Goal: Task Accomplishment & Management: Use online tool/utility

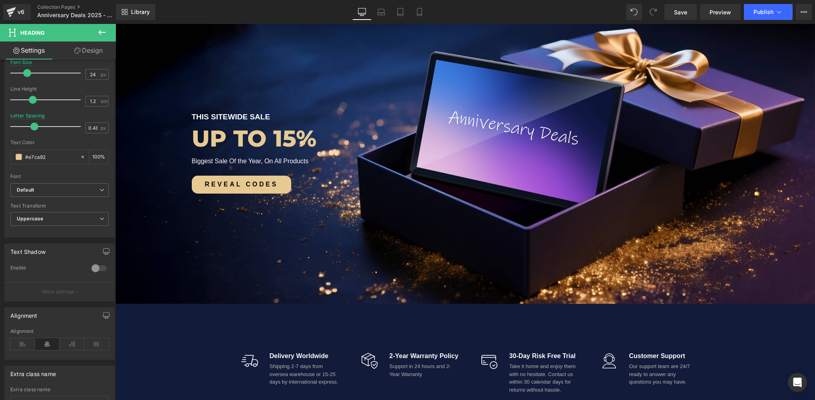
scroll to position [520, 0]
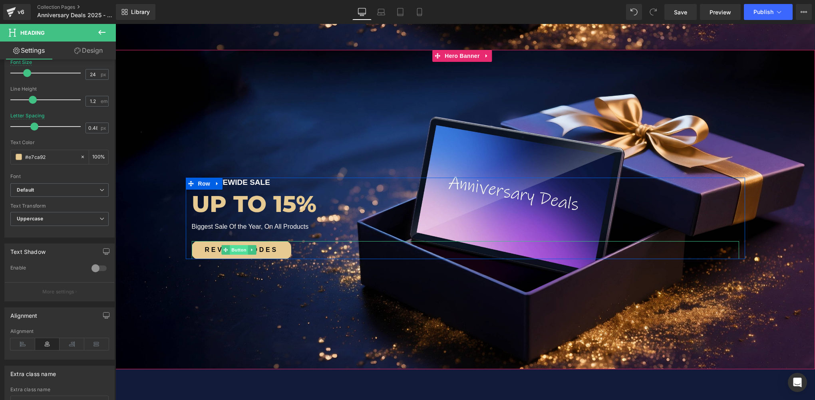
click at [230, 249] on span "Button" at bounding box center [239, 250] width 18 height 10
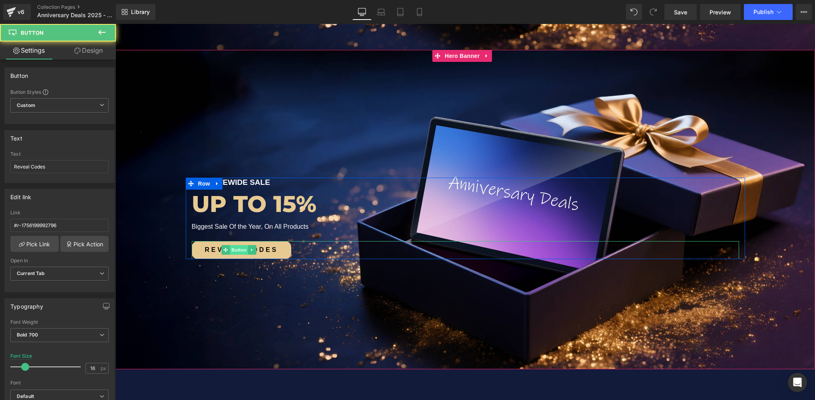
click at [230, 249] on span "Button" at bounding box center [239, 250] width 18 height 10
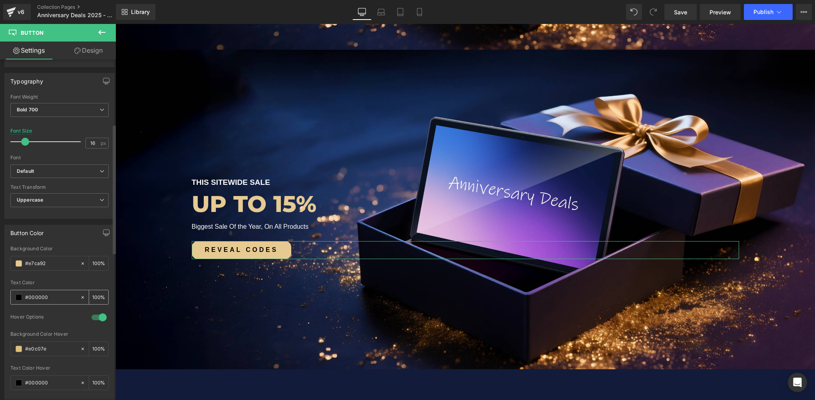
scroll to position [280, 0]
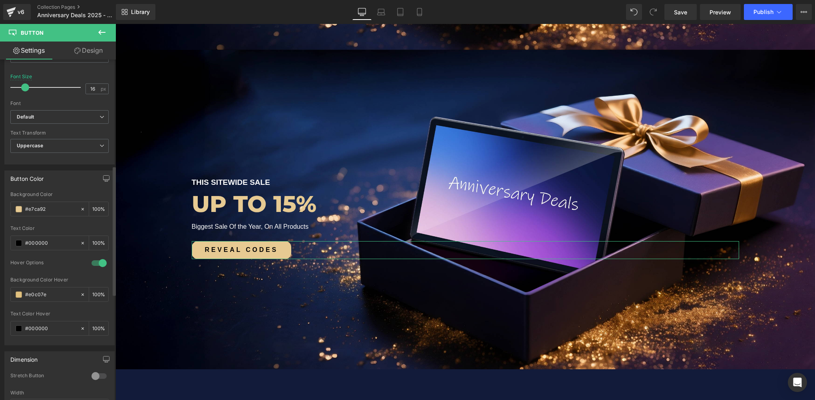
click at [55, 216] on div "Background Color #e7ca92 100 %" at bounding box center [59, 209] width 98 height 34
click at [56, 211] on input "#e7ca92" at bounding box center [50, 209] width 51 height 9
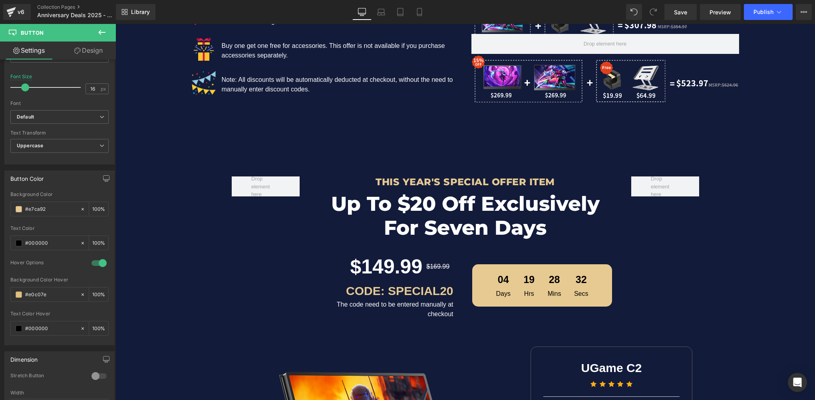
scroll to position [1119, 0]
click at [382, 294] on span "Text Block" at bounding box center [384, 291] width 26 height 10
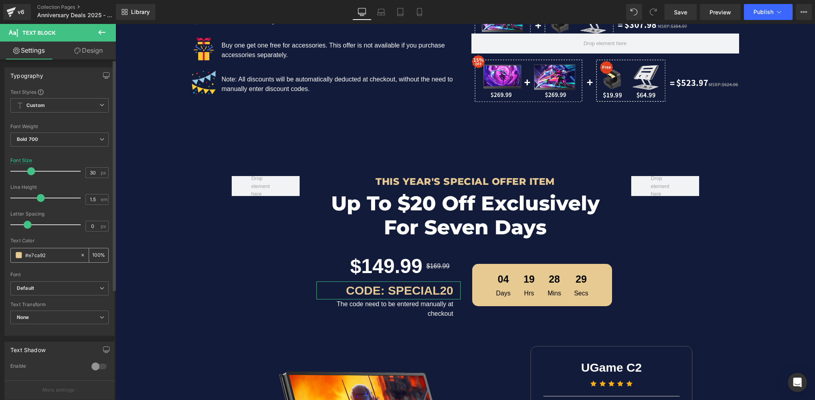
click at [53, 254] on input "#e7ca92" at bounding box center [50, 255] width 51 height 9
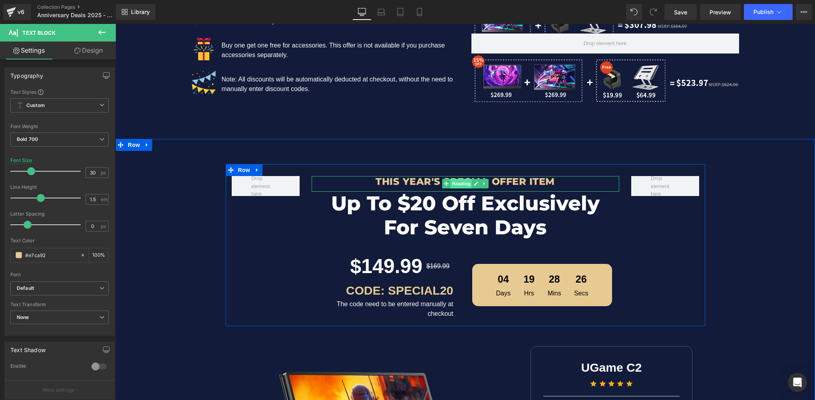
click at [456, 183] on span "Heading" at bounding box center [461, 184] width 22 height 10
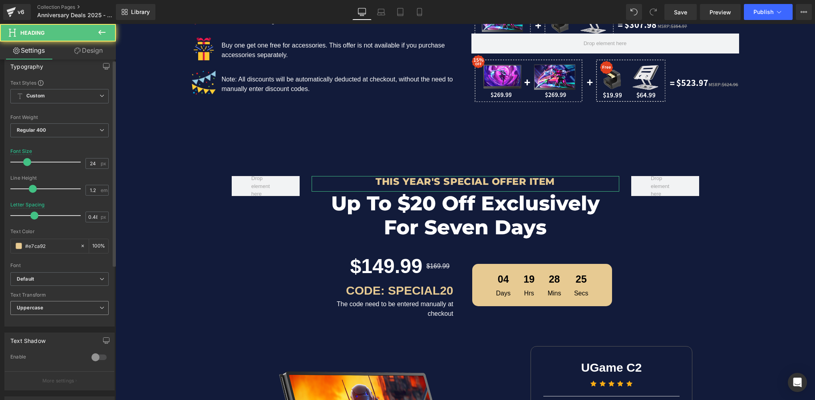
scroll to position [120, 0]
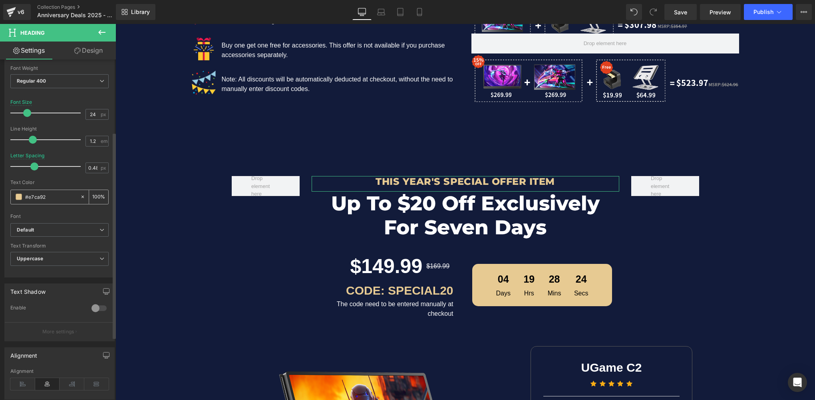
click at [57, 199] on input "#e7ca92" at bounding box center [50, 197] width 51 height 9
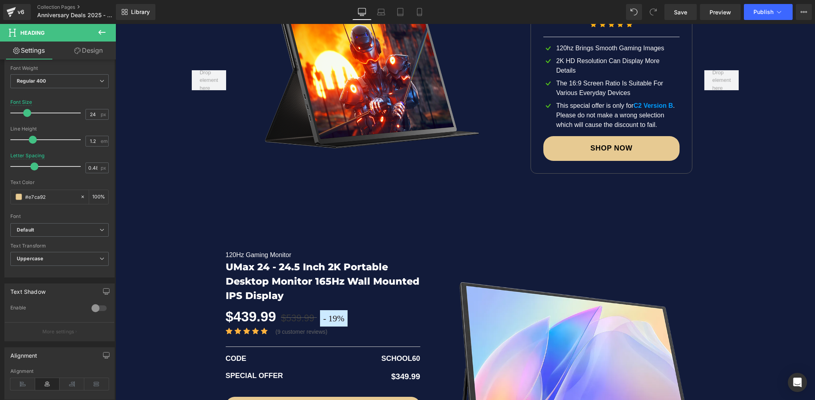
scroll to position [1599, 0]
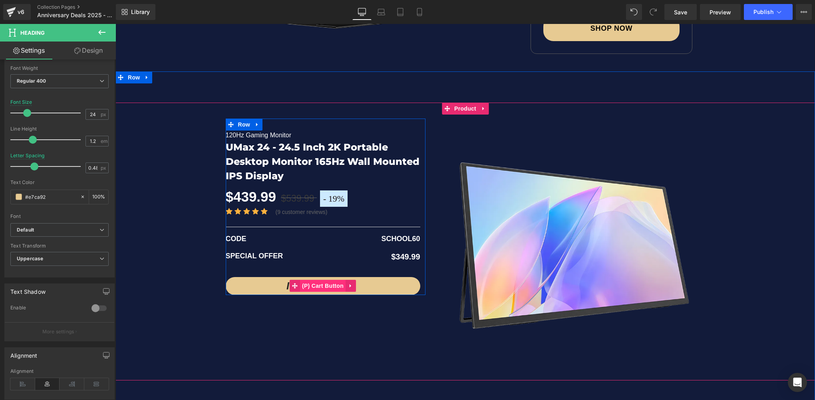
click at [319, 285] on span "(P) Cart Button" at bounding box center [323, 286] width 46 height 12
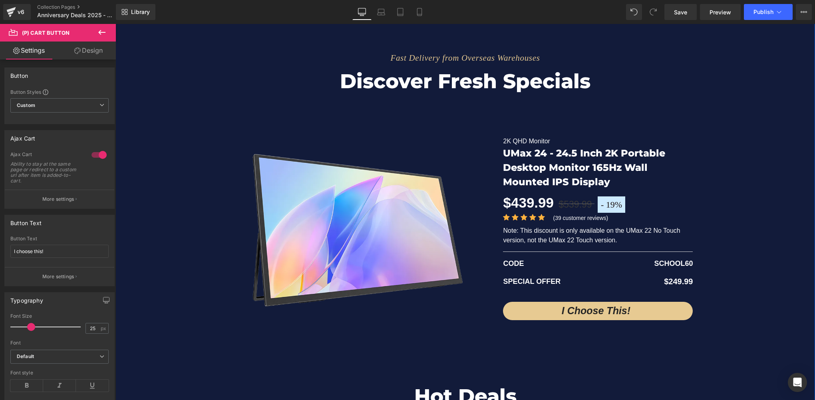
scroll to position [1959, 0]
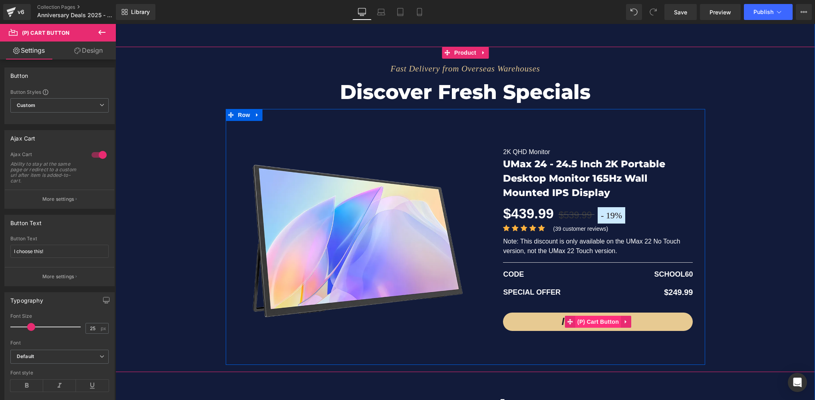
click at [590, 322] on span "(P) Cart Button" at bounding box center [599, 322] width 46 height 12
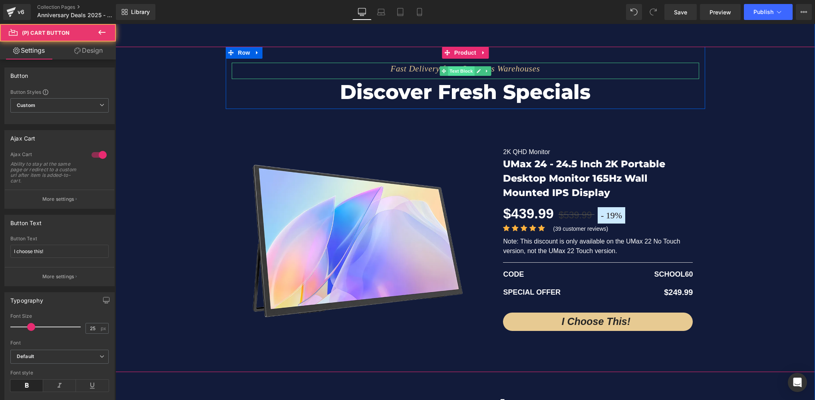
click at [461, 68] on span "Text Block" at bounding box center [461, 71] width 26 height 10
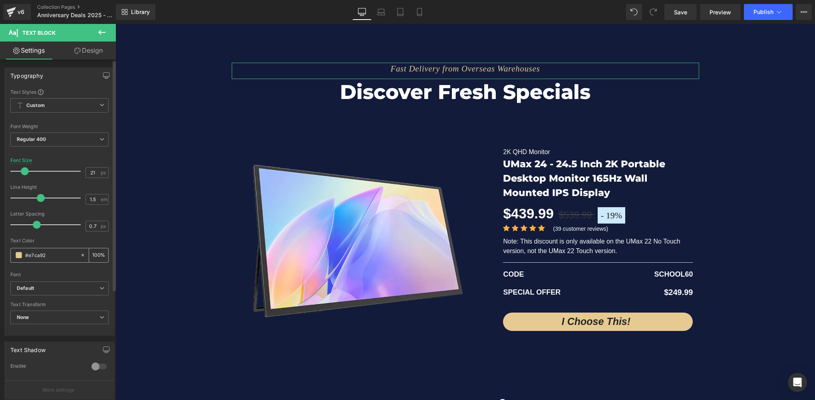
click at [52, 253] on input "#e7ca92" at bounding box center [50, 255] width 51 height 9
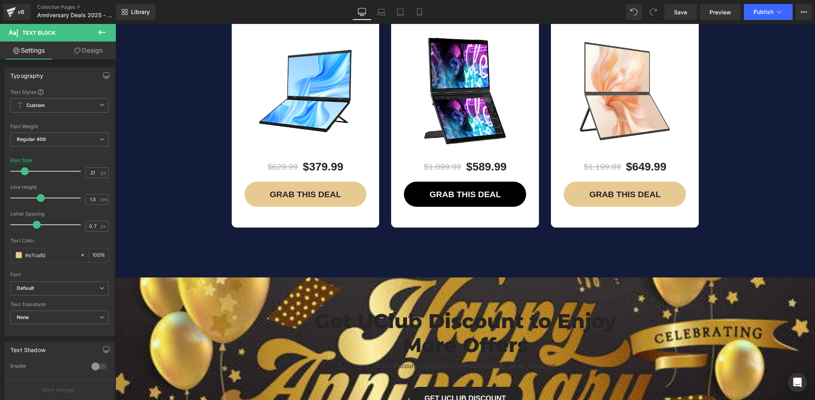
scroll to position [2958, 0]
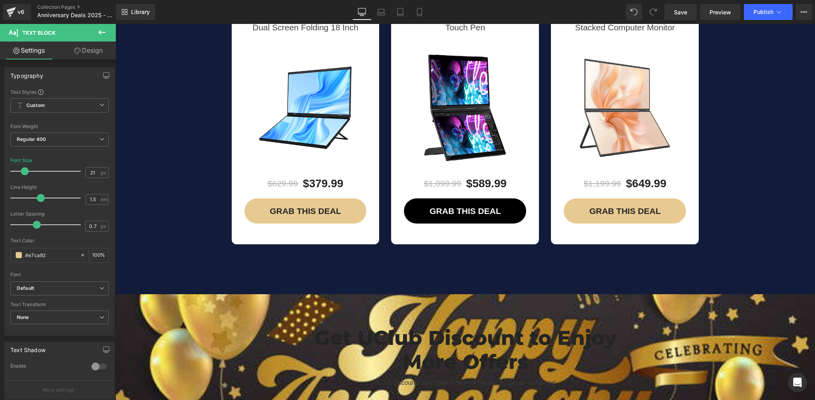
click at [608, 202] on div "GRAB THIS DEAL (P) Cart Button" at bounding box center [625, 212] width 122 height 26
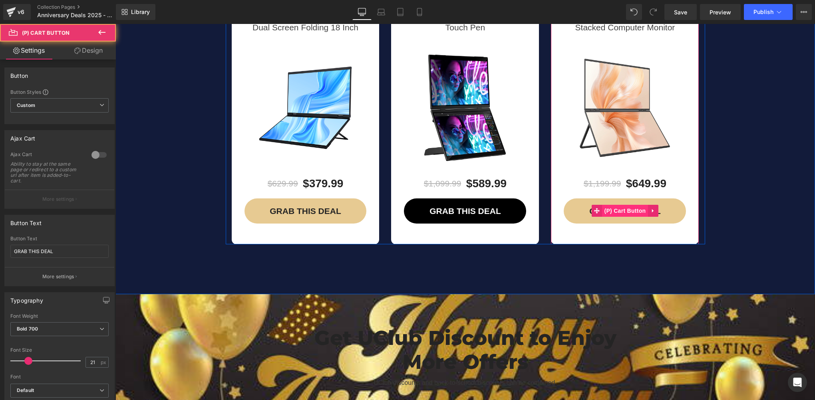
click at [620, 205] on span "(P) Cart Button" at bounding box center [625, 211] width 46 height 12
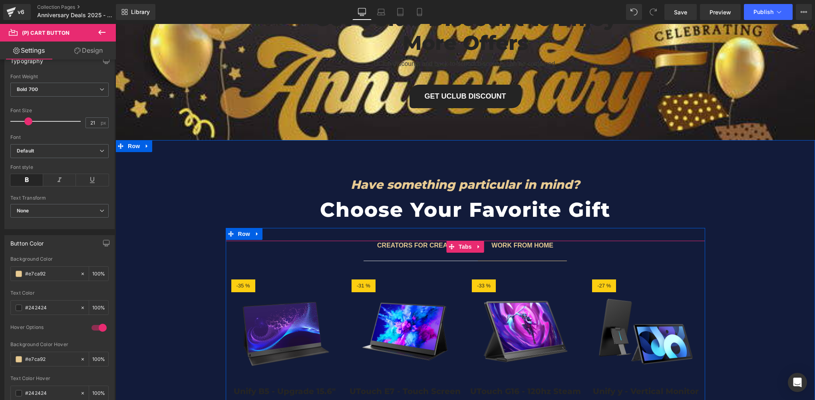
scroll to position [3317, 0]
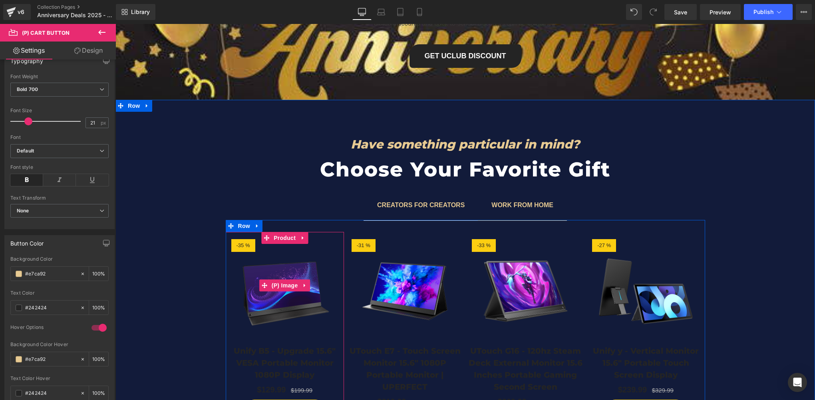
click at [246, 242] on span "35 %" at bounding box center [244, 246] width 12 height 8
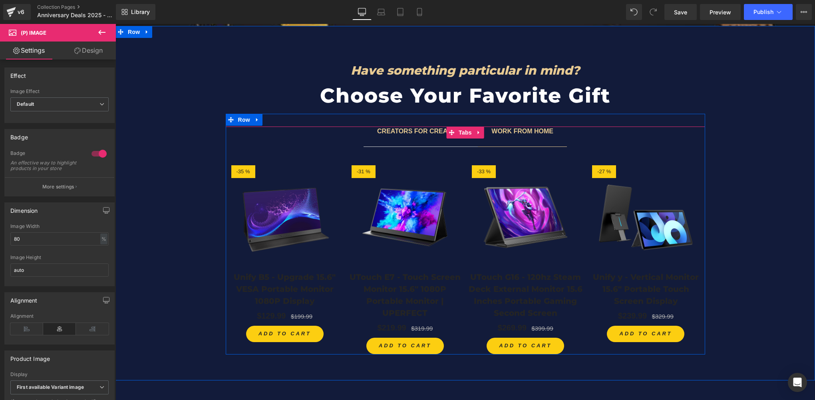
scroll to position [3397, 0]
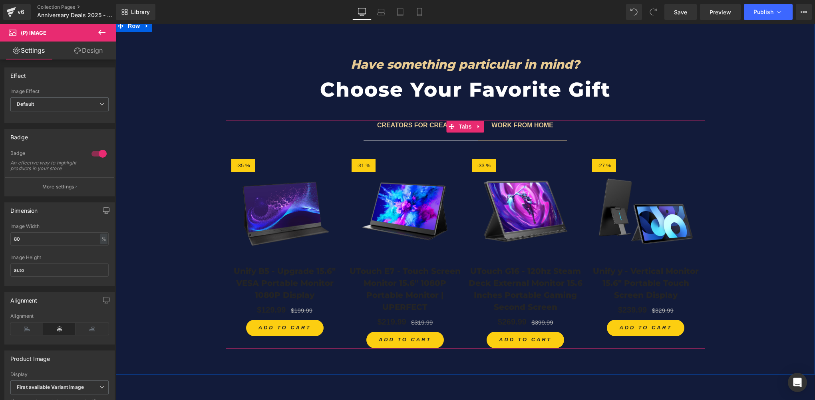
click at [414, 124] on span "CREATORS FOR CREATORS Text Block" at bounding box center [421, 131] width 115 height 20
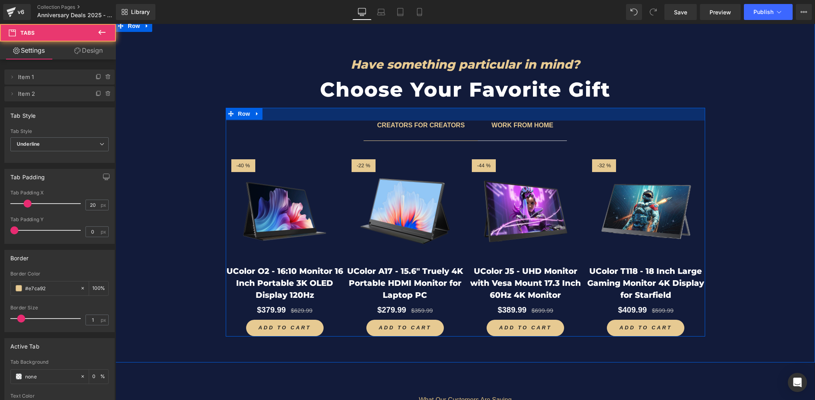
click at [459, 121] on div "CREATORS FOR CREATORS Text Block WORK FROM HOME Text Block - 40 % (P) Image UCo…" at bounding box center [466, 229] width 480 height 216
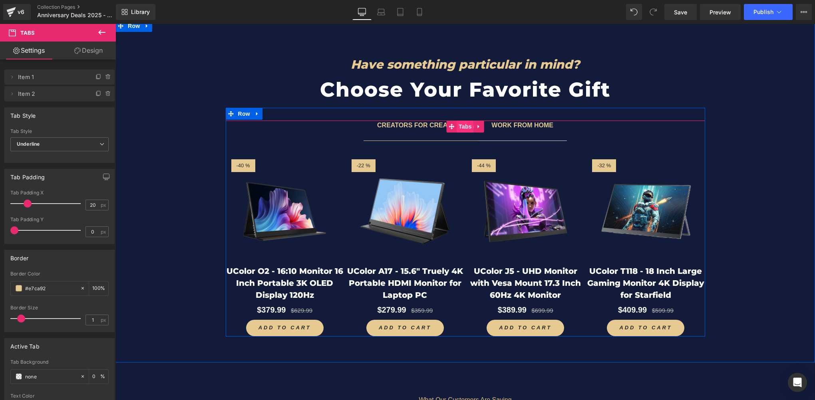
click at [462, 121] on span "Tabs" at bounding box center [465, 127] width 17 height 12
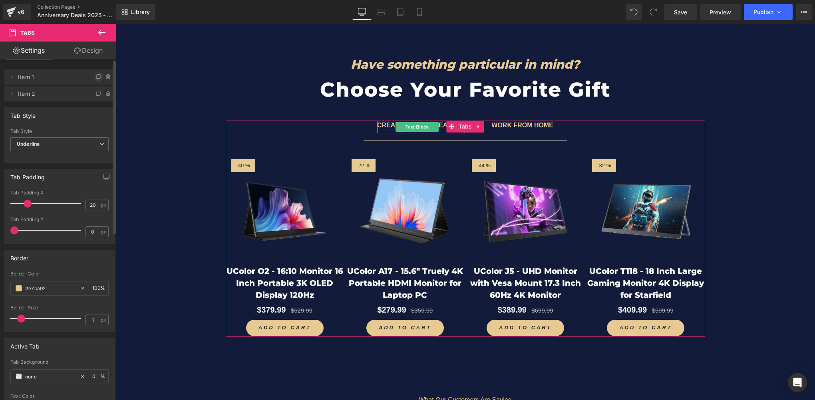
click at [96, 76] on icon at bounding box center [99, 77] width 6 height 6
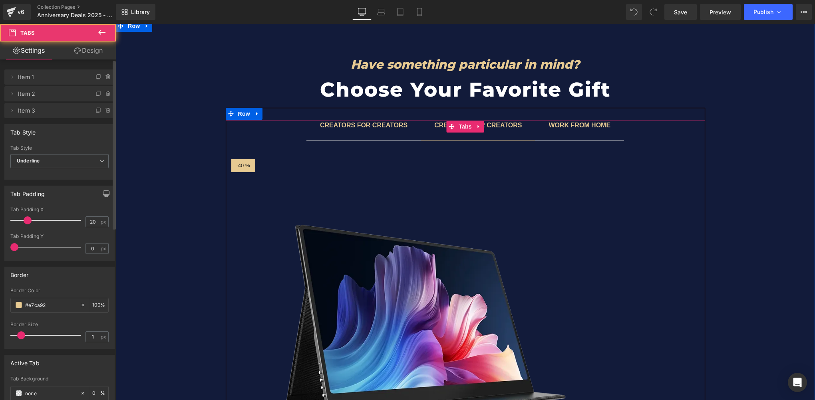
click at [471, 126] on span "CREATORS FOR CREATORS Text Block" at bounding box center [478, 131] width 115 height 20
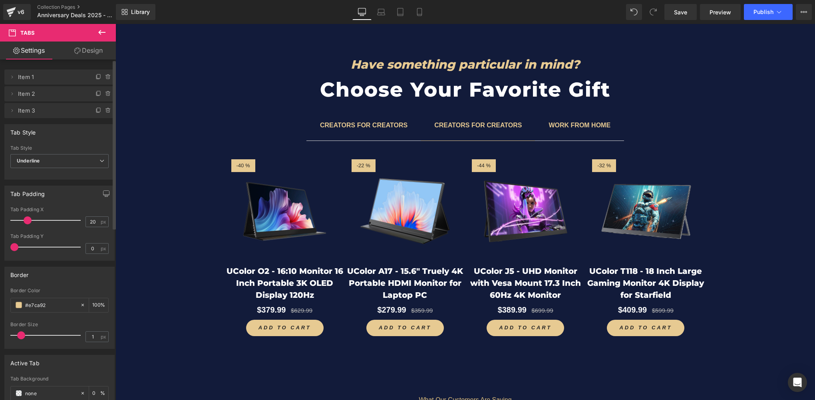
scroll to position [3357, 0]
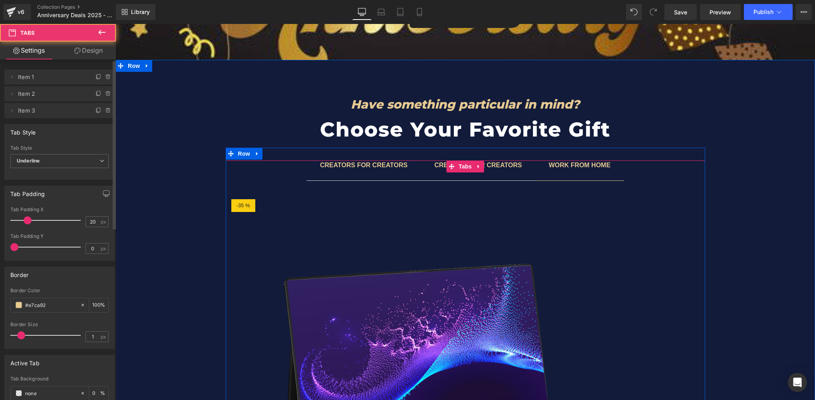
click at [564, 164] on span "WORK FROM HOME Text Block" at bounding box center [579, 171] width 89 height 20
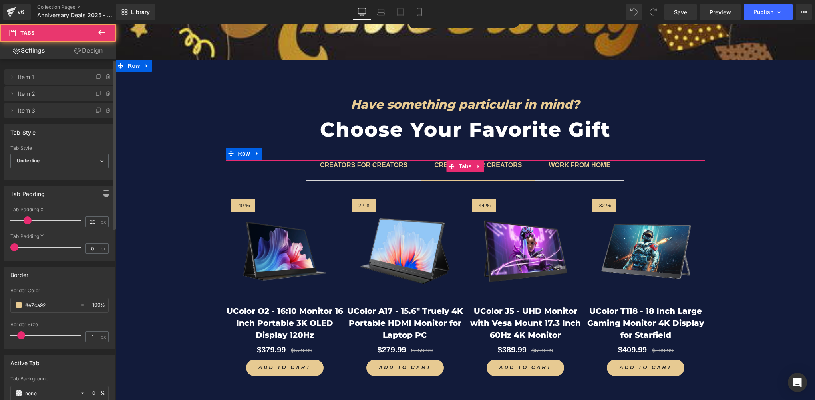
click at [492, 167] on span "CREATORS FOR CREATORS Text Block" at bounding box center [478, 171] width 115 height 20
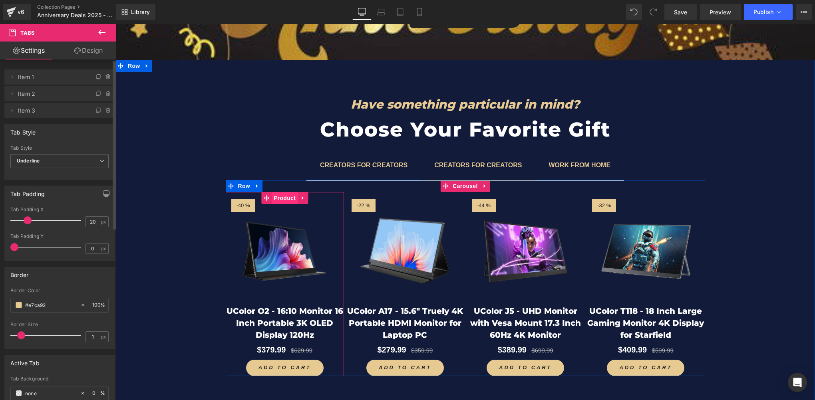
click at [275, 192] on span "Product" at bounding box center [285, 198] width 26 height 12
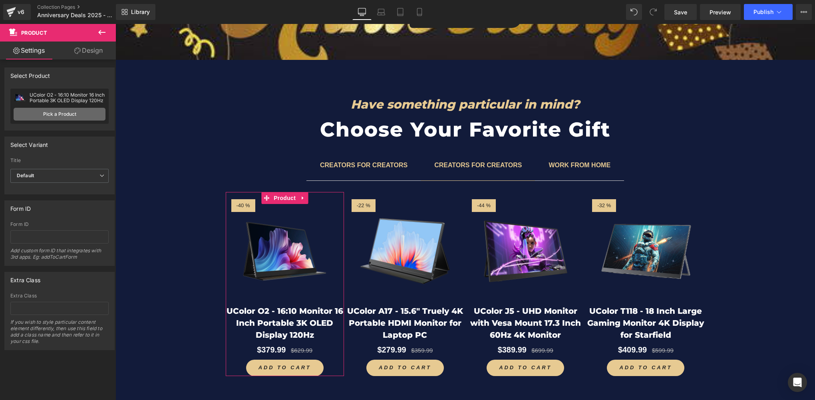
click at [74, 113] on link "Pick a Product" at bounding box center [60, 114] width 92 height 13
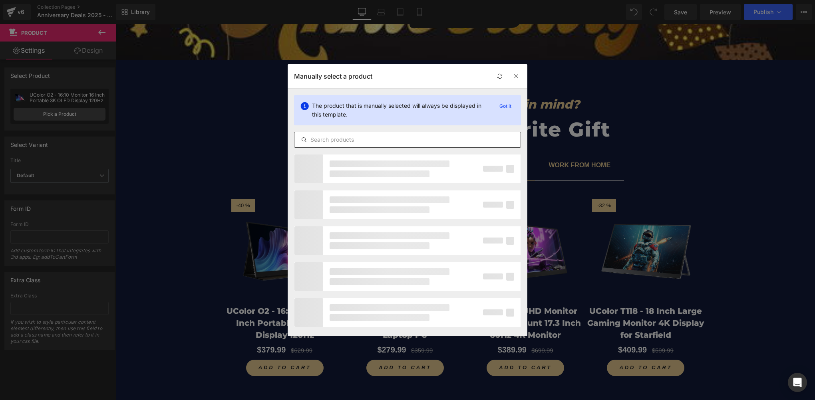
click at [341, 141] on input "text" at bounding box center [408, 140] width 226 height 10
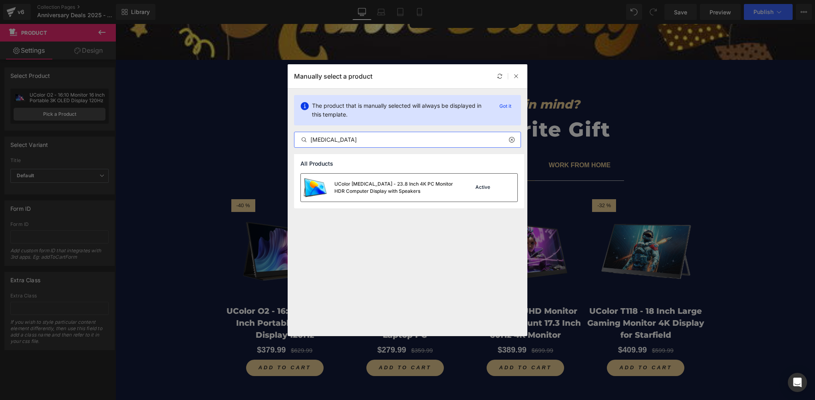
type input "T"
type input "B5"
click at [382, 193] on div "Unify B5 - Upgrade 15.6" VESA Portable Monitor 1080P Display" at bounding box center [395, 188] width 120 height 14
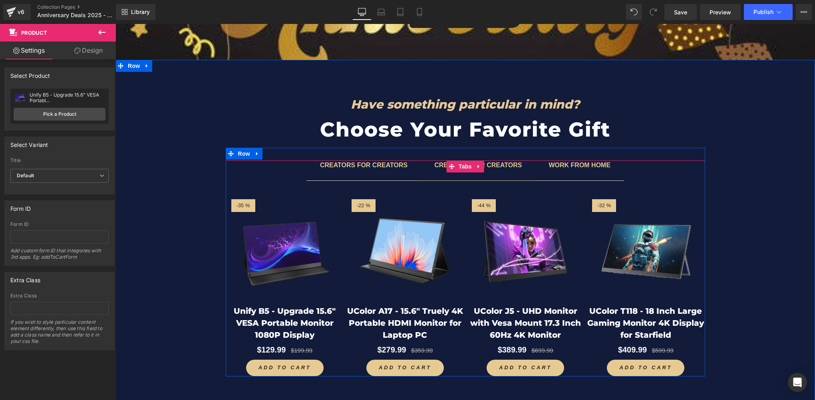
click at [570, 166] on span "WORK FROM HOME Text Block" at bounding box center [579, 171] width 89 height 20
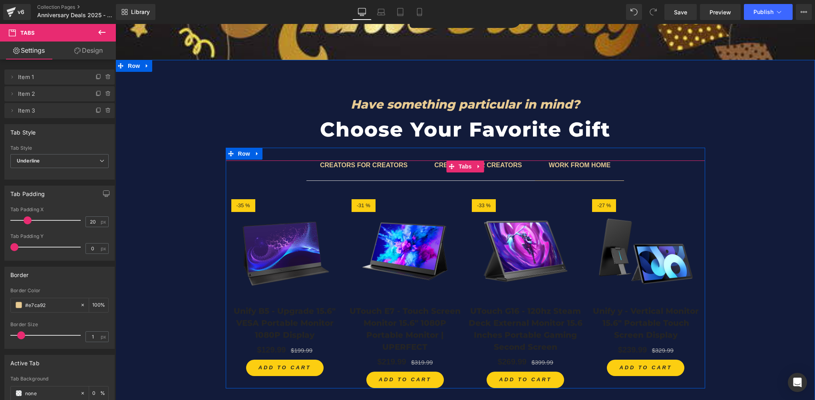
click at [480, 165] on span "CREATORS FOR CREATORS Text Block" at bounding box center [478, 171] width 115 height 20
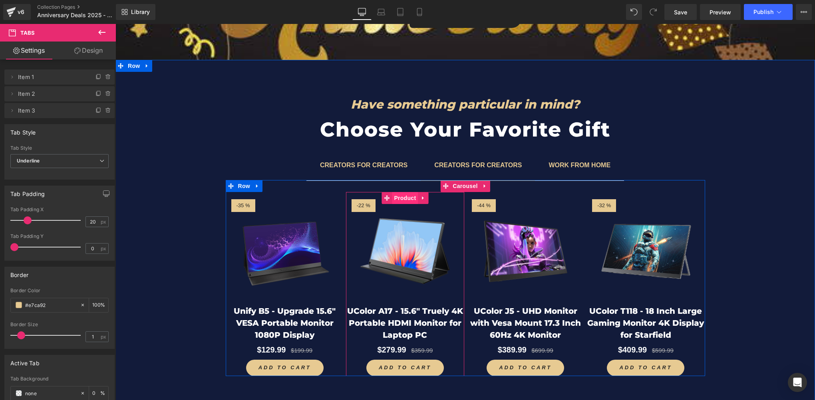
click at [394, 192] on span "Product" at bounding box center [405, 198] width 26 height 12
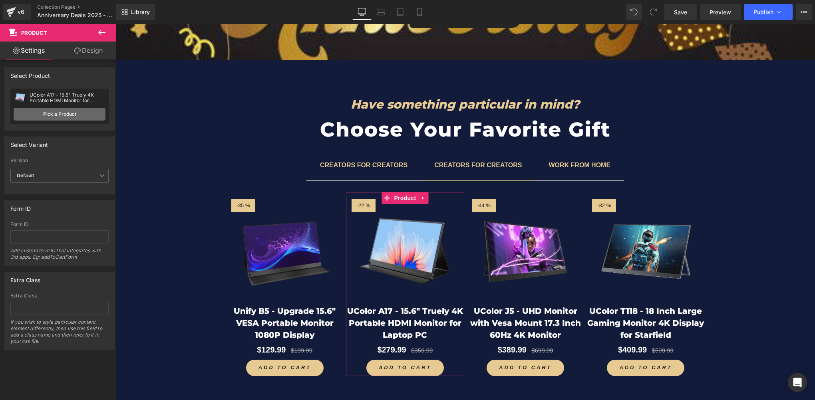
click at [64, 113] on link "Pick a Product" at bounding box center [60, 114] width 92 height 13
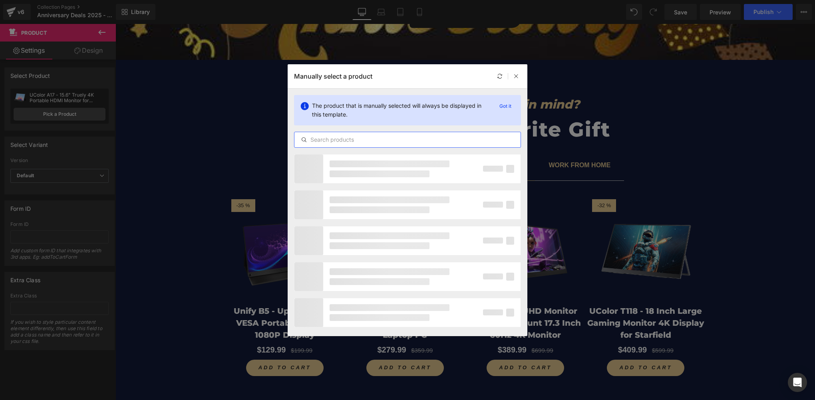
click at [318, 143] on input "text" at bounding box center [408, 140] width 226 height 10
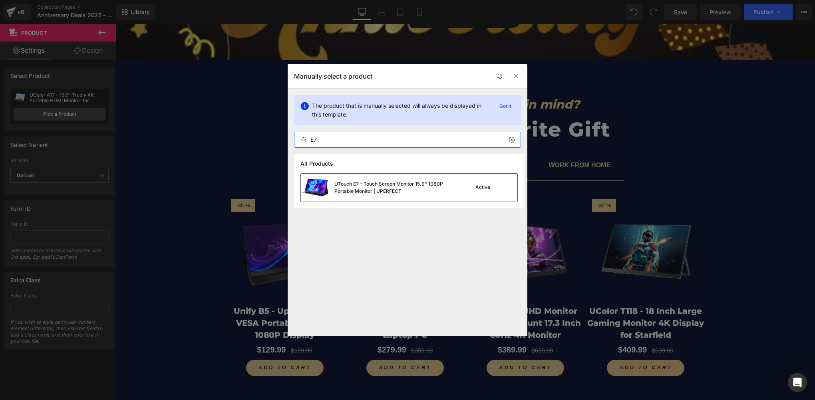
type input "E7"
click at [384, 193] on div "UTouch E7 - Touch Screen Monitor 15.6" 1080P Portable Monitor | UPERFECT" at bounding box center [395, 188] width 120 height 14
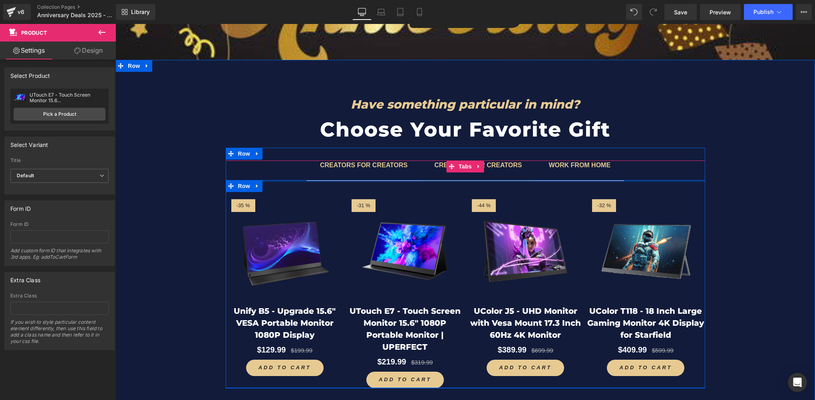
click at [575, 165] on span "WORK FROM HOME Text Block" at bounding box center [579, 171] width 89 height 20
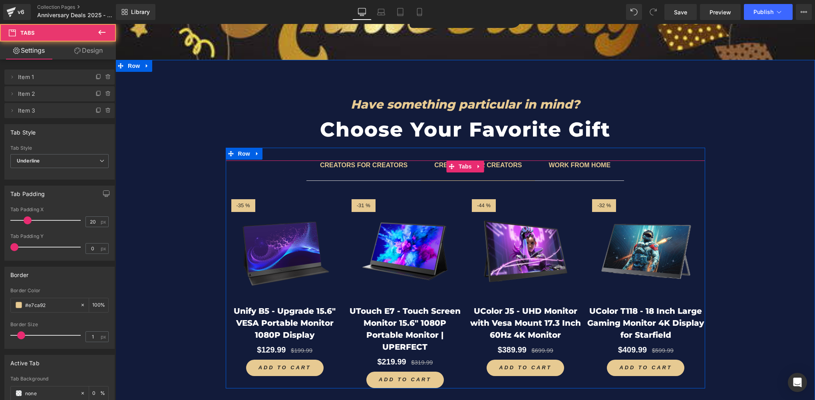
click at [470, 165] on span "CREATORS FOR CREATORS Text Block" at bounding box center [478, 171] width 115 height 20
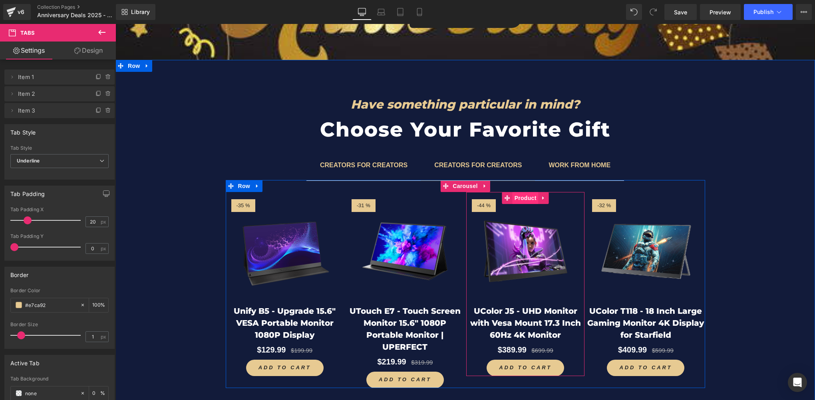
click at [519, 192] on span "Product" at bounding box center [526, 198] width 26 height 12
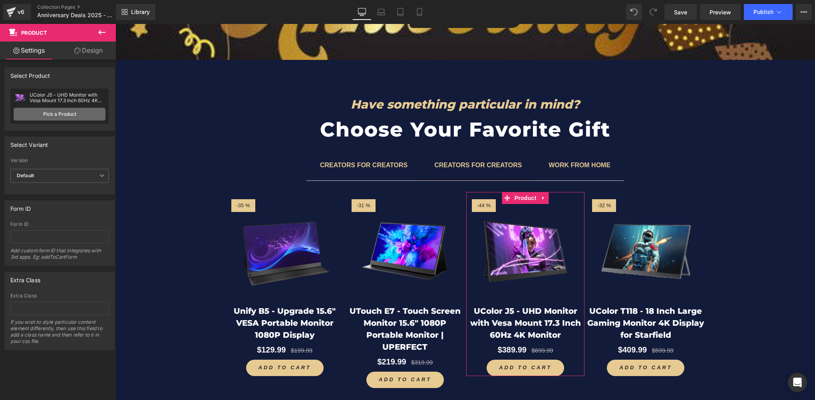
click at [61, 112] on link "Pick a Product" at bounding box center [60, 114] width 92 height 13
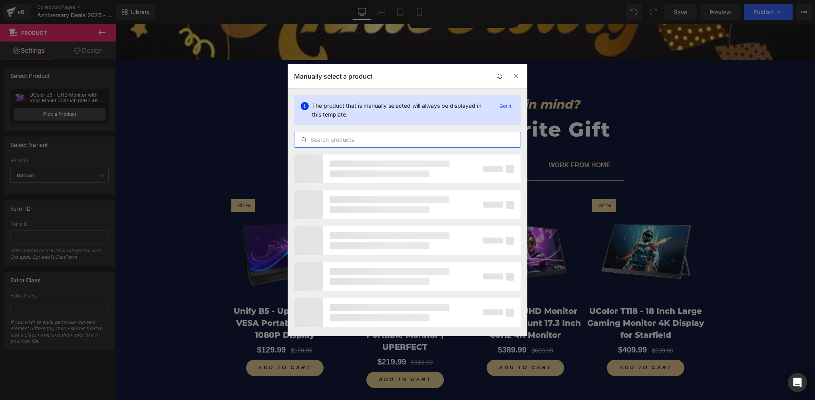
click at [314, 141] on input "text" at bounding box center [408, 140] width 226 height 10
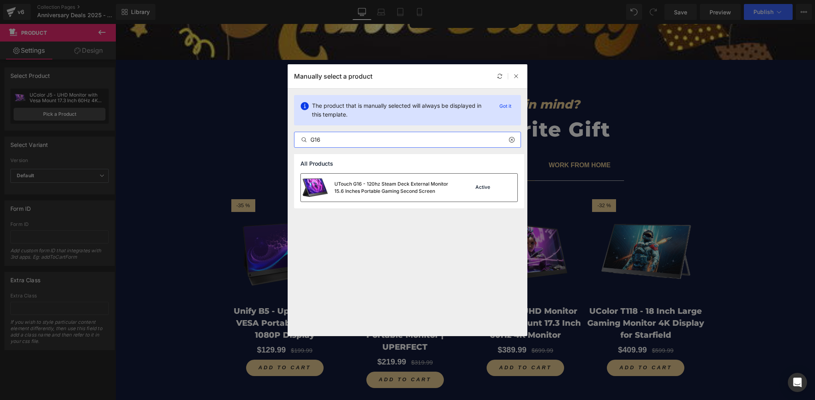
type input "G16"
click at [367, 187] on div "UTouch G16 - 120hz Steam Deck External Monitor 15.6 Inches Portable Gaming Seco…" at bounding box center [395, 188] width 120 height 14
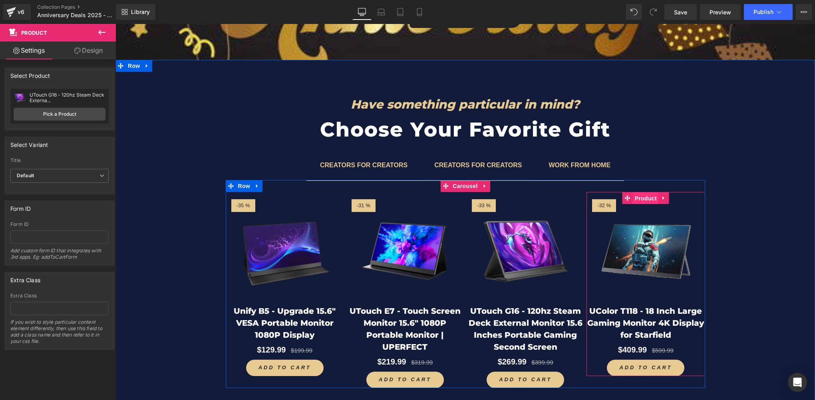
click at [645, 193] on span "Product" at bounding box center [646, 199] width 26 height 12
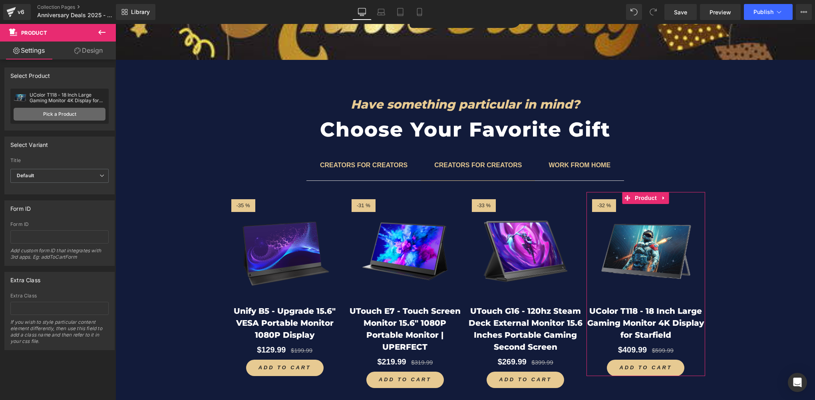
click at [76, 110] on link "Pick a Product" at bounding box center [60, 114] width 92 height 13
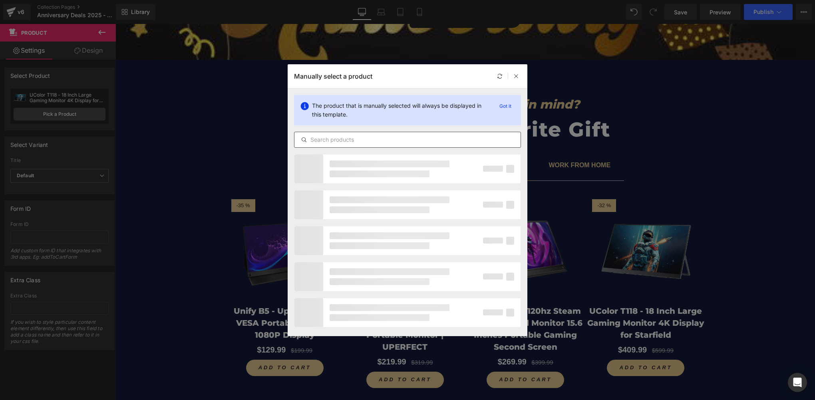
click at [320, 140] on input "text" at bounding box center [408, 140] width 226 height 10
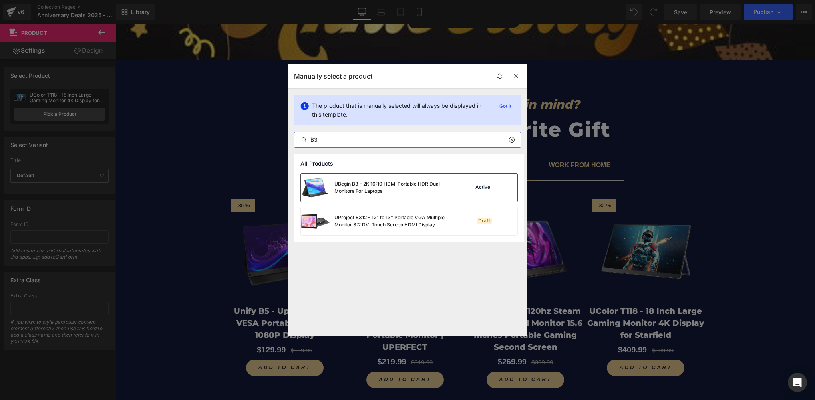
type input "B3"
click at [371, 196] on div "UBegin B3 - 2K 16:10 HDMI Portable HDR Dual Monitors For Laptops" at bounding box center [377, 188] width 153 height 28
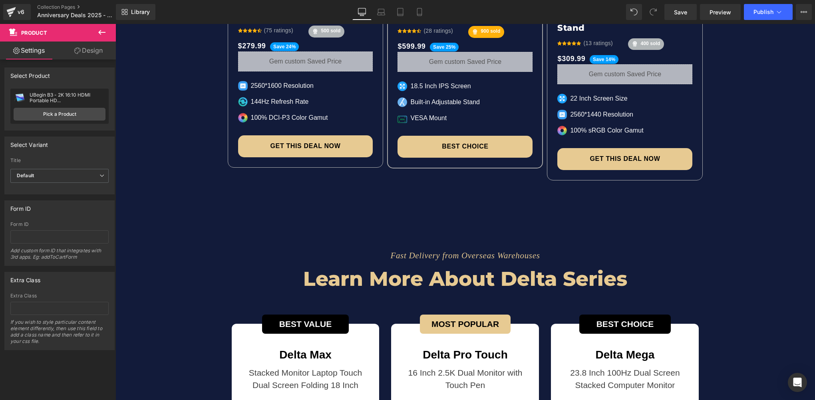
scroll to position [2678, 0]
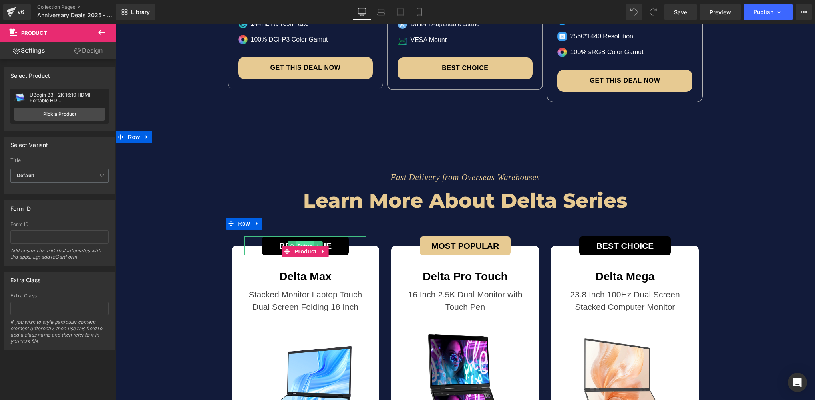
click at [297, 241] on span "Button" at bounding box center [306, 246] width 18 height 10
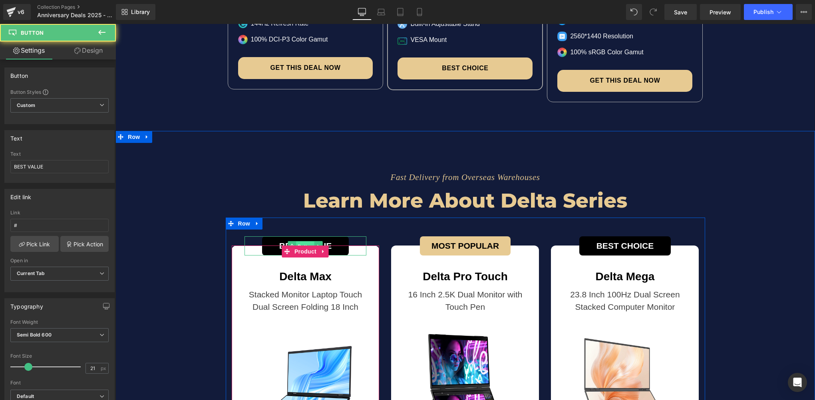
click at [297, 242] on span "Button" at bounding box center [306, 247] width 18 height 10
click at [297, 241] on span "Button" at bounding box center [306, 246] width 18 height 10
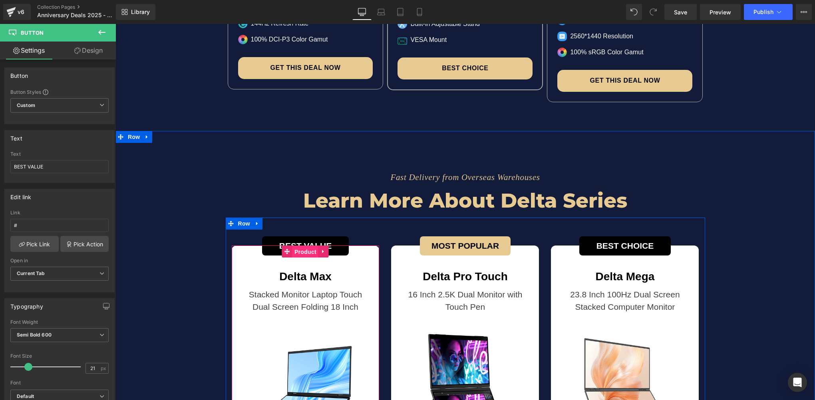
click at [299, 246] on span "Product" at bounding box center [306, 252] width 26 height 12
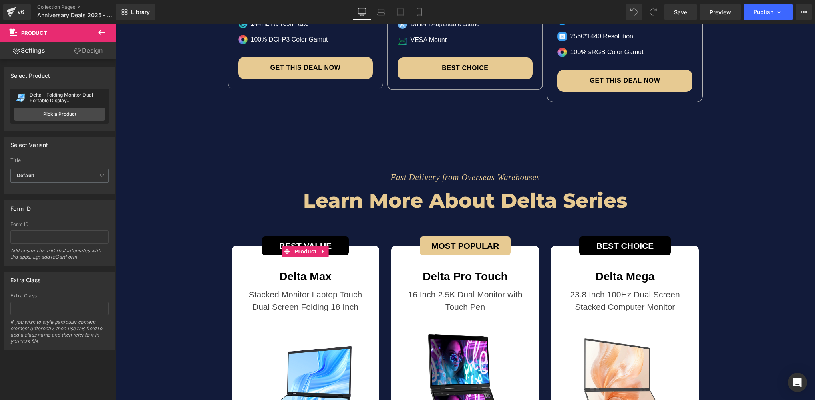
click at [94, 52] on link "Design" at bounding box center [89, 51] width 58 height 18
click at [0, 0] on div "Background" at bounding box center [0, 0] width 0 height 0
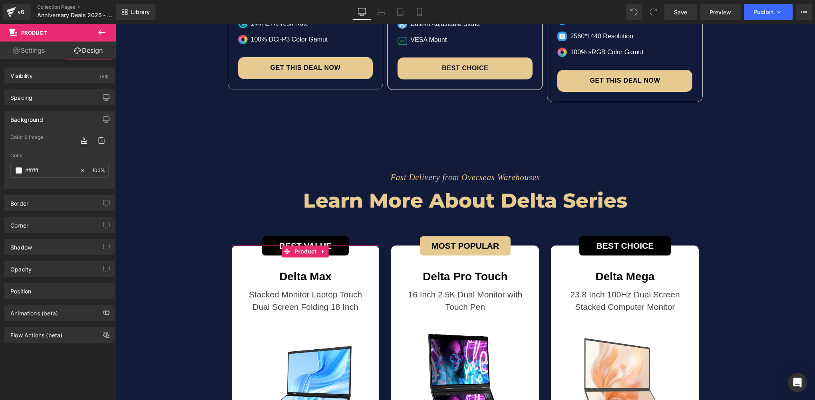
type input "#ffffff"
type input "100"
click at [81, 168] on icon at bounding box center [83, 171] width 6 height 6
type input "none"
type input "0"
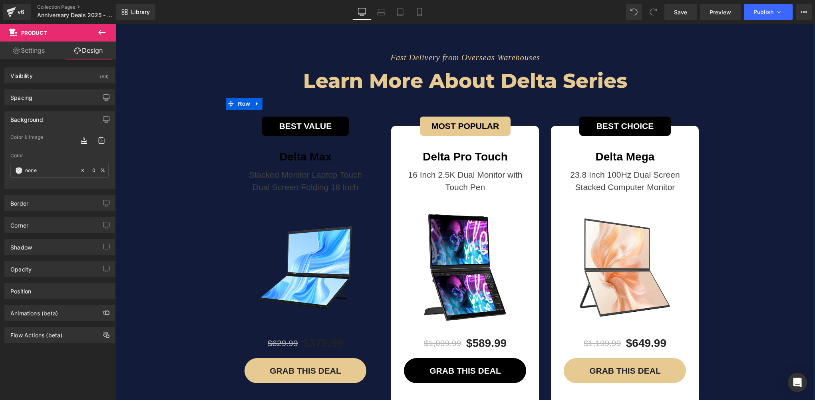
scroll to position [2838, 0]
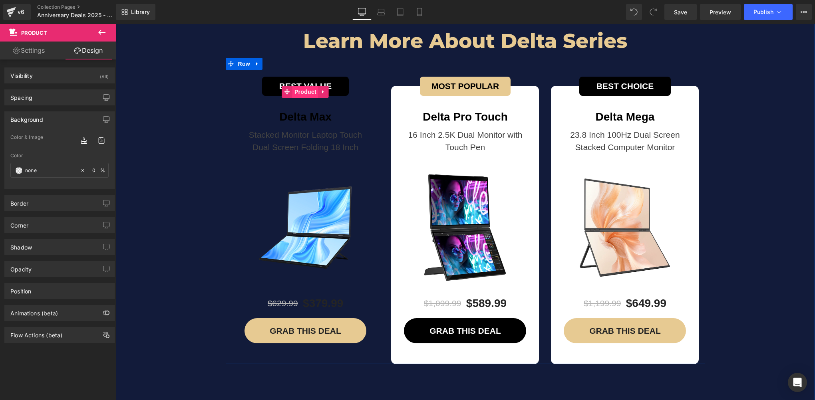
click at [302, 86] on span "Product" at bounding box center [306, 92] width 26 height 12
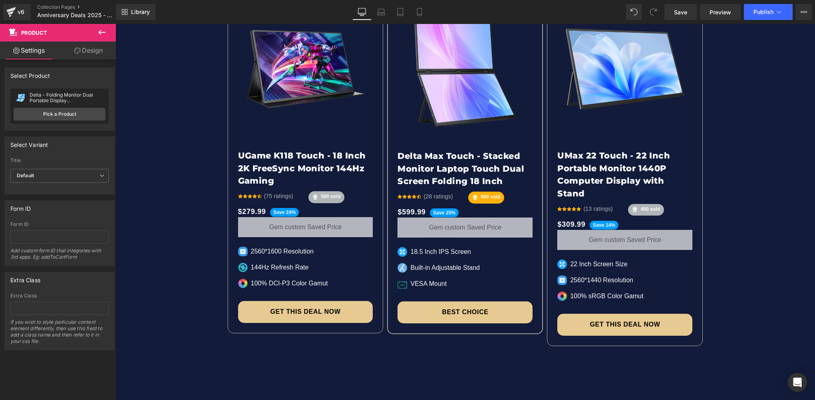
scroll to position [2358, 0]
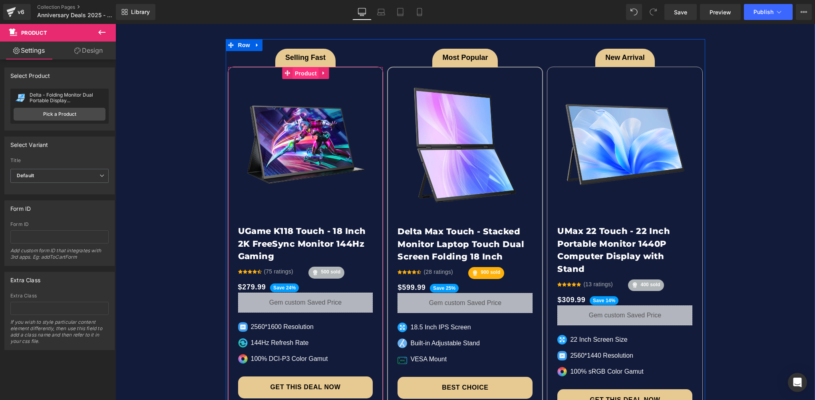
click at [305, 72] on span "Product" at bounding box center [306, 74] width 26 height 12
click at [84, 53] on link "Design" at bounding box center [89, 51] width 58 height 18
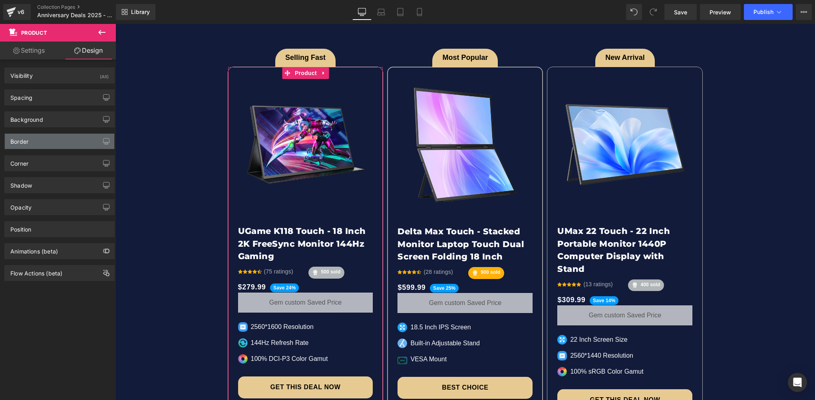
click at [37, 139] on div "Border" at bounding box center [60, 141] width 110 height 15
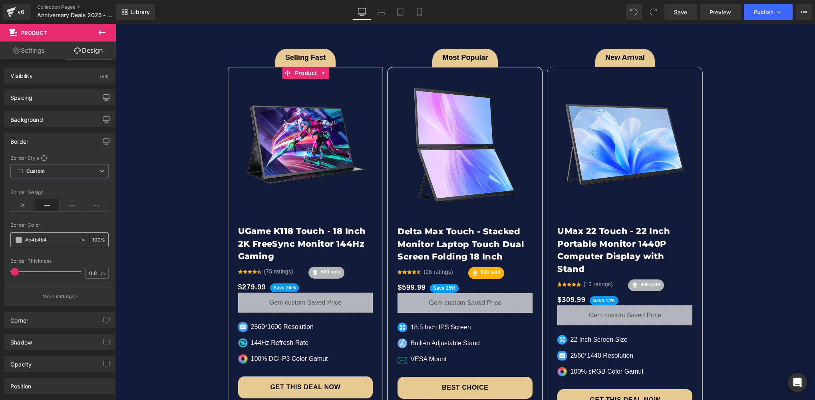
click at [47, 236] on input "#b4b4b4" at bounding box center [50, 240] width 51 height 9
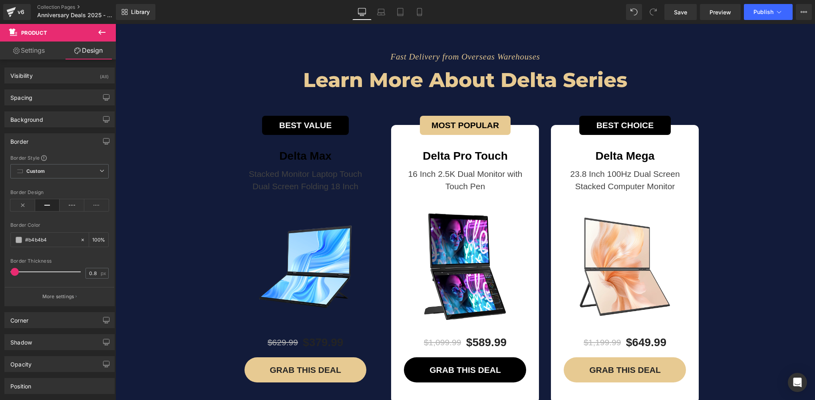
scroll to position [2838, 0]
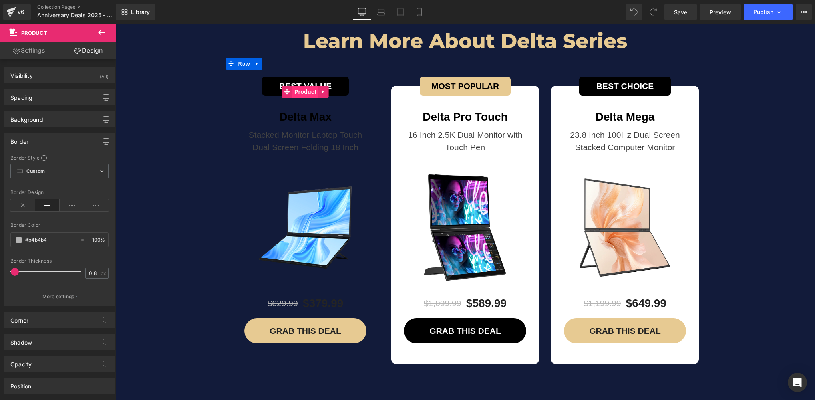
click at [299, 86] on span "Product" at bounding box center [306, 92] width 26 height 12
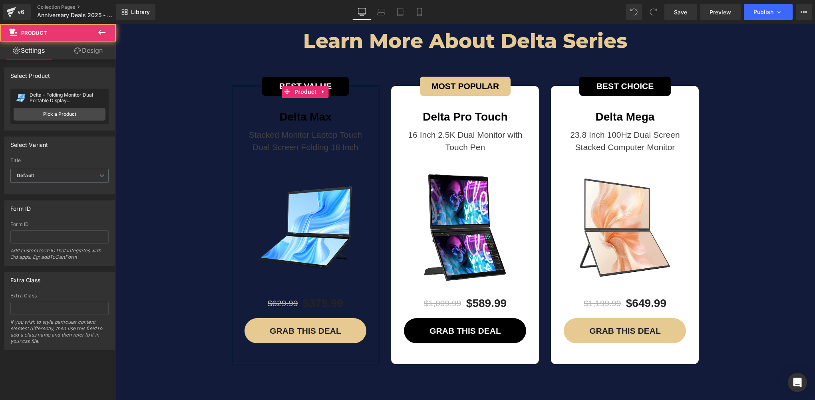
click at [94, 53] on link "Design" at bounding box center [89, 51] width 58 height 18
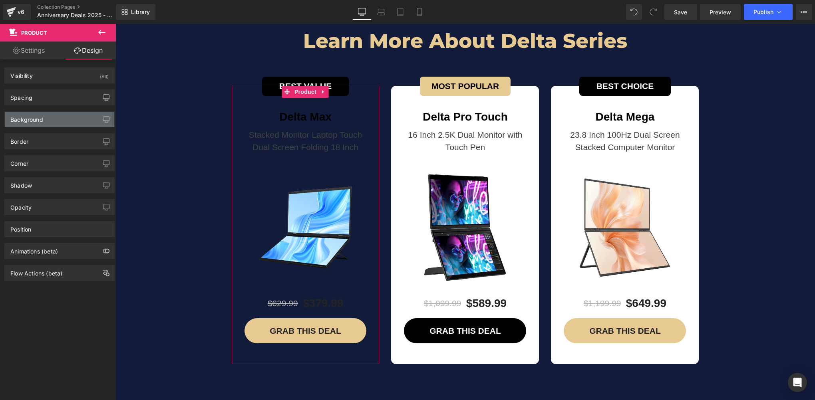
type input "none"
type input "0"
type input "#383838"
type input "100"
type input "0"
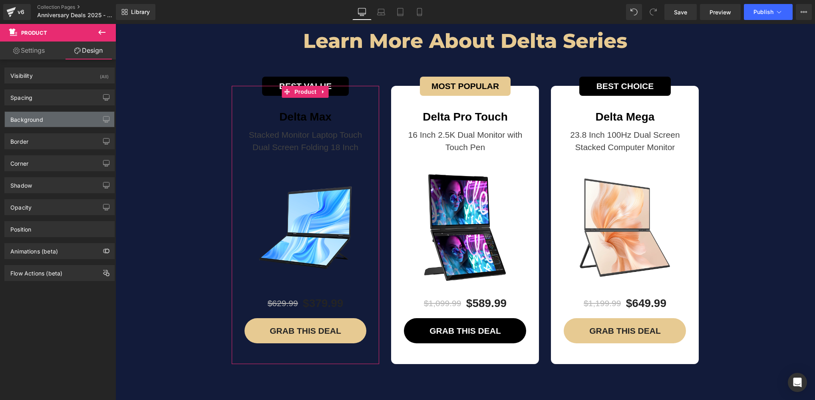
click at [37, 123] on div "Background" at bounding box center [60, 119] width 110 height 15
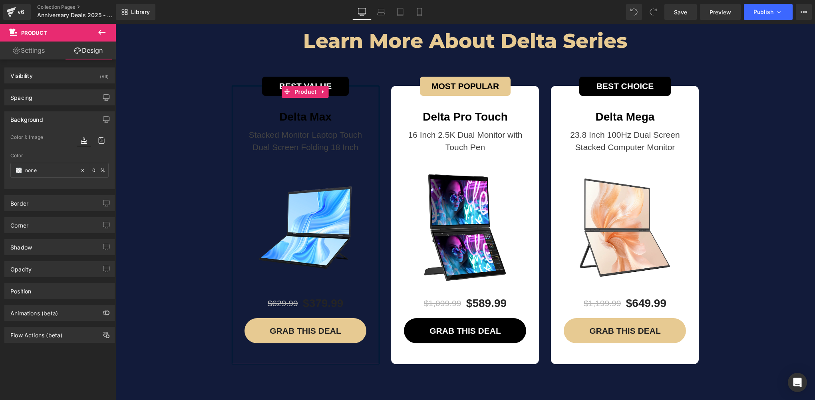
click at [37, 190] on div "Border Border Style Custom Custom Setup Global Style Custom Setup Global Style …" at bounding box center [60, 200] width 120 height 22
click at [37, 199] on div "Border" at bounding box center [60, 203] width 110 height 15
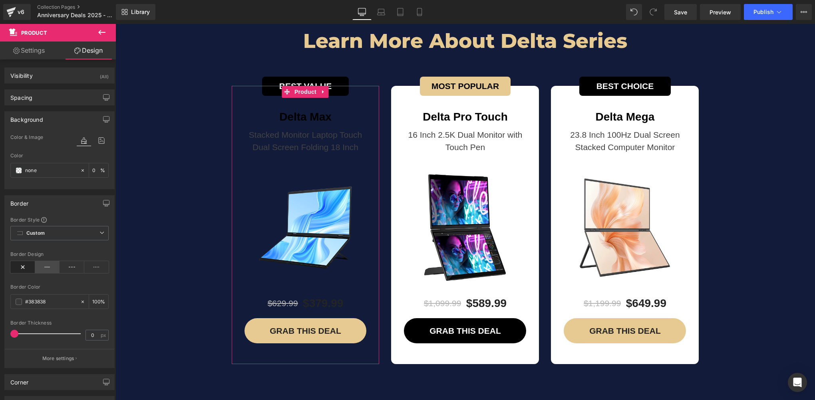
click at [50, 272] on icon at bounding box center [47, 267] width 25 height 12
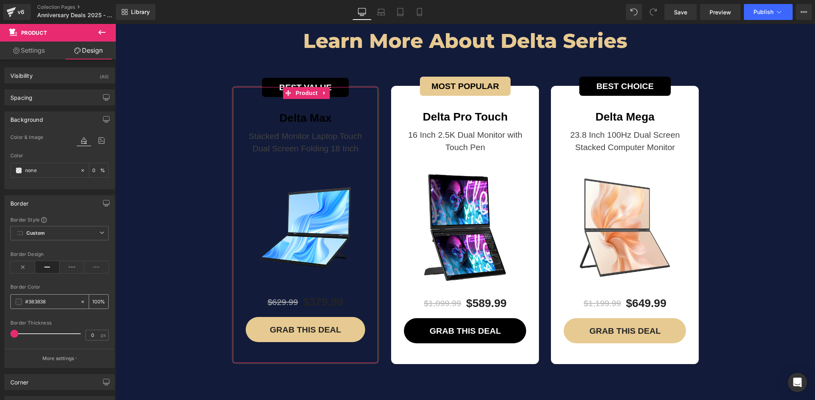
click at [53, 303] on input "#383838" at bounding box center [50, 302] width 51 height 9
paste input "b4b4b4"
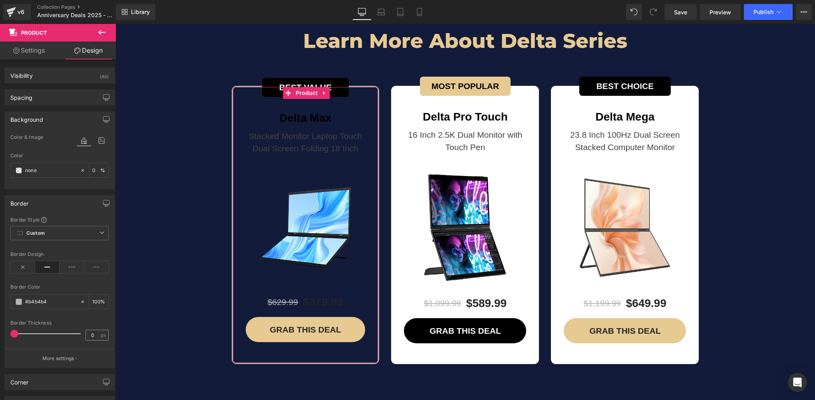
type input "#b4b4b4"
click at [93, 337] on input "0" at bounding box center [93, 336] width 14 height 10
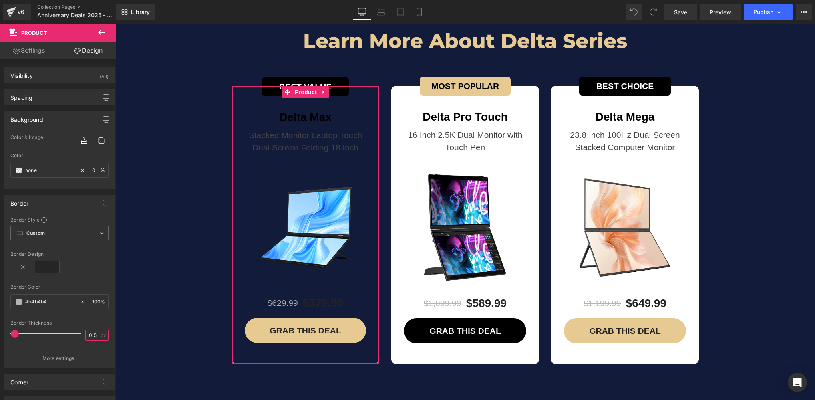
type input "0.5"
click at [86, 325] on div "Border Thickness 0.5 px" at bounding box center [59, 334] width 98 height 27
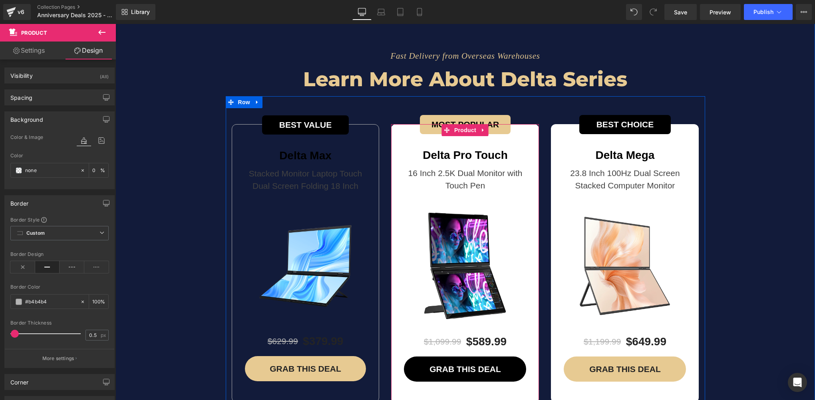
scroll to position [2758, 0]
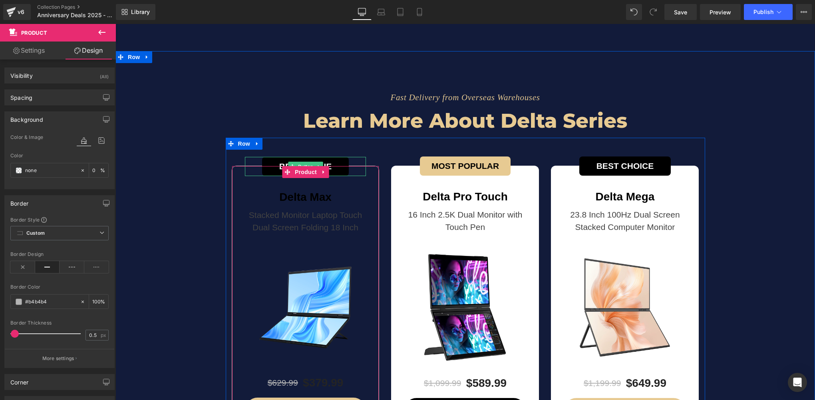
click at [302, 157] on link "BEST VALUE" at bounding box center [305, 166] width 87 height 19
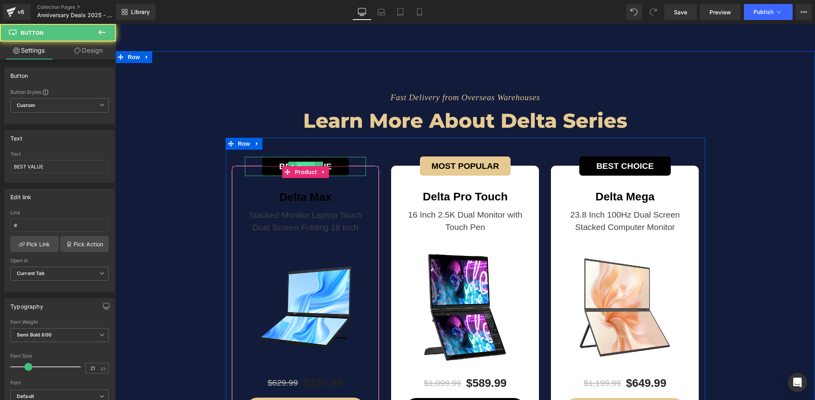
click at [297, 162] on span "Button" at bounding box center [306, 167] width 18 height 10
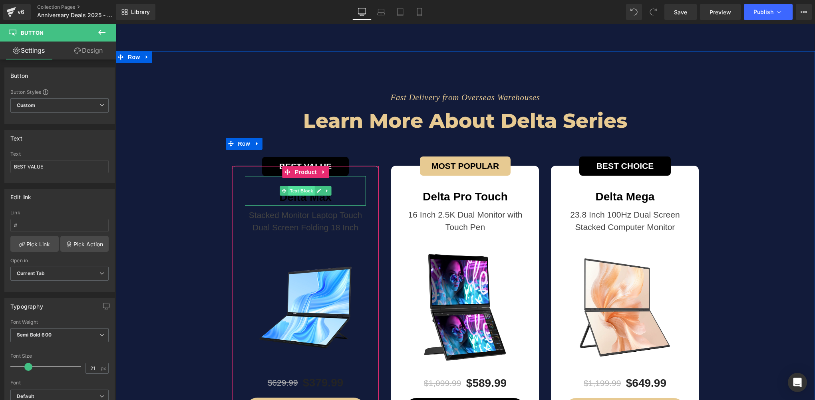
click at [299, 186] on span "Text Block" at bounding box center [301, 191] width 26 height 10
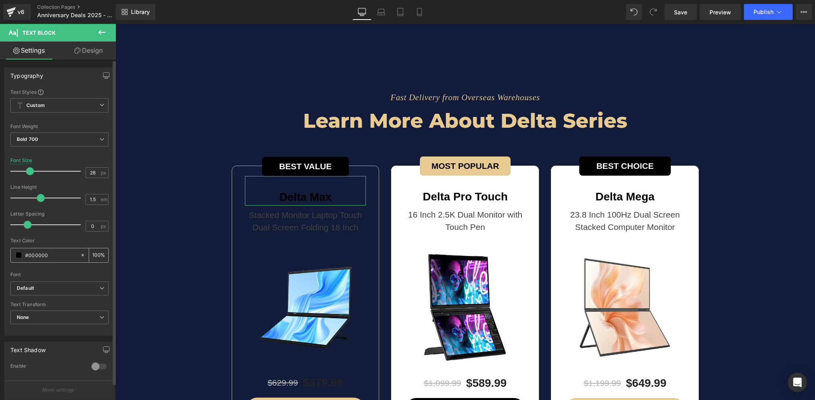
click at [17, 258] on span at bounding box center [19, 255] width 6 height 6
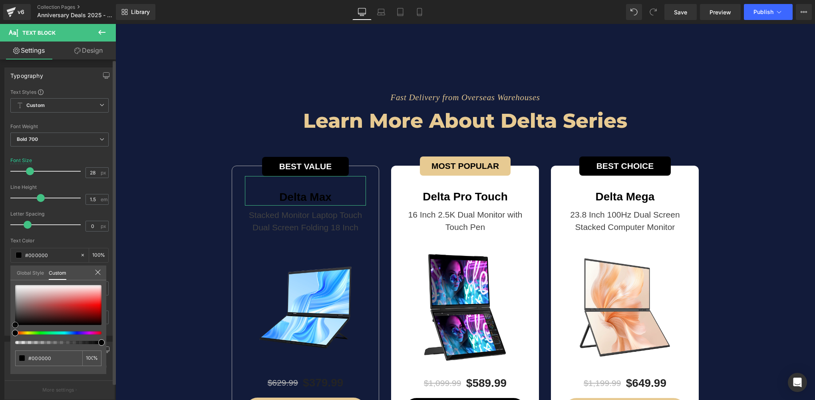
type input "#c7bbbb"
type input "#e9e6e6"
type input "#ffffff"
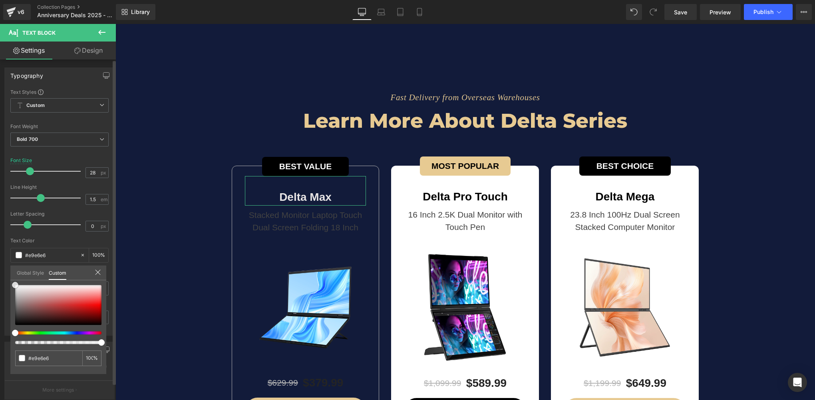
type input "#ffffff"
drag, startPoint x: 20, startPoint y: 285, endPoint x: 33, endPoint y: 243, distance: 44.1
click at [2, 265] on div "Typography Text Styles Custom Custom Setup Global Style Custom Setup Global Sty…" at bounding box center [60, 199] width 120 height 275
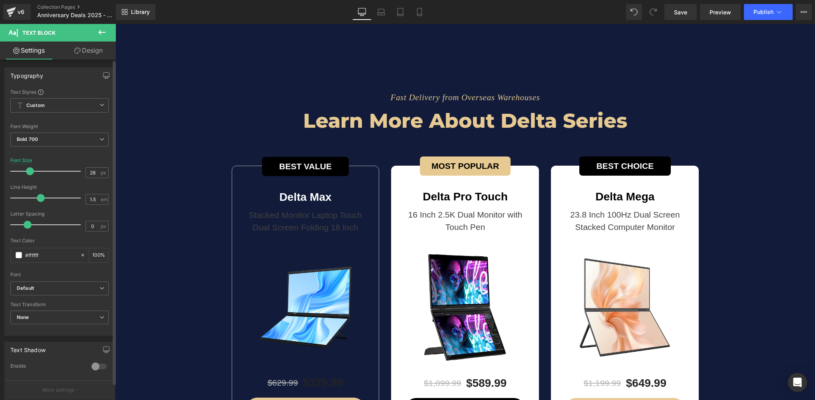
click at [303, 205] on body "Skip to content Pause slideshow Play slideshow Back to School! New Discounts Fa…" at bounding box center [466, 56] width 700 height 5580
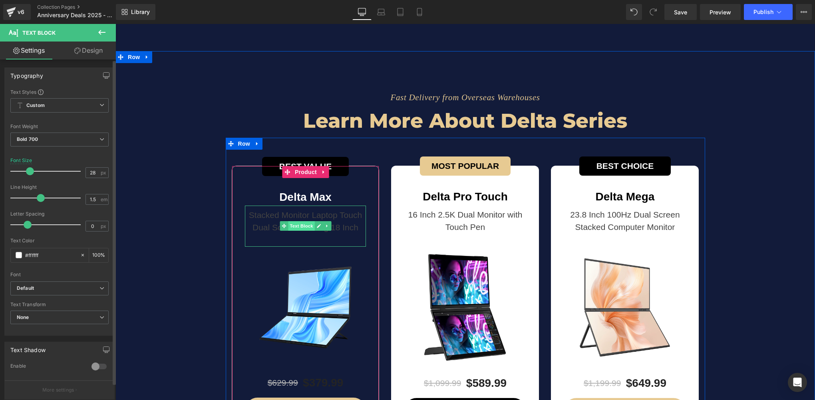
click at [297, 221] on span "Text Block" at bounding box center [301, 226] width 26 height 10
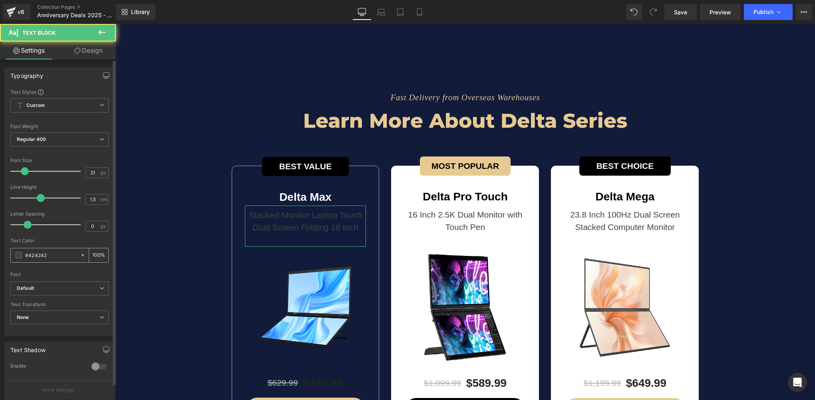
click at [21, 255] on span at bounding box center [19, 255] width 6 height 6
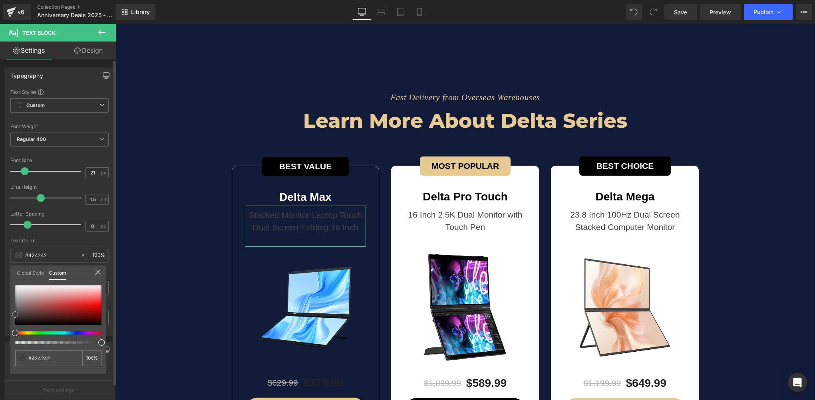
type input "#403939"
type input "#646262"
type input "#686868"
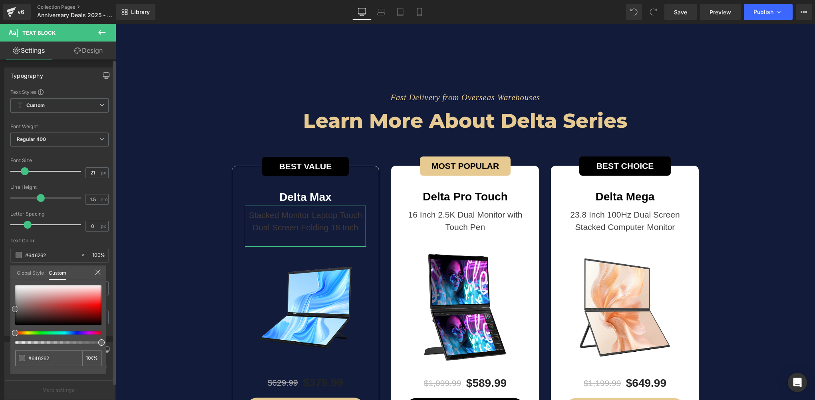
type input "#686868"
type input "#6b6b6b"
type input "#757575"
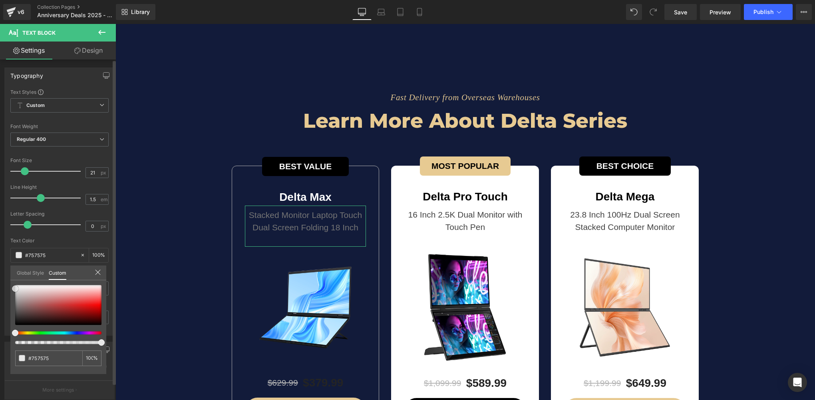
type input "#d3d3d3"
type input "#ffffff"
drag, startPoint x: 15, startPoint y: 309, endPoint x: 7, endPoint y: 262, distance: 47.5
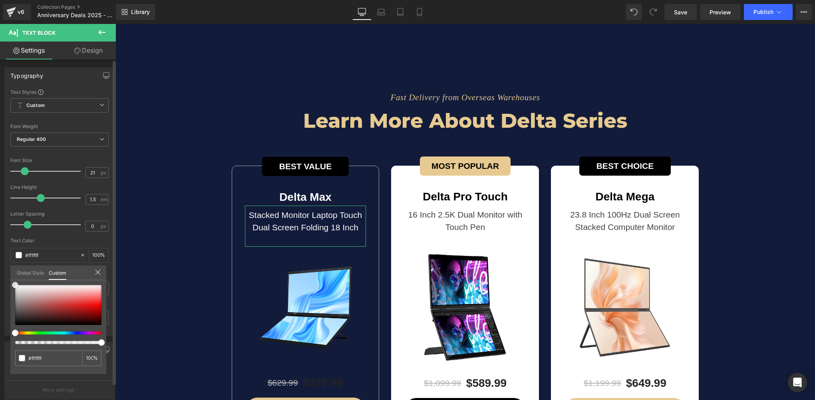
click at [7, 262] on div "Typography Text Styles Custom Custom Setup Global Style Custom Setup Global Sty…" at bounding box center [60, 199] width 120 height 275
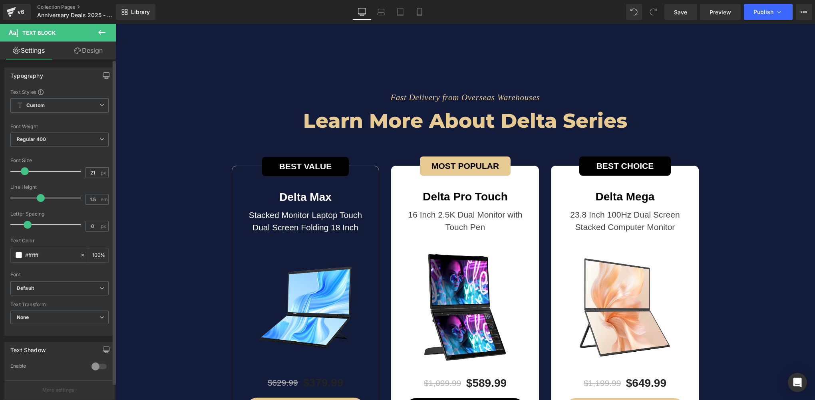
click at [166, 247] on body "Skip to content Pause slideshow Play slideshow Back to School! New Discounts Fa…" at bounding box center [466, 56] width 700 height 5580
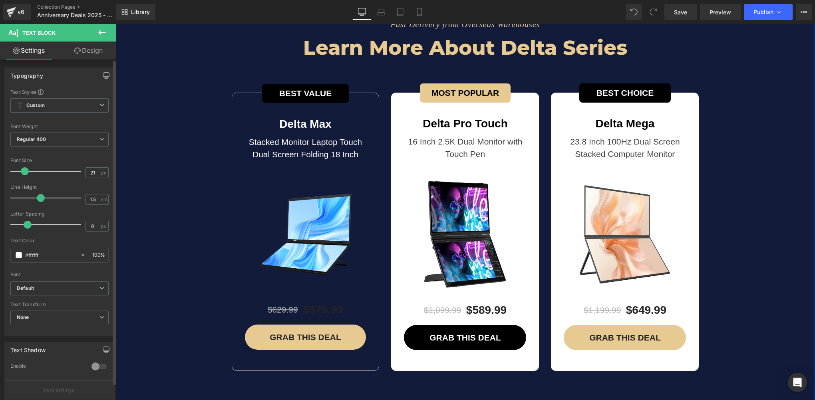
scroll to position [2878, 0]
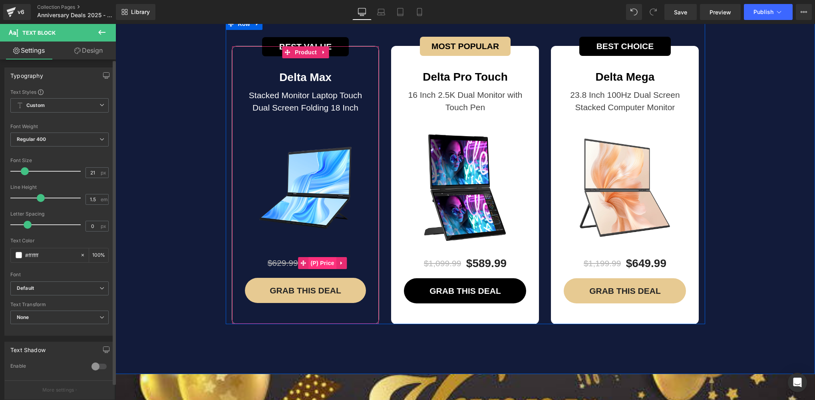
click at [312, 257] on span "(P) Price" at bounding box center [323, 263] width 28 height 12
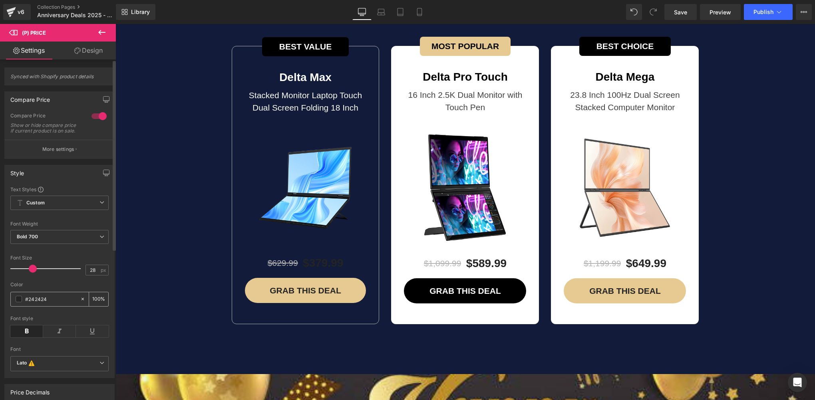
click at [16, 301] on span at bounding box center [19, 299] width 6 height 6
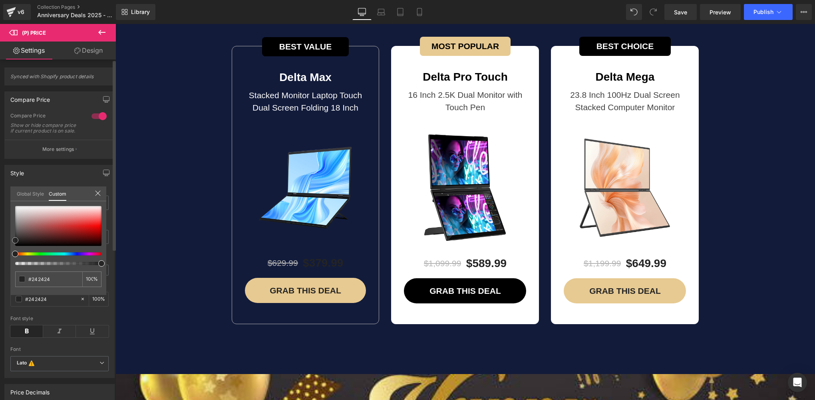
type input "#f0efef"
type input "#fcfcfc"
drag, startPoint x: 18, startPoint y: 208, endPoint x: 0, endPoint y: 190, distance: 25.2
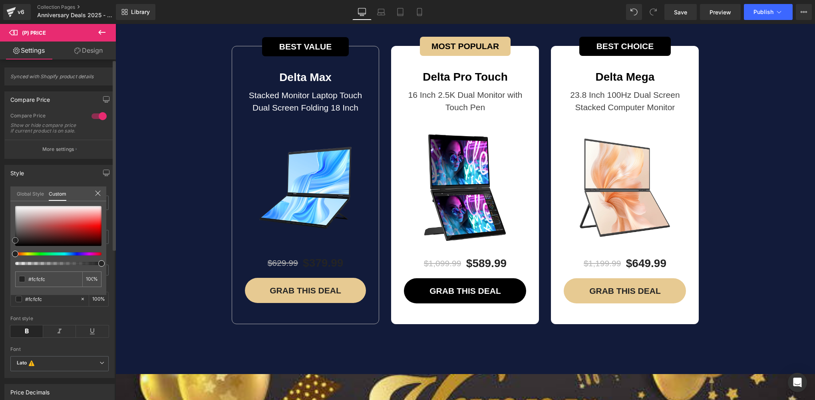
click at [0, 191] on html "(P) Price You are previewing how the will restyle your page. You can not edit E…" at bounding box center [407, 200] width 815 height 400
type input "#ffffff"
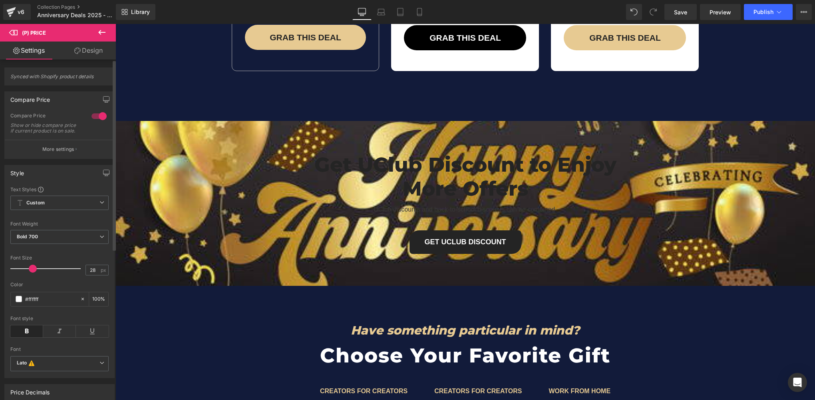
scroll to position [3118, 0]
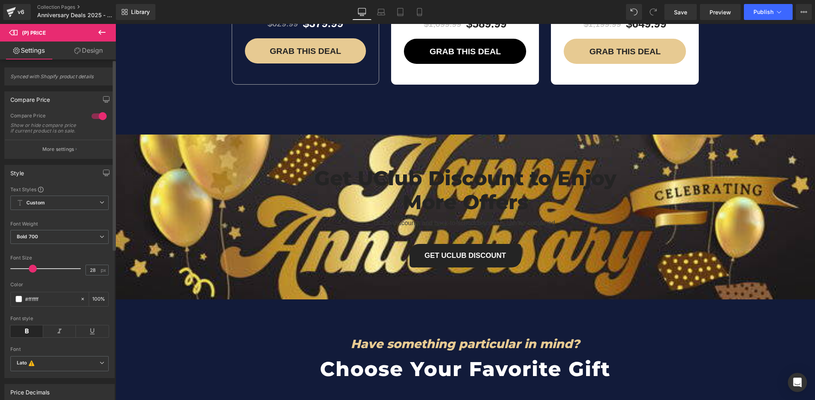
click at [151, 183] on div "Get UClub Discount to Enjoy More Offers Heading UClub discounts and back-to-sch…" at bounding box center [466, 213] width 700 height 117
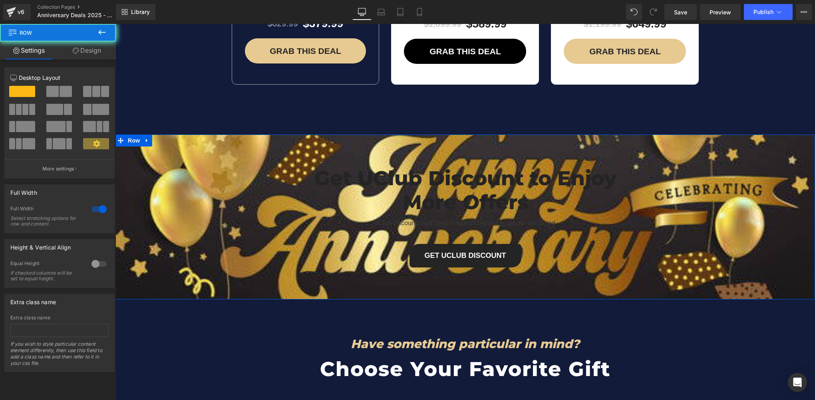
click at [154, 155] on div "Get UClub Discount to Enjoy More Offers Heading UClub discounts and back-to-sch…" at bounding box center [466, 213] width 700 height 117
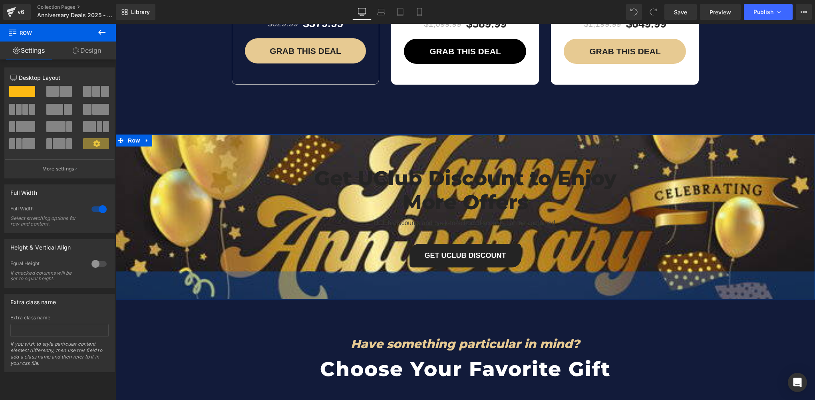
click at [446, 278] on div "70px" at bounding box center [466, 286] width 700 height 28
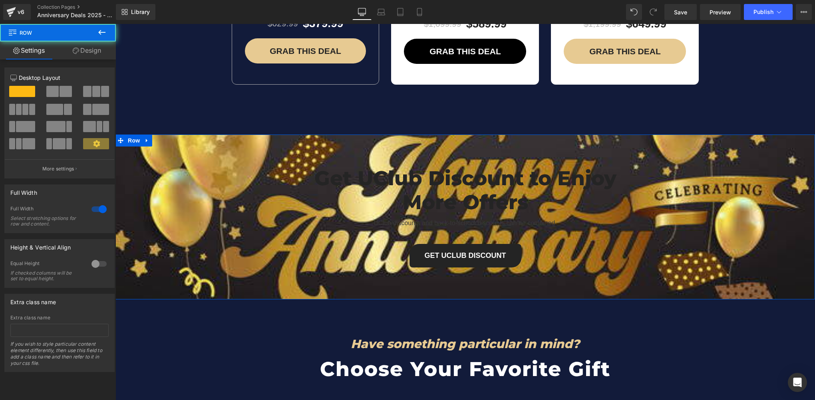
click at [193, 172] on div "Get UClub Discount to Enjoy More Offers Heading UClub discounts and back-to-sch…" at bounding box center [466, 213] width 700 height 117
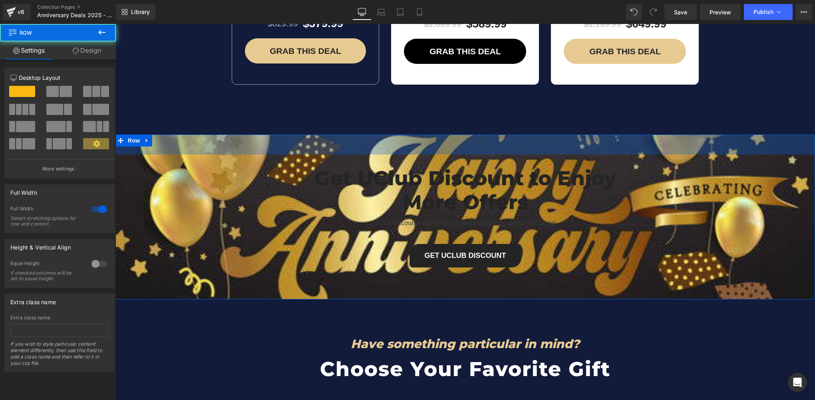
click at [170, 155] on div "Get UClub Discount to Enjoy More Offers Heading UClub discounts and back-to-sch…" at bounding box center [466, 213] width 700 height 117
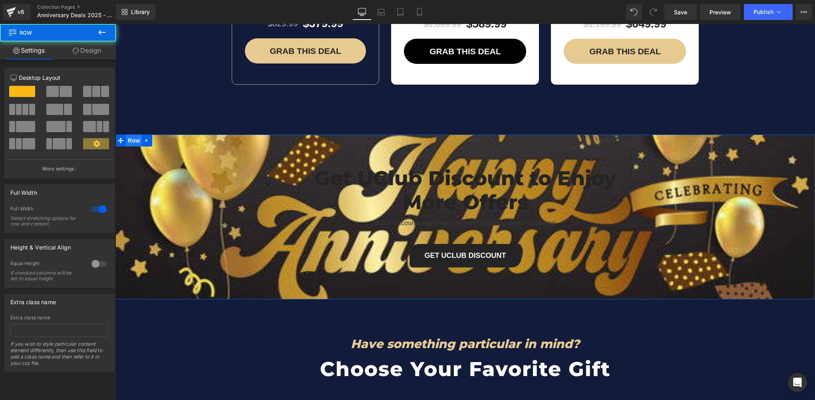
click at [131, 135] on span "Row" at bounding box center [134, 141] width 16 height 12
click at [93, 52] on link "Design" at bounding box center [87, 51] width 58 height 18
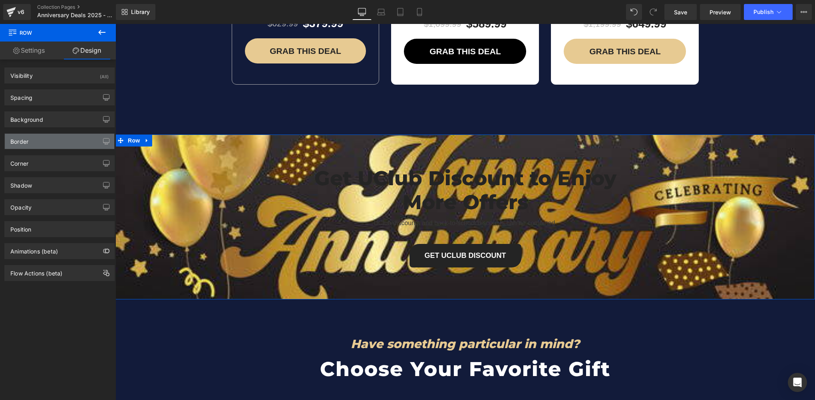
type input "[URL][DOMAIN_NAME]"
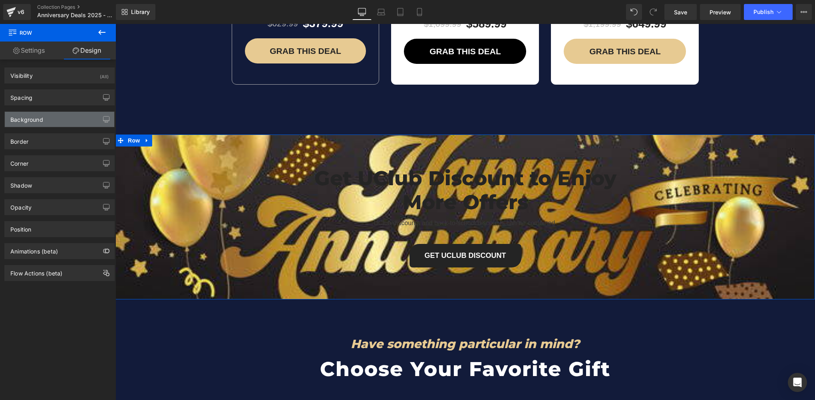
click at [48, 120] on div "Background" at bounding box center [60, 119] width 110 height 15
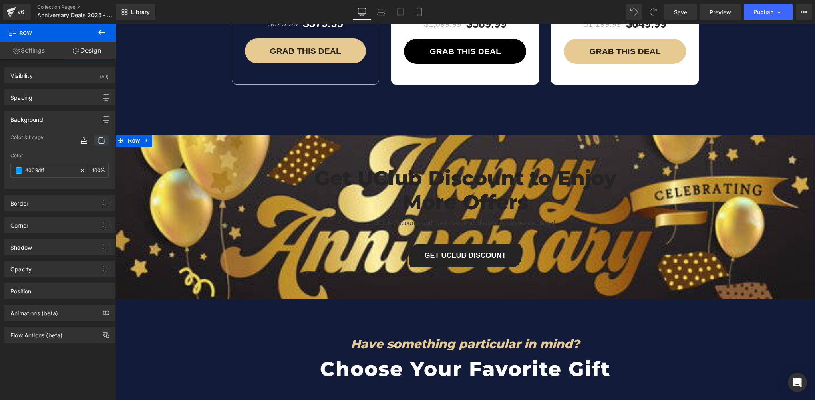
click at [100, 143] on icon at bounding box center [101, 140] width 14 height 10
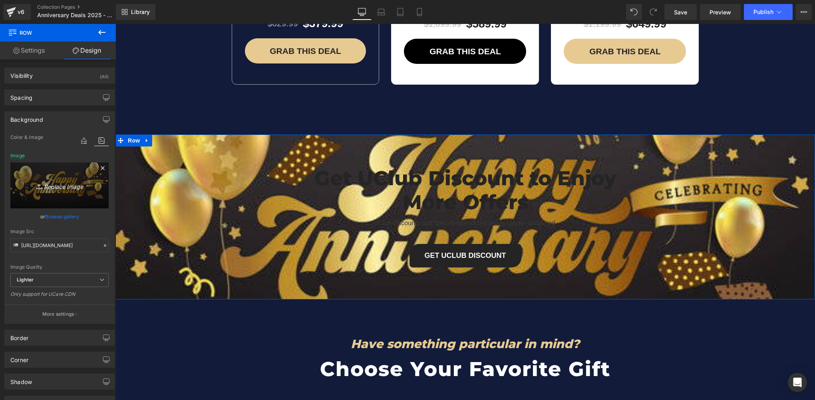
click at [60, 190] on link "Replace Image" at bounding box center [59, 186] width 98 height 46
type input "C:\fakepath\03.webp"
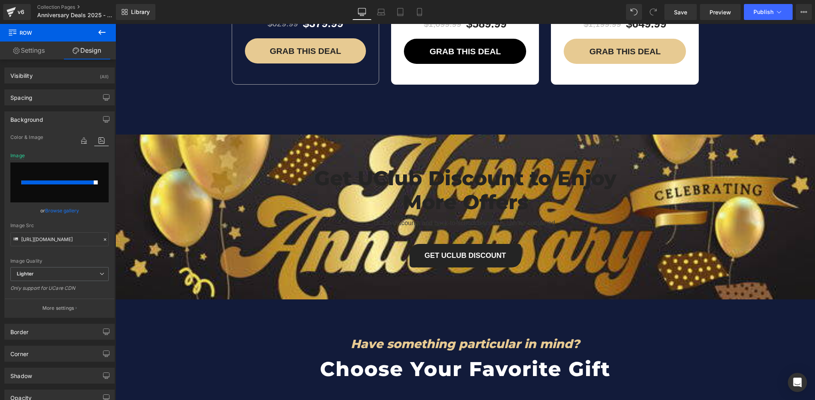
type input "[URL][DOMAIN_NAME]"
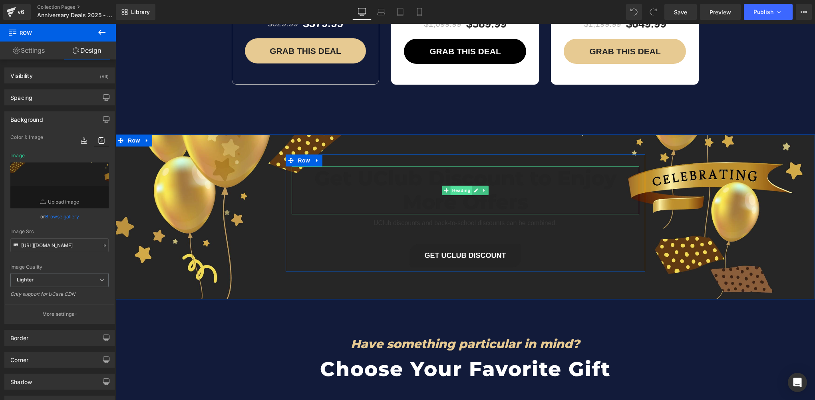
click at [461, 186] on span "Heading" at bounding box center [461, 191] width 22 height 10
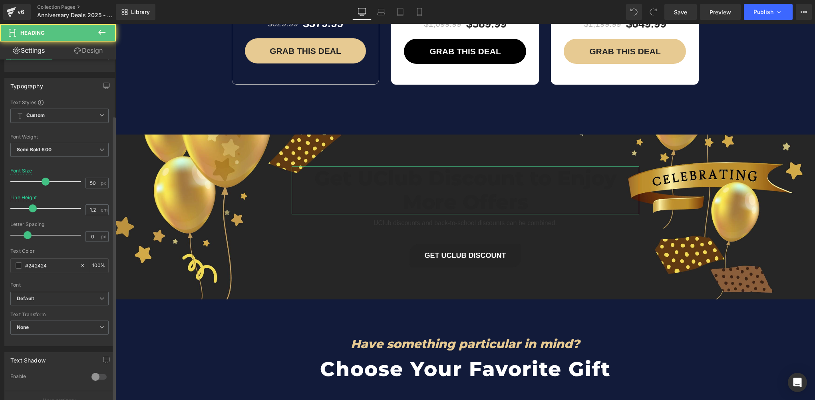
scroll to position [120, 0]
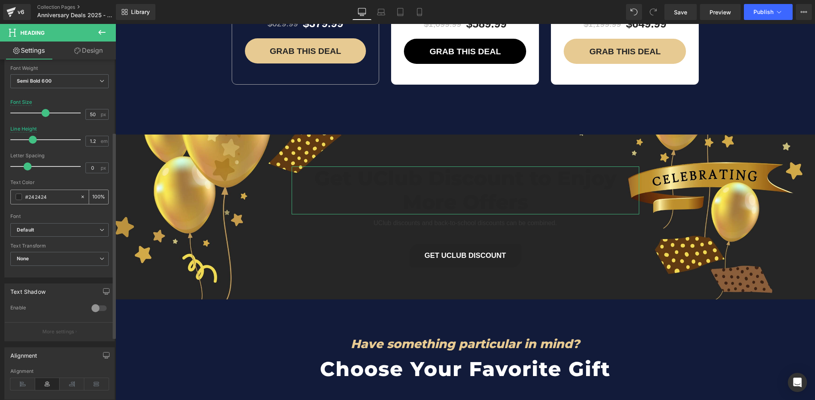
click at [17, 197] on span at bounding box center [19, 197] width 6 height 6
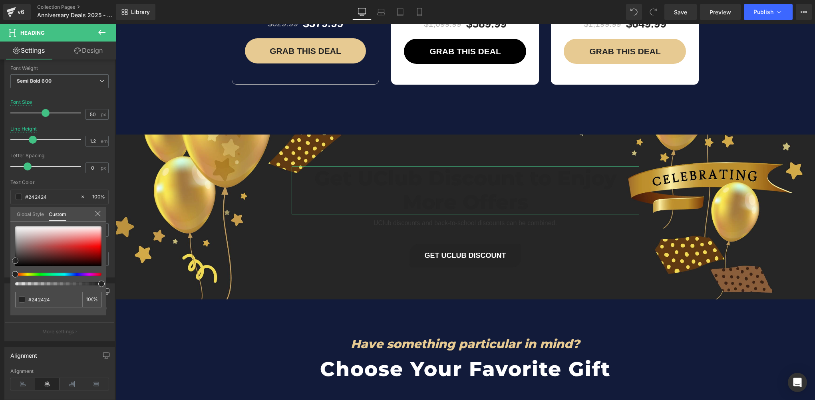
type input "#d0c1c1"
type input "#d3c4c4"
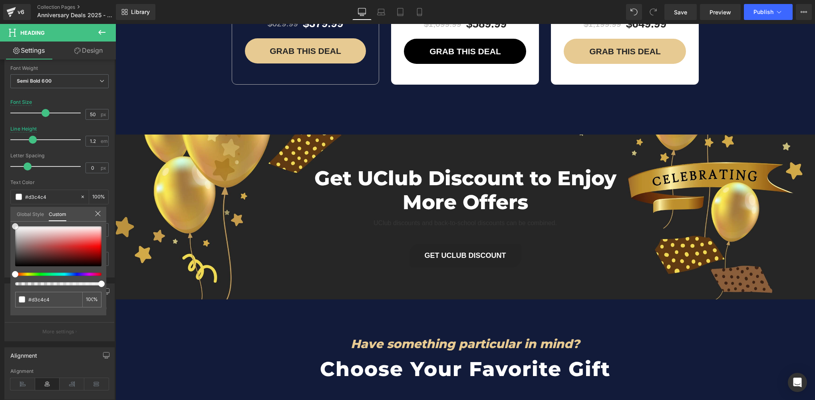
type input "#ffffff"
drag, startPoint x: -2, startPoint y: 207, endPoint x: -2, endPoint y: 201, distance: 6.0
click at [0, 201] on html "Heading You are previewing how the will restyle your page. You can not edit Ele…" at bounding box center [407, 200] width 815 height 400
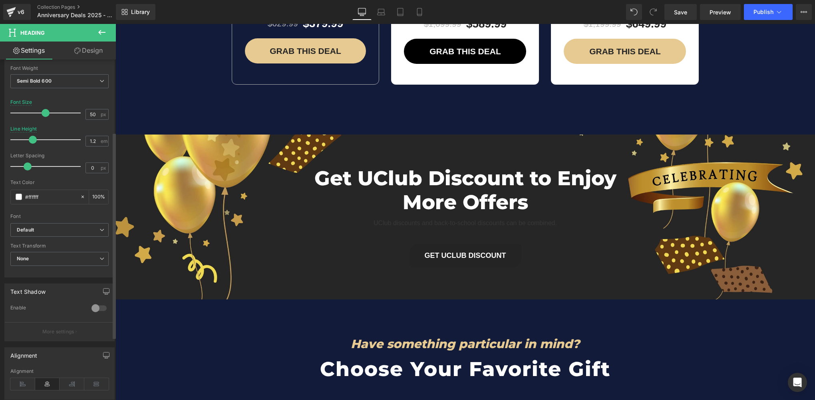
click at [459, 225] on span "Text Block" at bounding box center [461, 230] width 26 height 10
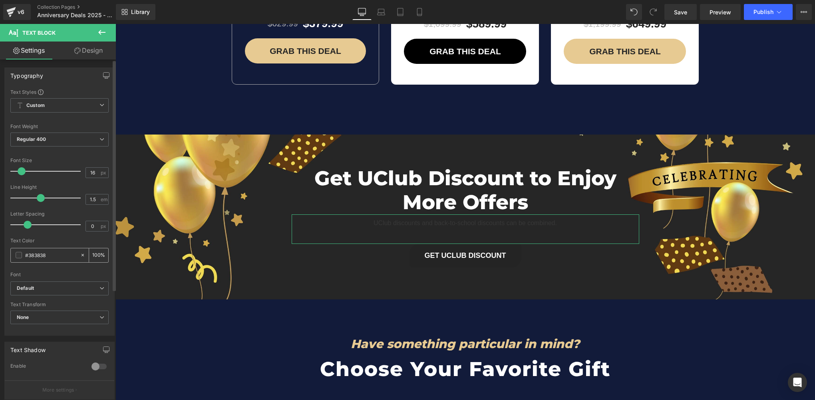
click at [18, 258] on span at bounding box center [19, 255] width 6 height 6
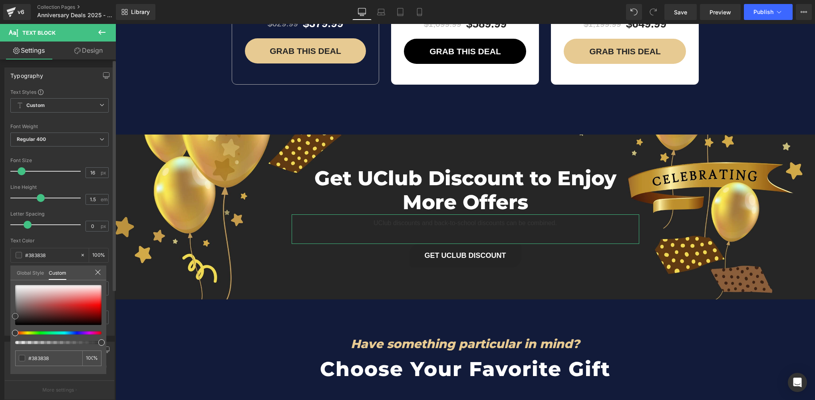
type input "#d8cece"
type input "#dad1d1"
type input "#e9e6e6"
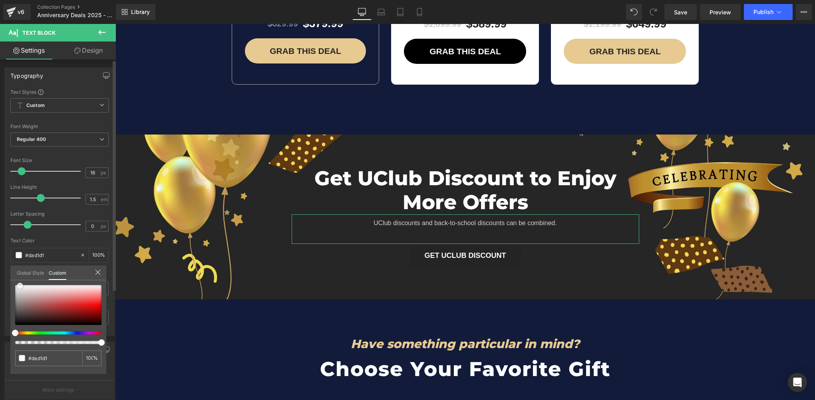
type input "#e9e6e6"
type input "#ffffff"
drag, startPoint x: 25, startPoint y: 291, endPoint x: 0, endPoint y: 269, distance: 33.7
click at [0, 269] on div "Typography Text Styles Custom Custom Setup Global Style Custom Setup Global Sty…" at bounding box center [60, 199] width 120 height 275
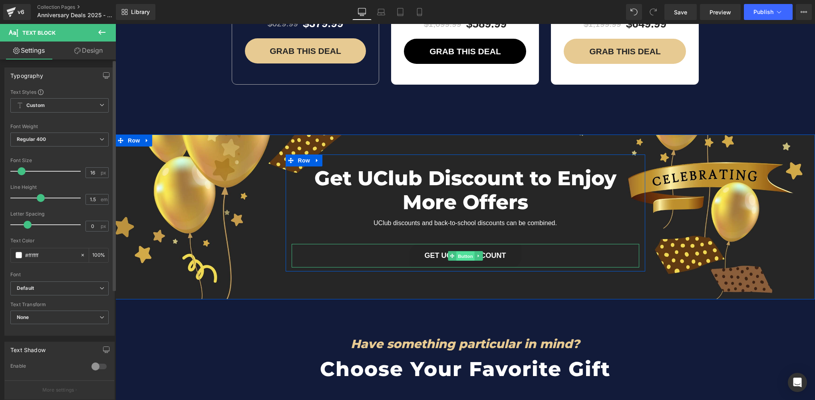
click at [464, 251] on span "Button" at bounding box center [465, 256] width 18 height 10
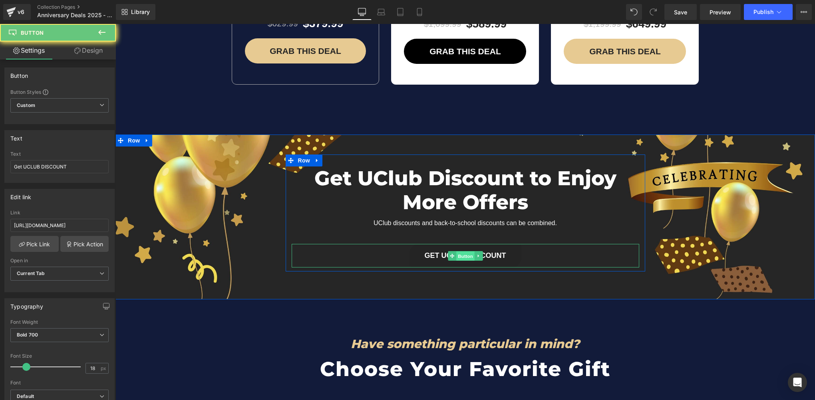
click at [464, 251] on span "Button" at bounding box center [465, 256] width 18 height 10
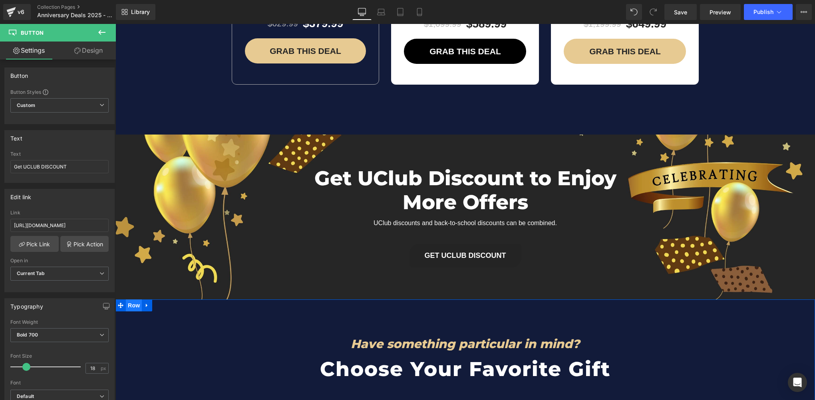
click at [126, 300] on span "Row" at bounding box center [134, 306] width 16 height 12
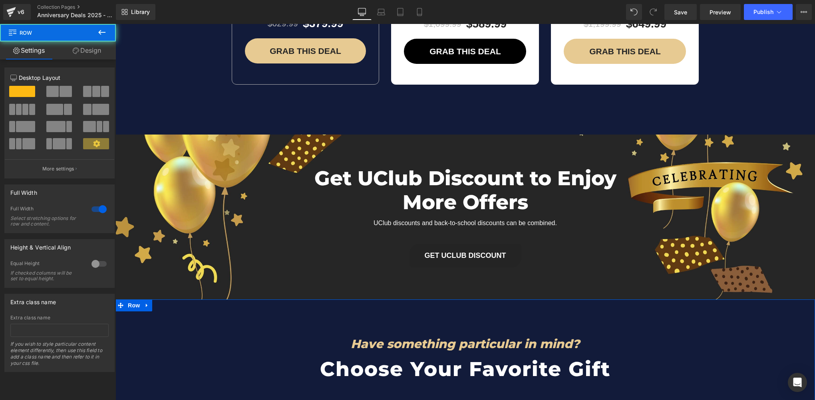
click at [94, 56] on link "Design" at bounding box center [87, 51] width 58 height 18
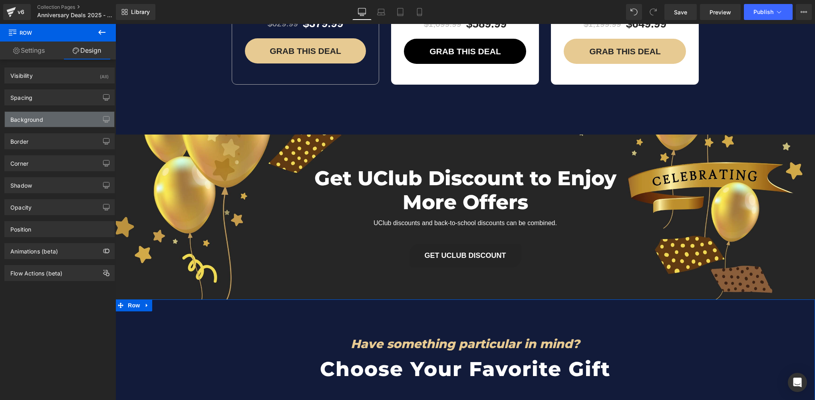
click at [26, 121] on div "Background" at bounding box center [26, 117] width 33 height 11
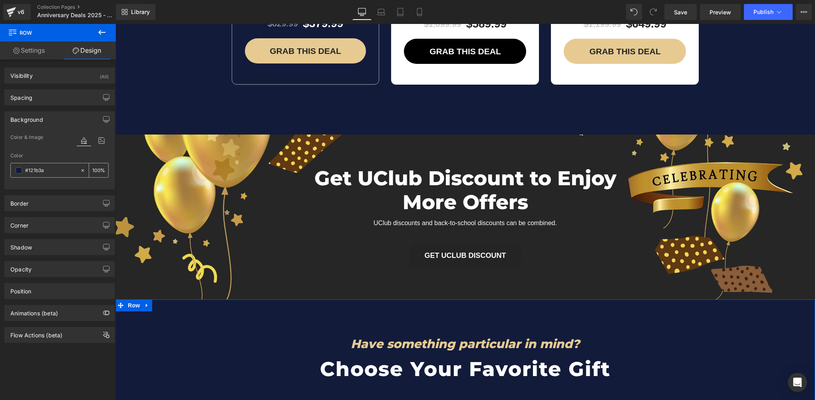
click at [52, 169] on input "#121b3a" at bounding box center [50, 170] width 51 height 9
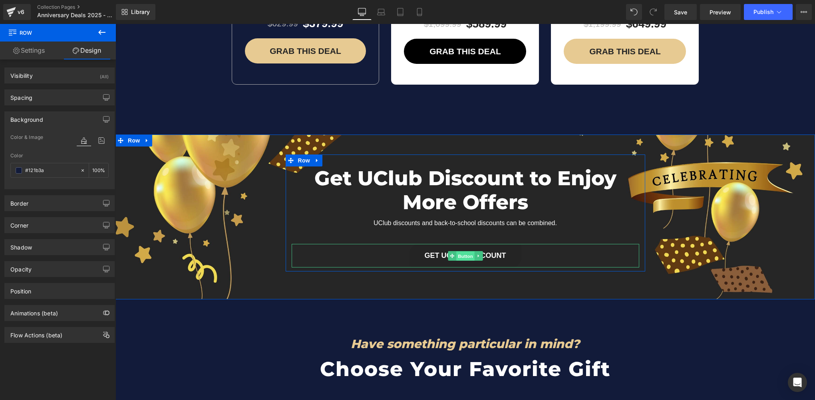
click at [456, 251] on span "Button" at bounding box center [465, 256] width 18 height 10
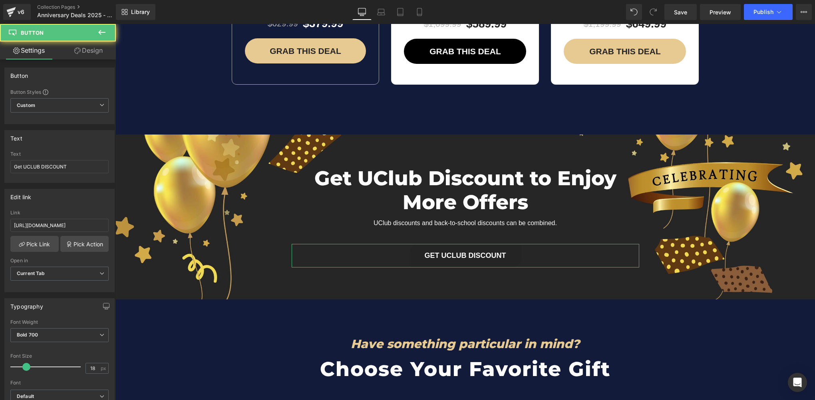
click at [88, 53] on link "Design" at bounding box center [89, 51] width 58 height 18
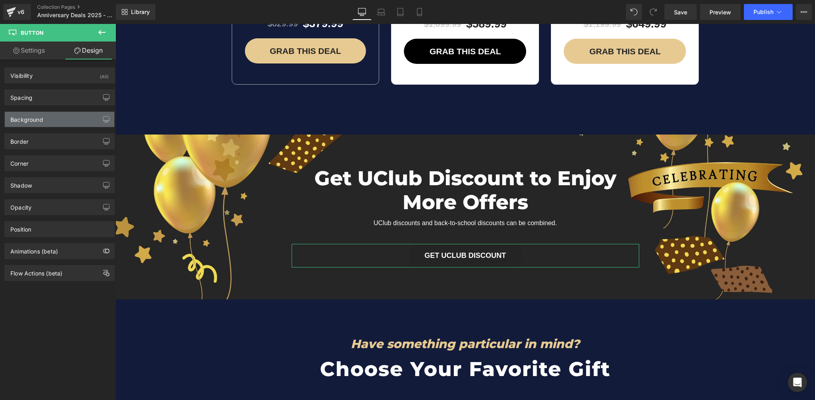
click at [35, 118] on div "Background" at bounding box center [26, 117] width 33 height 11
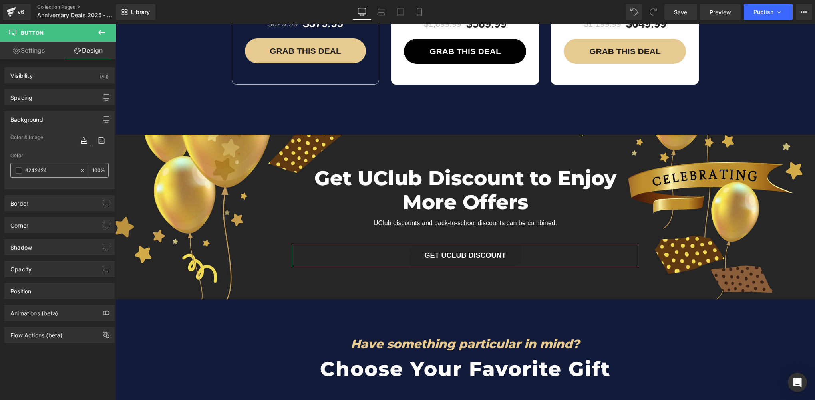
click at [48, 173] on input "#242424" at bounding box center [50, 170] width 51 height 9
paste input "121b3a"
type input "#121b3a"
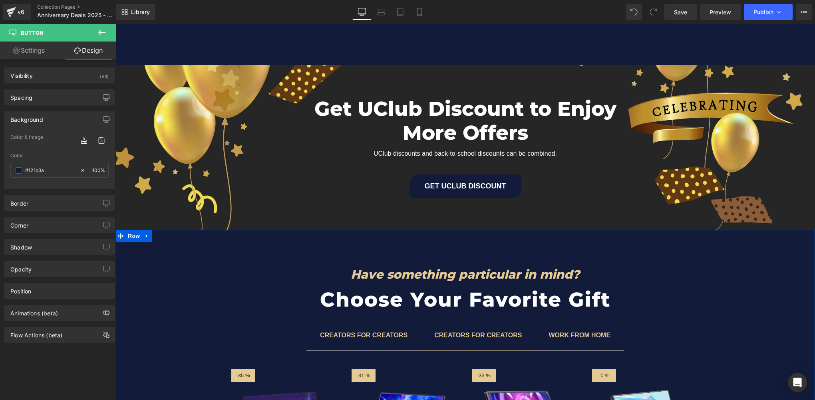
scroll to position [3198, 0]
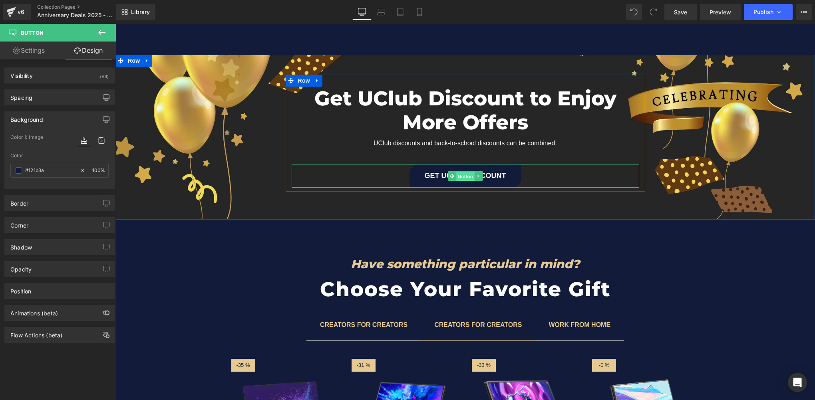
click at [464, 171] on span "Button" at bounding box center [465, 176] width 18 height 10
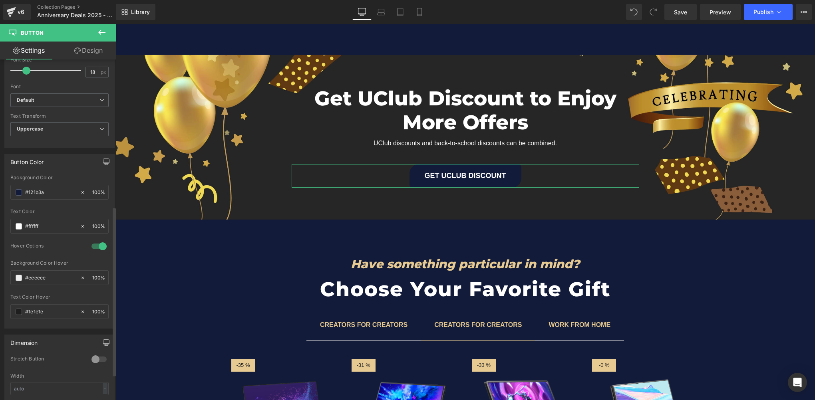
scroll to position [360, 0]
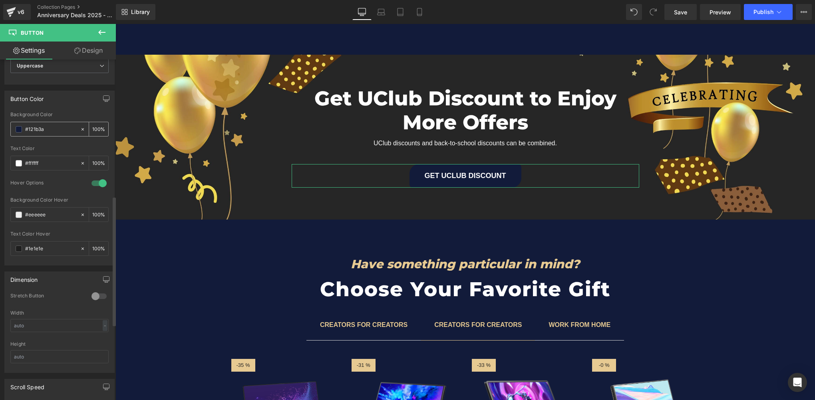
click at [50, 130] on input "#121b3a" at bounding box center [50, 129] width 51 height 9
click at [51, 161] on input "#ffffff" at bounding box center [50, 163] width 51 height 9
click at [56, 127] on input "#121b3a" at bounding box center [50, 129] width 51 height 9
click at [18, 129] on span at bounding box center [19, 129] width 6 height 6
click at [80, 129] on icon at bounding box center [83, 130] width 6 height 6
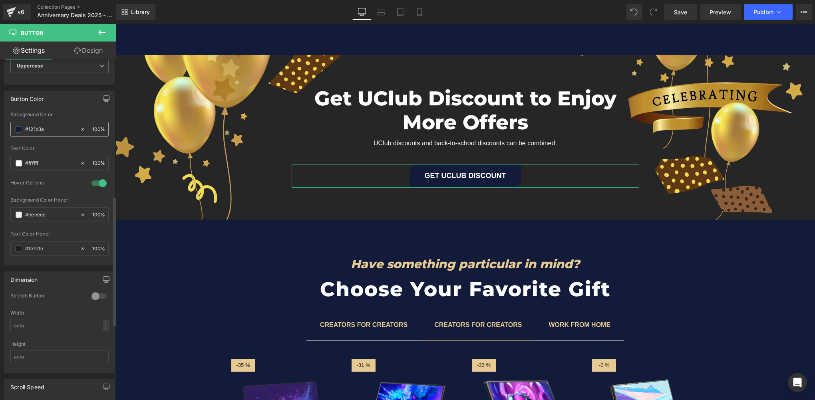
type input "none"
type input "0"
click at [82, 214] on icon at bounding box center [83, 215] width 2 height 2
type input "none"
type input "0"
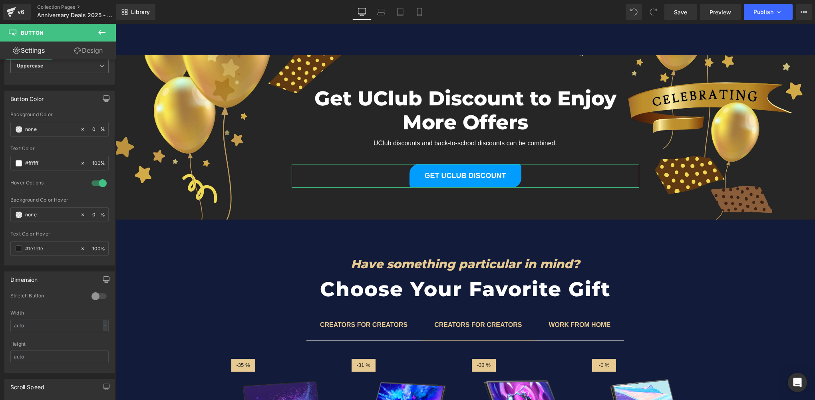
click at [94, 49] on link "Design" at bounding box center [89, 51] width 58 height 18
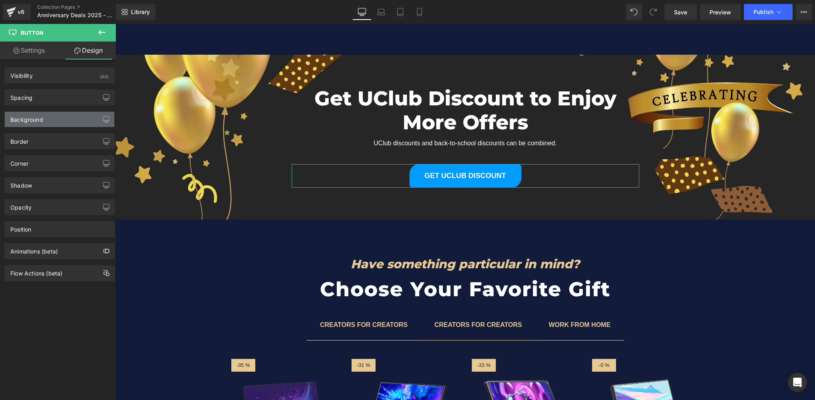
click at [47, 120] on div "Background" at bounding box center [60, 119] width 110 height 15
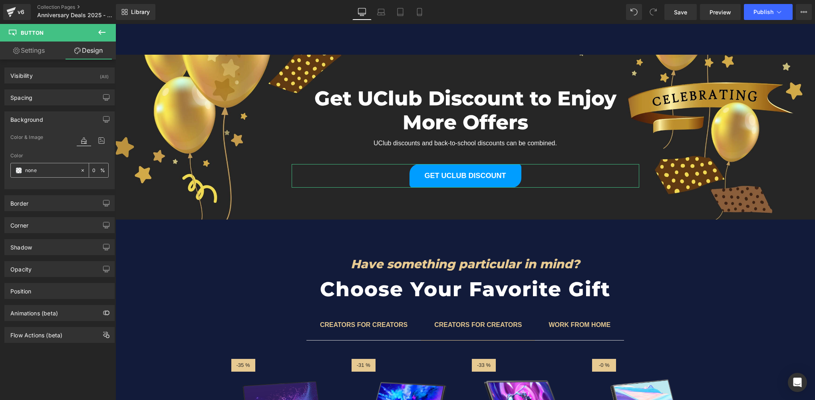
click at [80, 169] on icon at bounding box center [83, 171] width 6 height 6
click at [43, 123] on div "Background" at bounding box center [60, 119] width 110 height 15
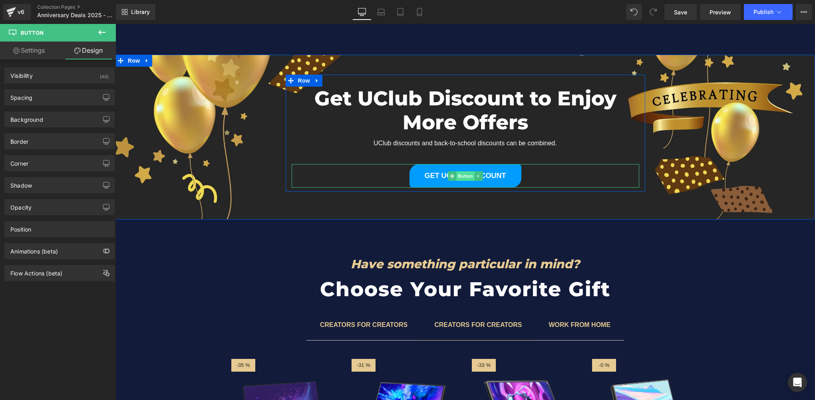
click at [464, 171] on span "Button" at bounding box center [465, 176] width 18 height 10
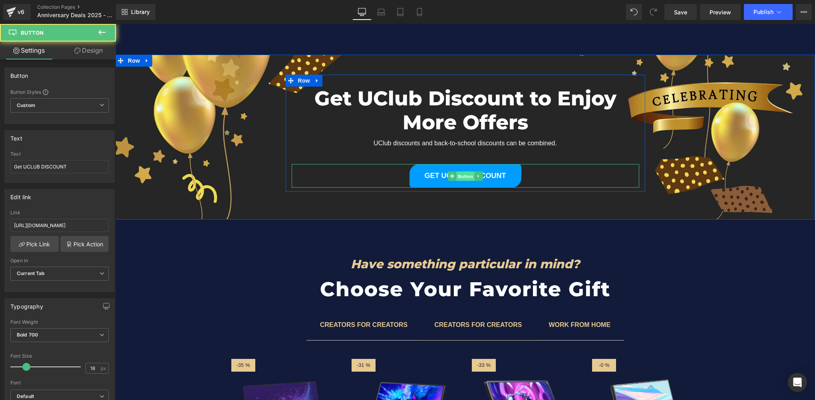
click at [464, 171] on span "Button" at bounding box center [465, 176] width 18 height 10
click at [456, 171] on span "Button" at bounding box center [465, 176] width 18 height 10
click at [459, 171] on span "Button" at bounding box center [465, 176] width 18 height 10
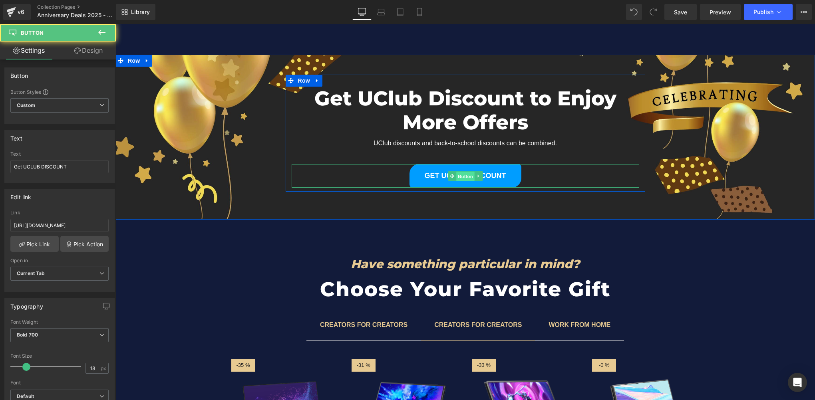
click at [459, 171] on span "Button" at bounding box center [465, 176] width 18 height 10
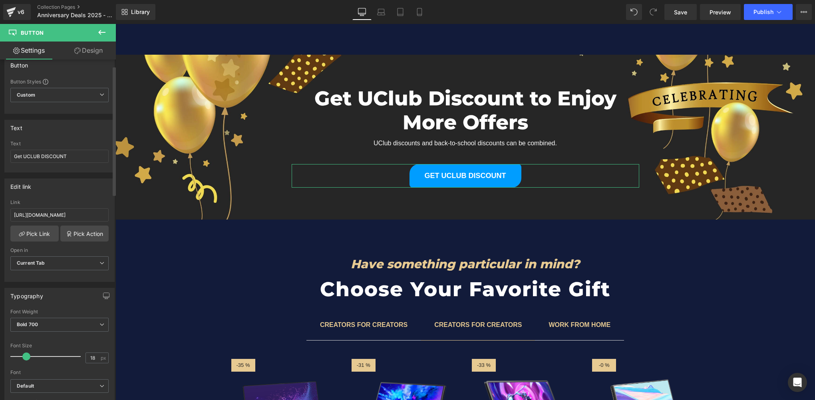
scroll to position [0, 0]
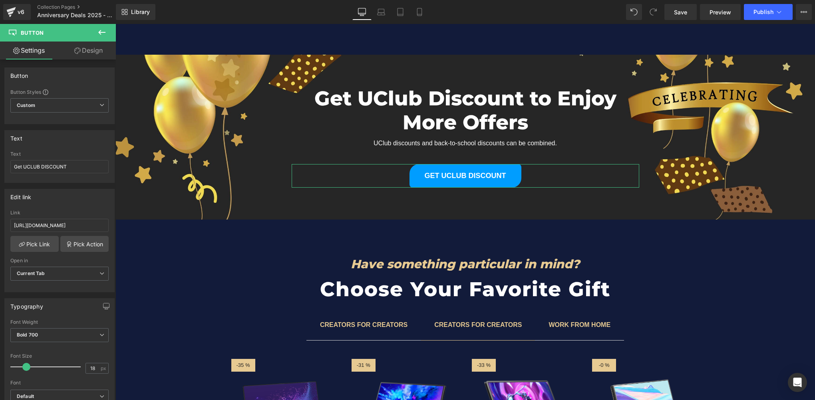
click at [41, 55] on link "Settings" at bounding box center [29, 51] width 58 height 18
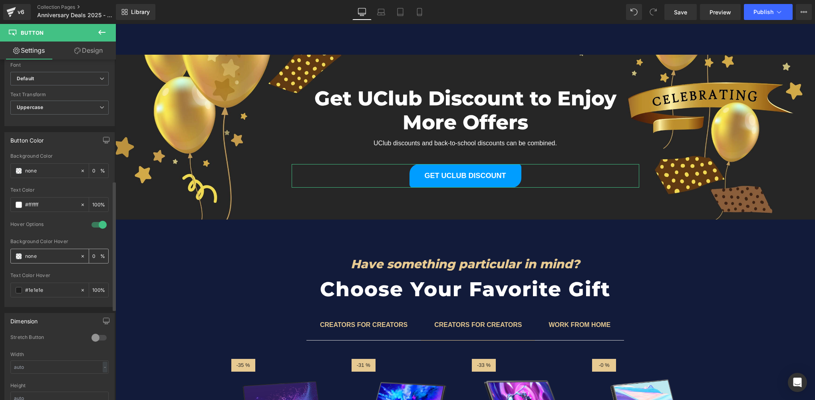
scroll to position [320, 0]
click at [18, 169] on span at bounding box center [19, 169] width 6 height 6
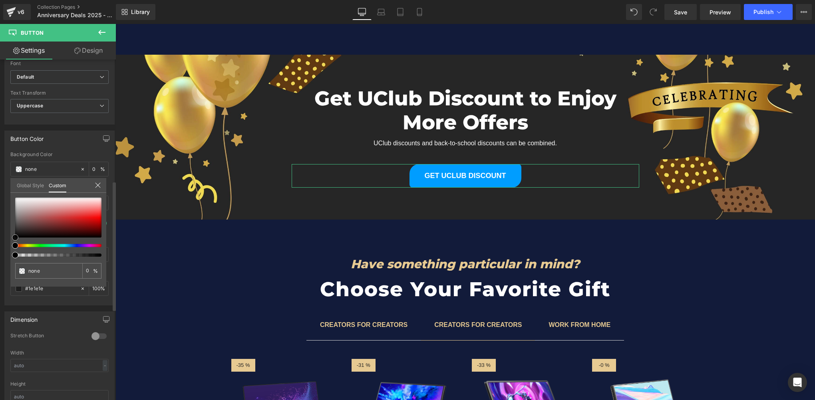
type input "#7c7373"
type input "100"
type input "#7c7373"
type input "100"
type input "#b4b0b0"
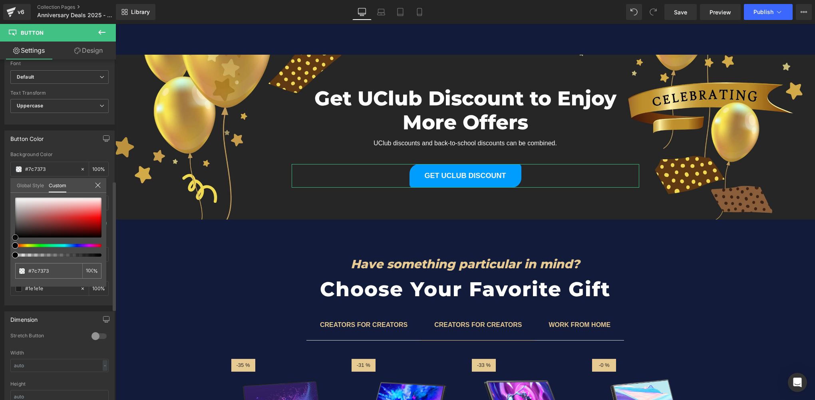
type input "#b4b0b0"
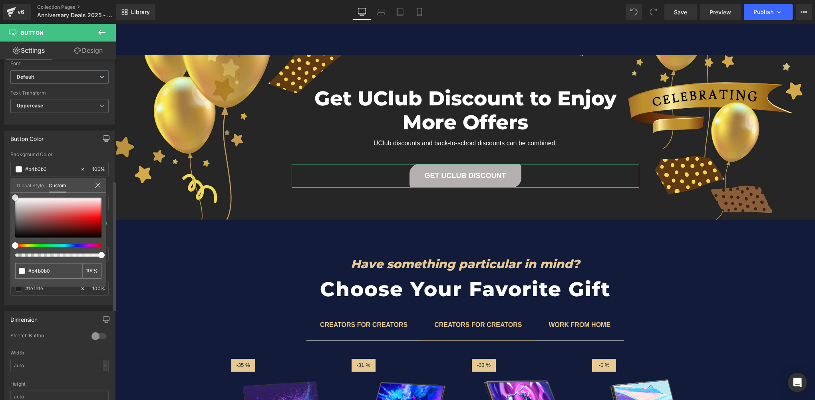
type input "#fcfcfc"
type input "#ffffff"
drag, startPoint x: 12, startPoint y: 196, endPoint x: 7, endPoint y: 184, distance: 13.3
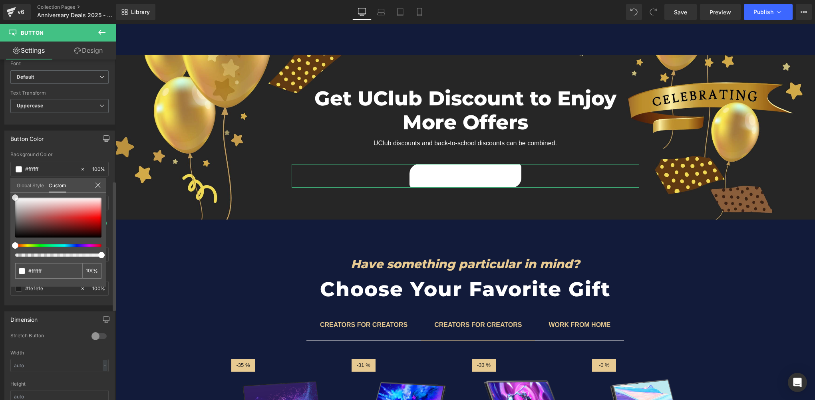
click at [7, 184] on div "Button Color rgba(255, 255, 255, 1) Background Color #ffffff 100 % #ffffff Text…" at bounding box center [60, 215] width 120 height 181
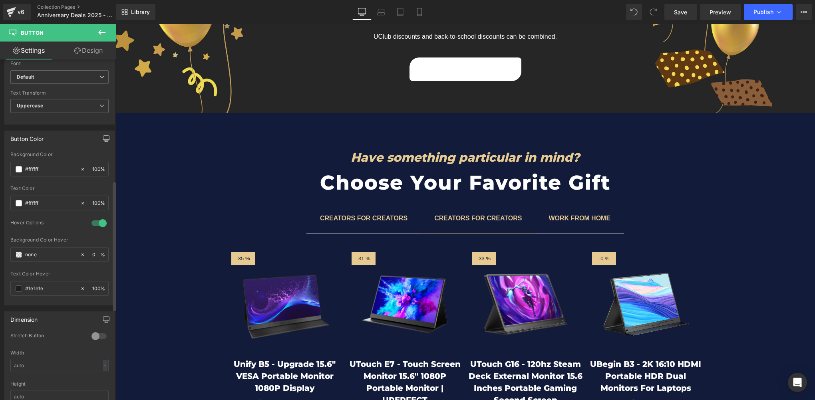
scroll to position [3357, 0]
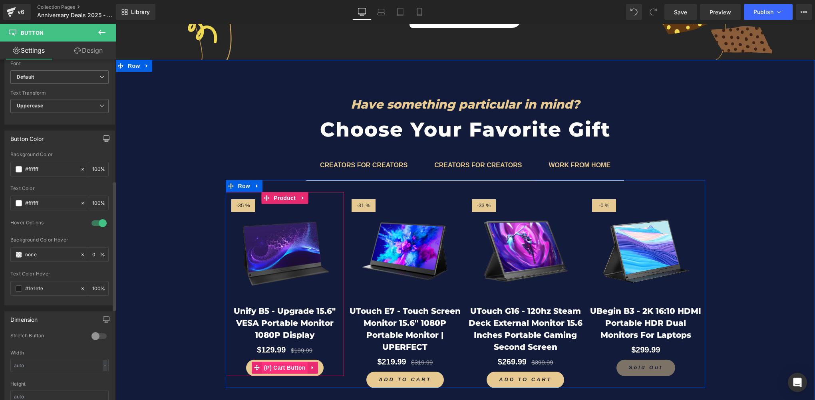
click at [275, 362] on span "(P) Cart Button" at bounding box center [285, 368] width 46 height 12
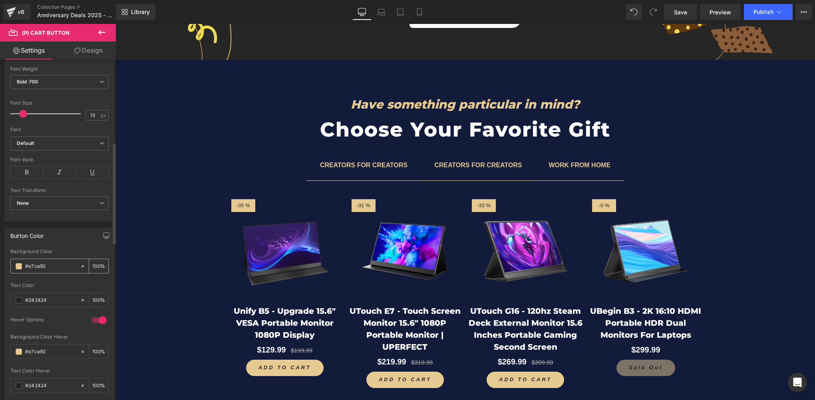
scroll to position [280, 0]
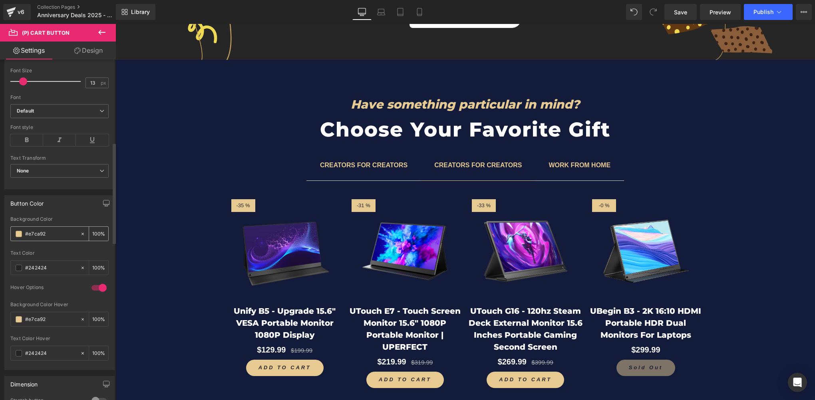
click at [48, 233] on input "#e7ca92" at bounding box center [50, 234] width 51 height 9
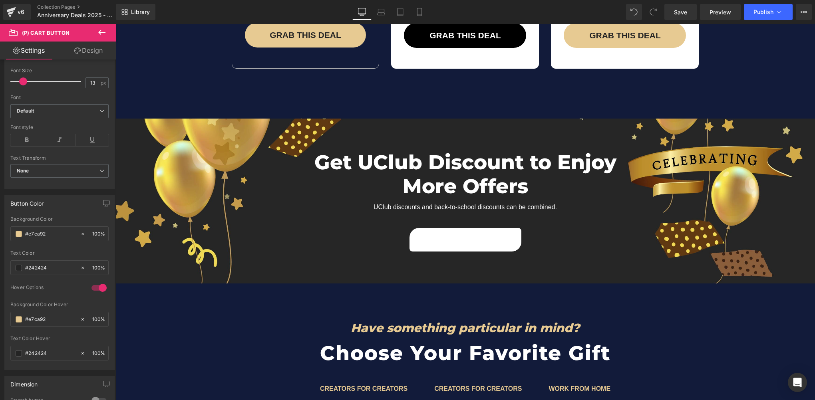
scroll to position [3078, 0]
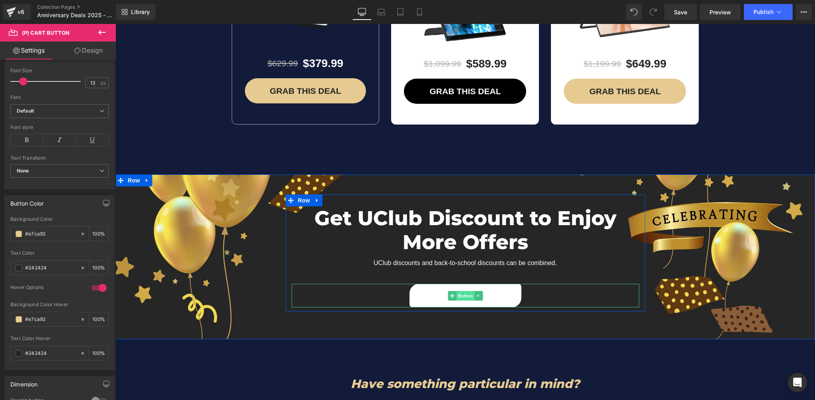
click at [462, 291] on span "Button" at bounding box center [465, 296] width 18 height 10
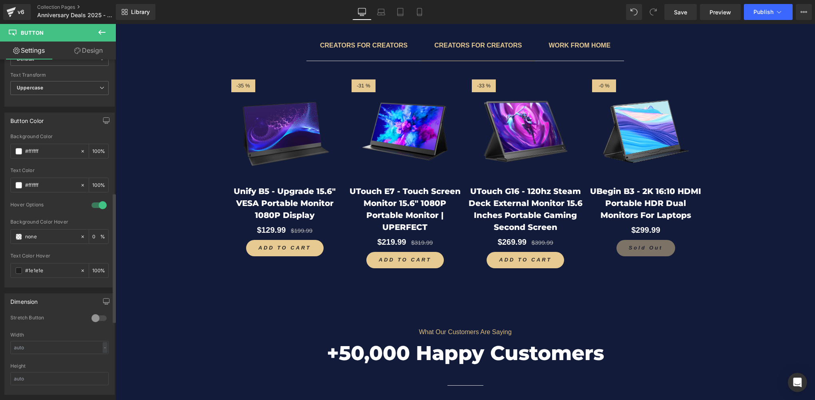
scroll to position [360, 0]
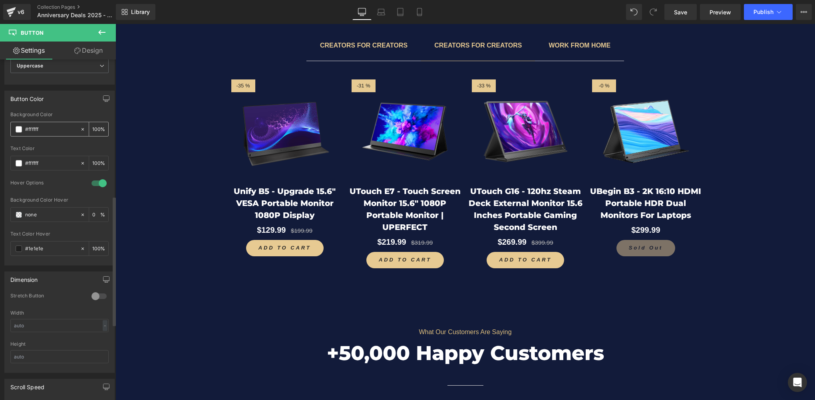
click at [46, 129] on input "#ffffff" at bounding box center [50, 129] width 51 height 9
paste input "e7ca92"
type input "#e7ca92"
click at [46, 211] on input "none" at bounding box center [50, 215] width 51 height 9
paste input "#e7ca92"
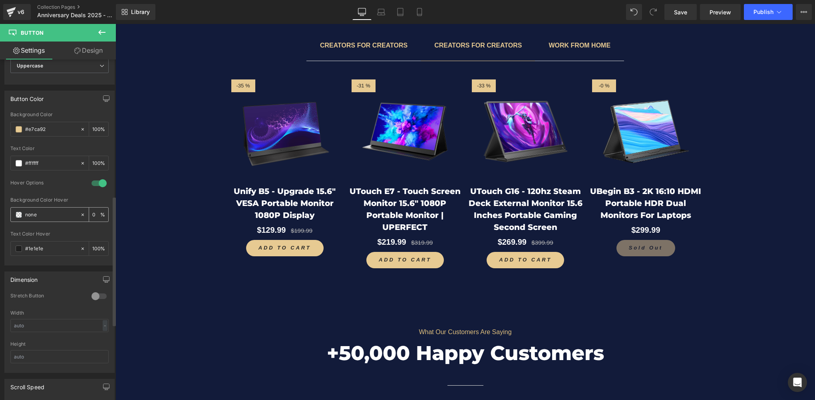
type input "#e7ca92"
type input "100"
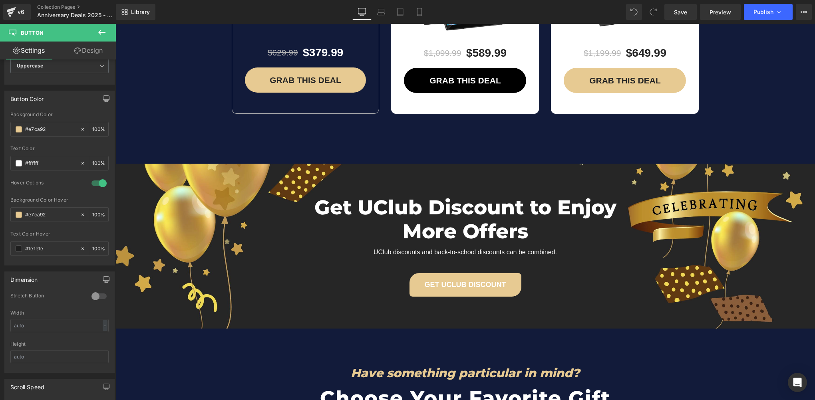
scroll to position [3078, 0]
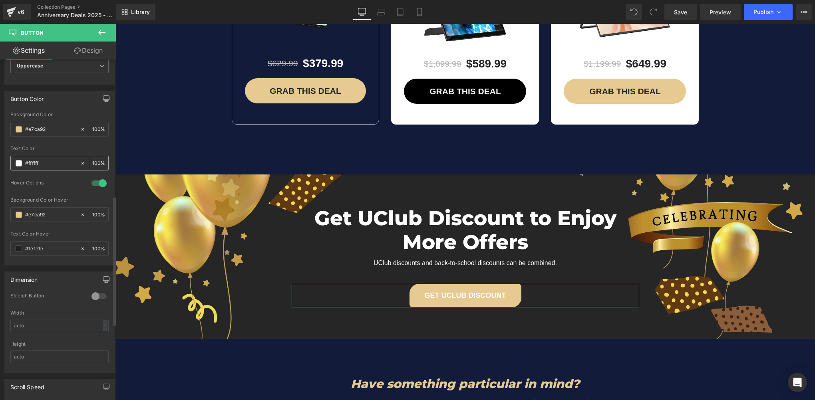
type input "#e7ca92"
click at [20, 162] on span at bounding box center [19, 163] width 6 height 6
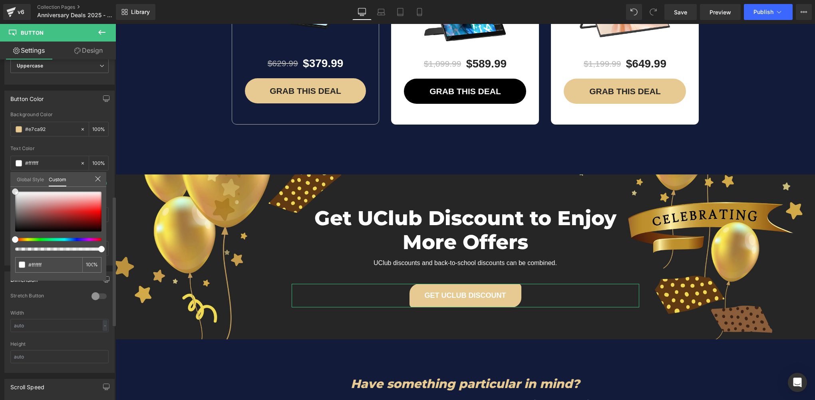
type input "#5b5252"
type input "#222020"
type input "#000000"
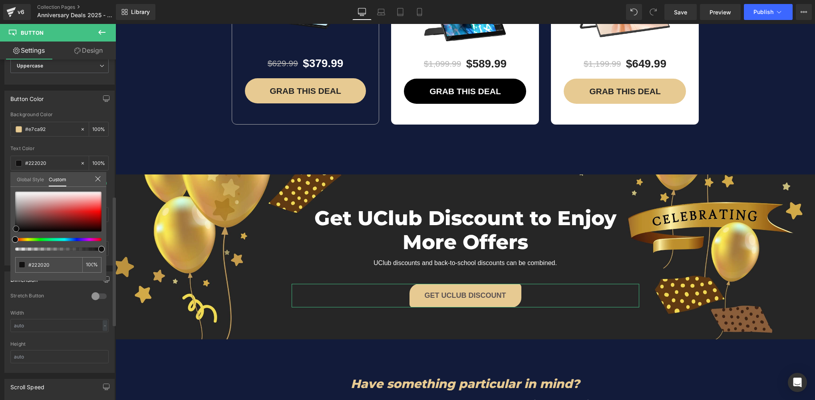
type input "#000000"
drag, startPoint x: 16, startPoint y: 229, endPoint x: 9, endPoint y: 243, distance: 15.9
click at [9, 243] on div "Button Color rgb(231, 202, 146) Background Color #e7ca92 100 % rgba(0, 0, 0, 1)…" at bounding box center [60, 175] width 120 height 181
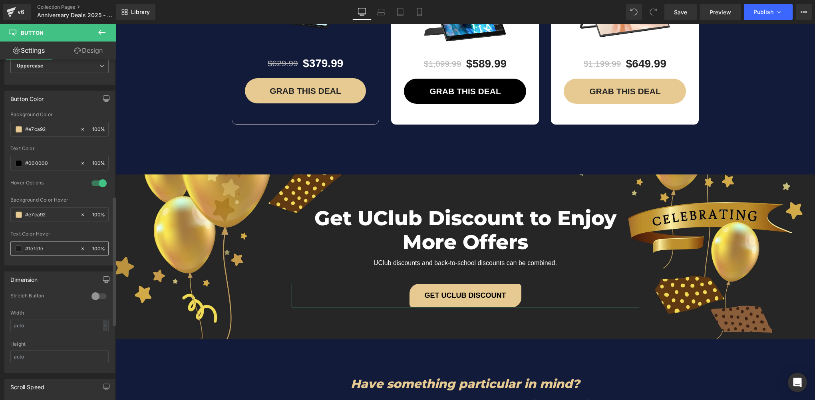
click at [18, 249] on span at bounding box center [19, 249] width 6 height 6
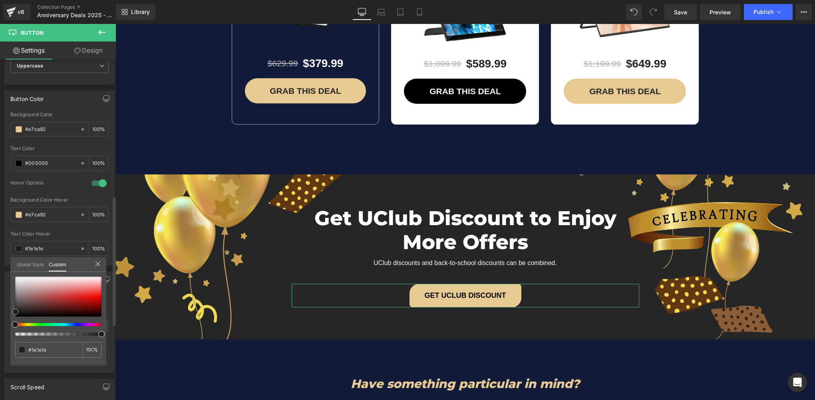
type input "#000000"
click at [4, 266] on div "Button Color rgb(231, 202, 146) Background Color #e7ca92 100 % rgba(0, 0, 0, 1)…" at bounding box center [60, 175] width 120 height 181
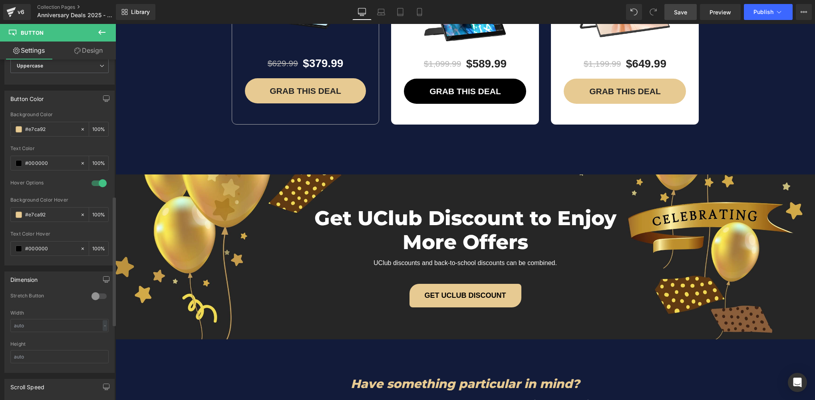
click at [685, 15] on span "Save" at bounding box center [680, 12] width 13 height 8
click at [93, 50] on link "Design" at bounding box center [89, 51] width 58 height 18
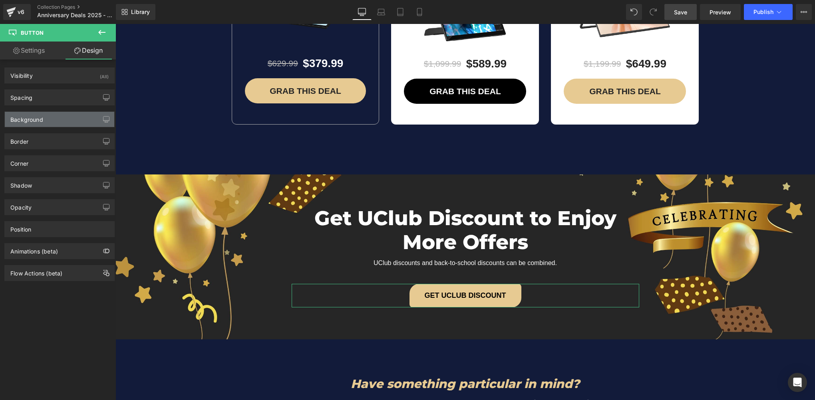
click at [60, 120] on div "Background" at bounding box center [60, 119] width 110 height 15
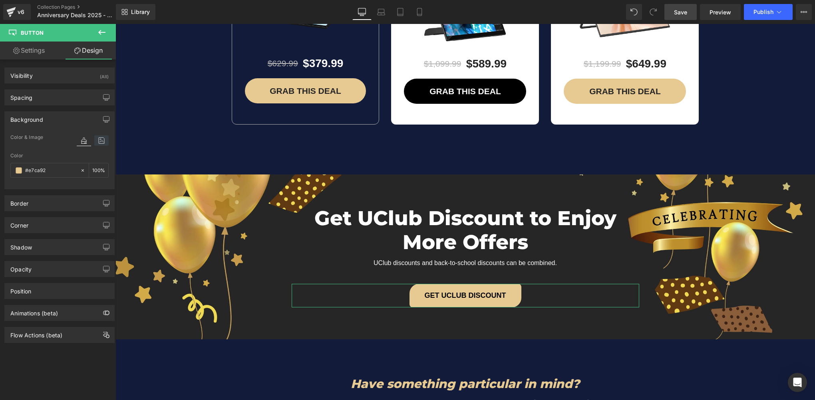
click at [101, 144] on icon at bounding box center [101, 140] width 14 height 10
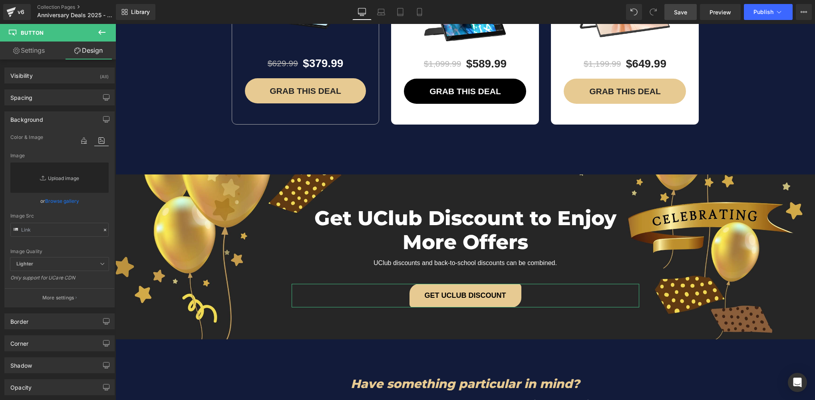
click at [64, 186] on link "Replace Image" at bounding box center [59, 178] width 98 height 30
type input "C:\fakepath\04.webp"
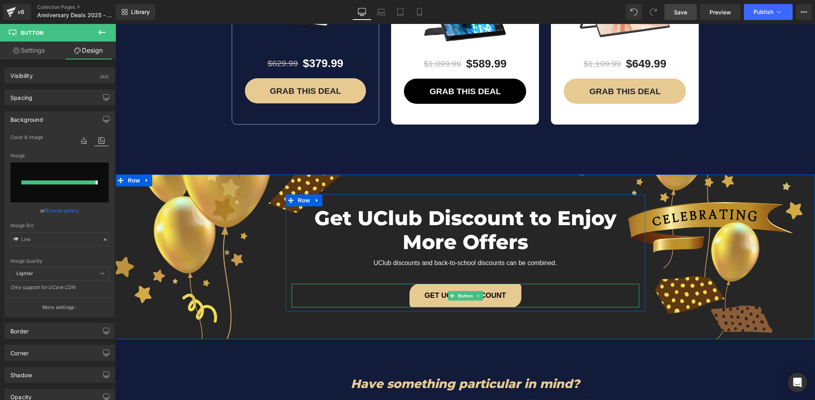
type input "[URL][DOMAIN_NAME]"
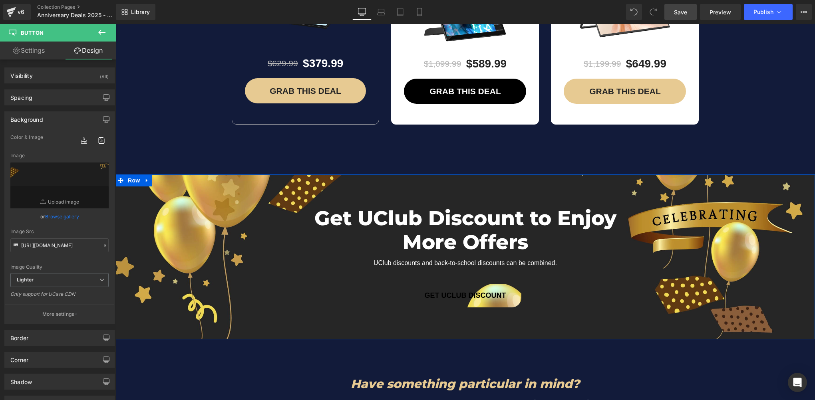
click at [174, 207] on div "Get UClub Discount to Enjoy More Offers Heading UClub discounts and back-to-sch…" at bounding box center [466, 253] width 700 height 117
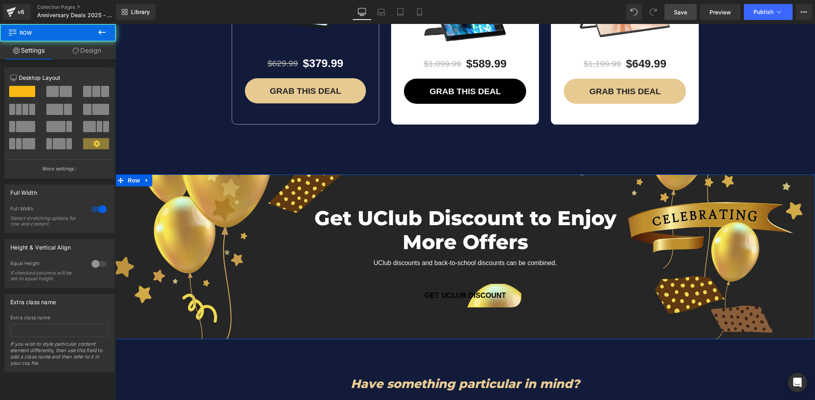
click at [167, 195] on div "Get UClub Discount to Enjoy More Offers Heading UClub discounts and back-to-sch…" at bounding box center [466, 253] width 700 height 117
click at [94, 44] on link "Design" at bounding box center [87, 51] width 58 height 18
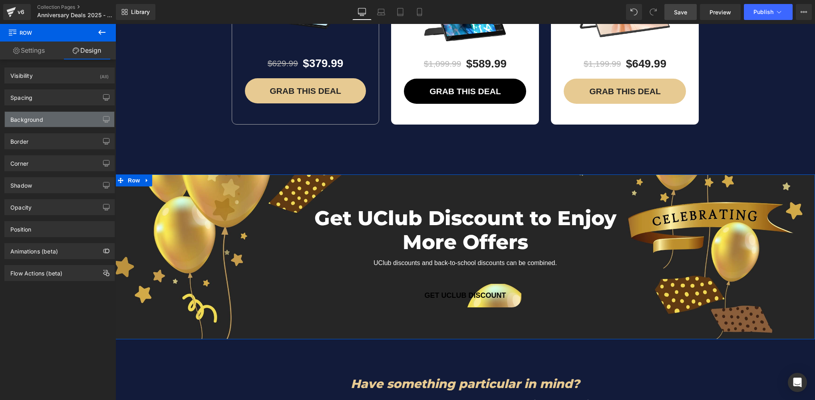
click at [43, 120] on div "Background" at bounding box center [60, 119] width 110 height 15
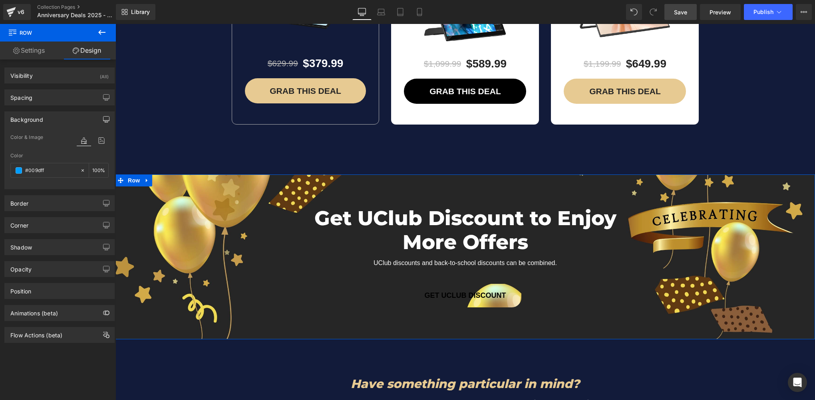
click at [101, 122] on button "button" at bounding box center [106, 119] width 13 height 15
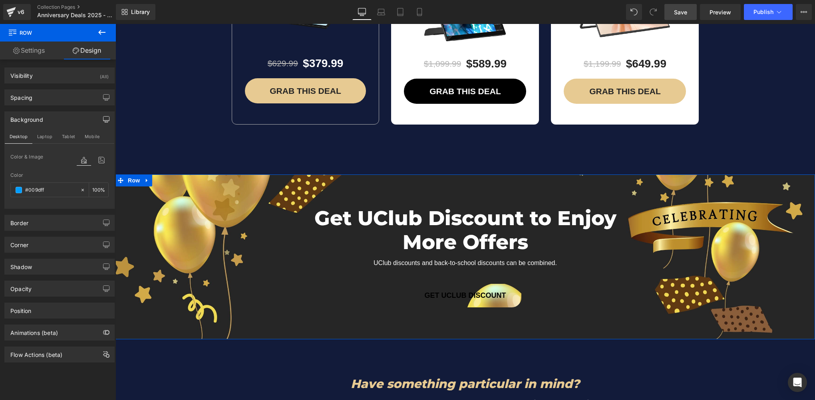
click at [103, 118] on icon "button" at bounding box center [106, 119] width 6 height 6
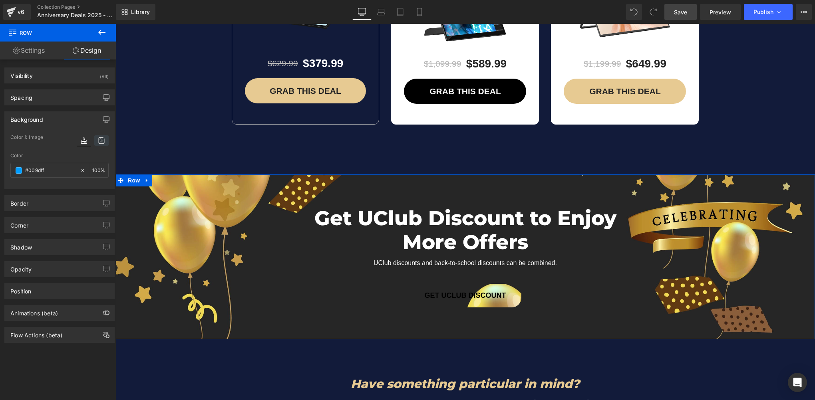
click at [99, 140] on icon at bounding box center [101, 140] width 14 height 10
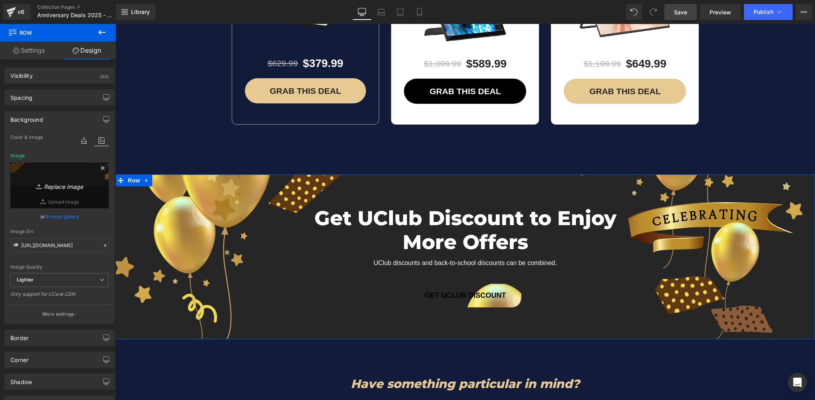
click at [60, 193] on link "Replace Image" at bounding box center [59, 186] width 98 height 46
type input "C:\fakepath\04.webp"
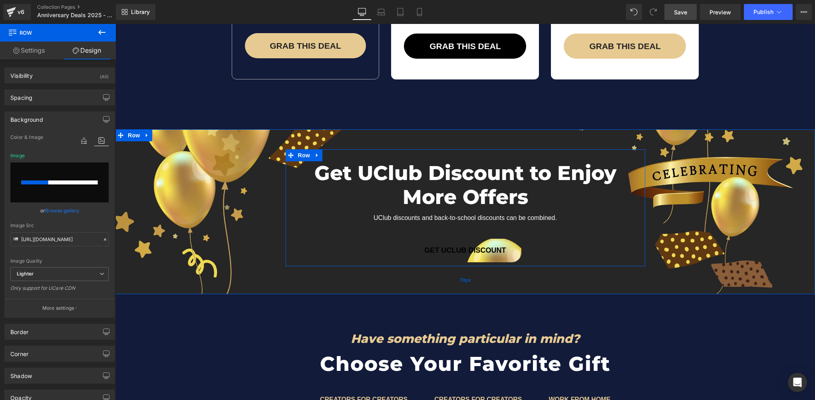
scroll to position [3158, 0]
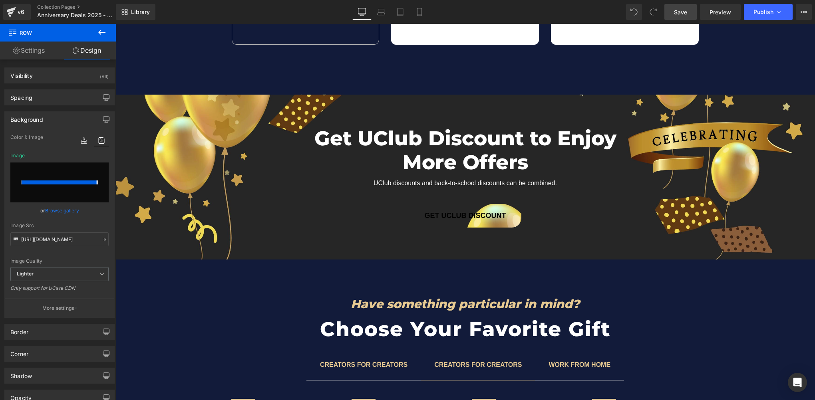
type input "[URL][DOMAIN_NAME]"
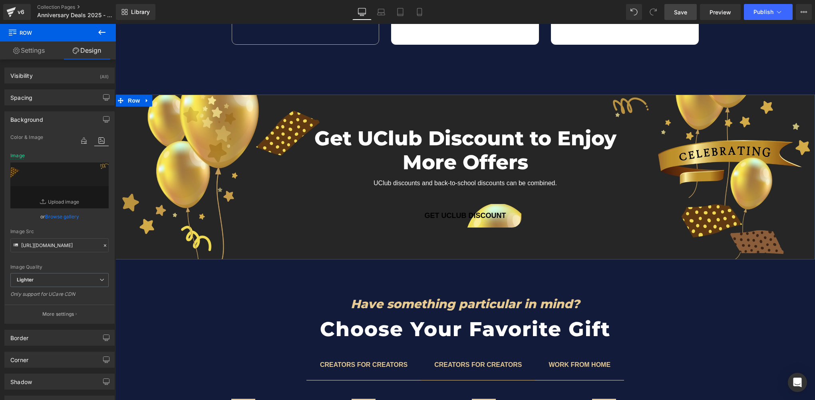
click at [209, 115] on div "Get UClub Discount to Enjoy More Offers Heading UClub discounts and back-to-sch…" at bounding box center [466, 173] width 700 height 117
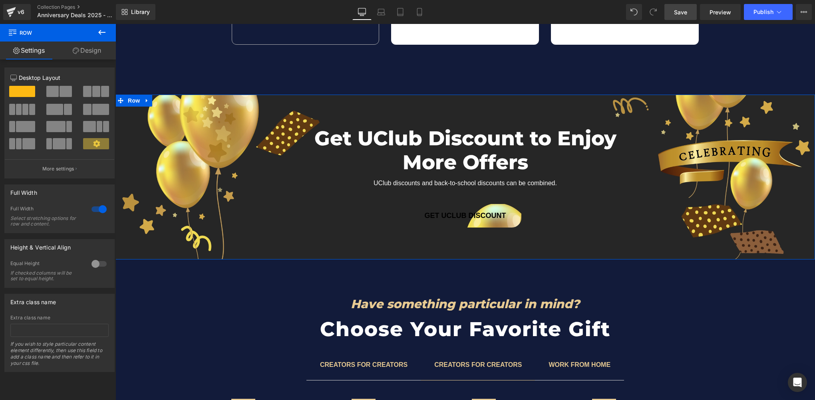
click at [92, 52] on link "Design" at bounding box center [87, 51] width 58 height 18
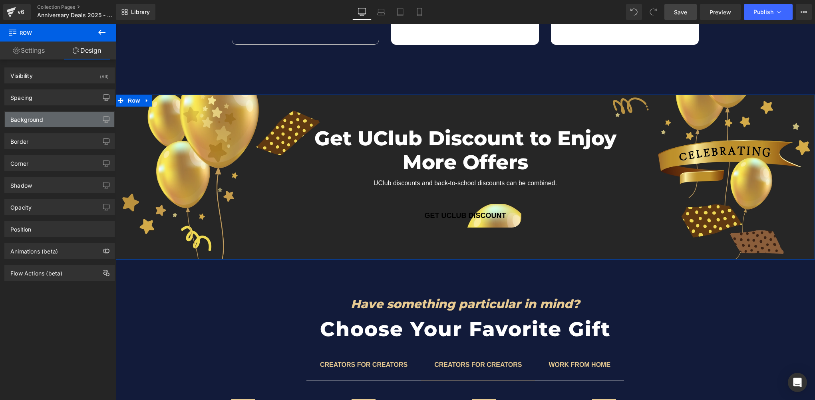
type input "[URL][DOMAIN_NAME]"
click at [29, 122] on div "Background" at bounding box center [26, 117] width 33 height 11
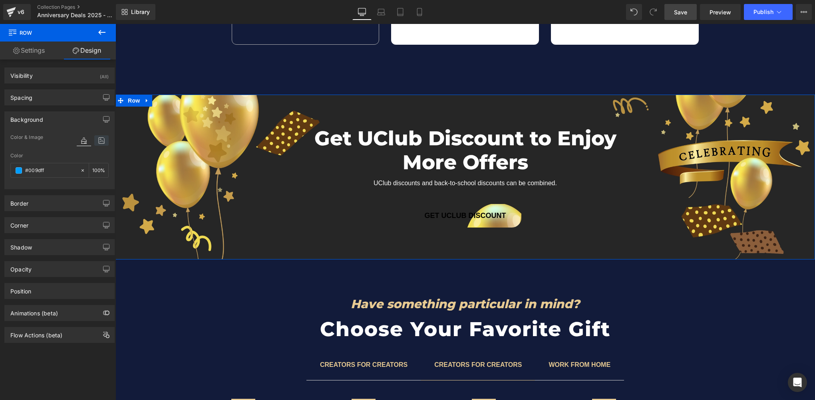
click at [94, 141] on icon at bounding box center [101, 140] width 14 height 10
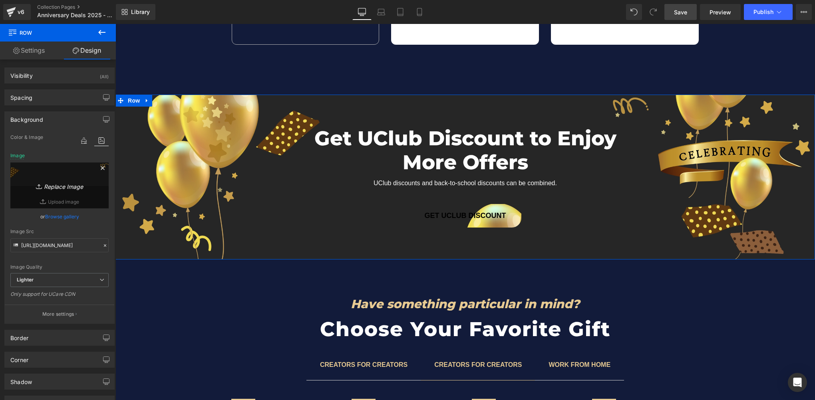
click at [76, 188] on icon "Replace Image" at bounding box center [60, 186] width 64 height 10
type input "C:\fakepath\05.webp"
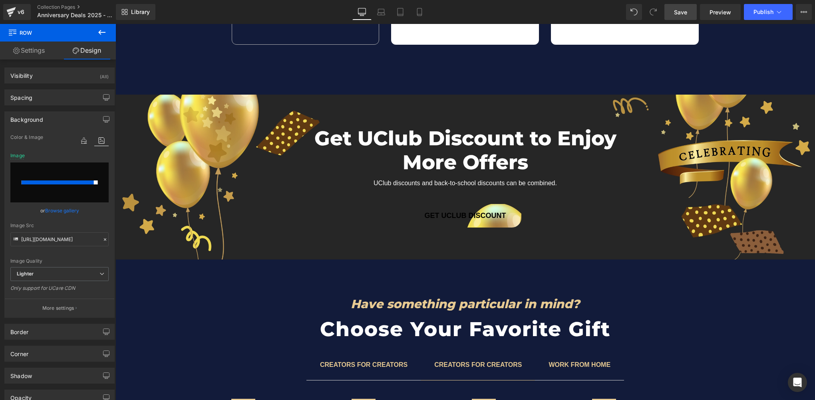
type input "[URL][DOMAIN_NAME]"
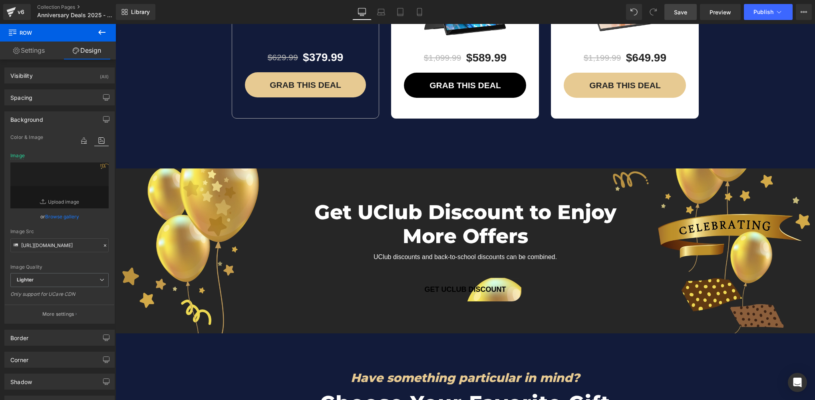
scroll to position [3118, 0]
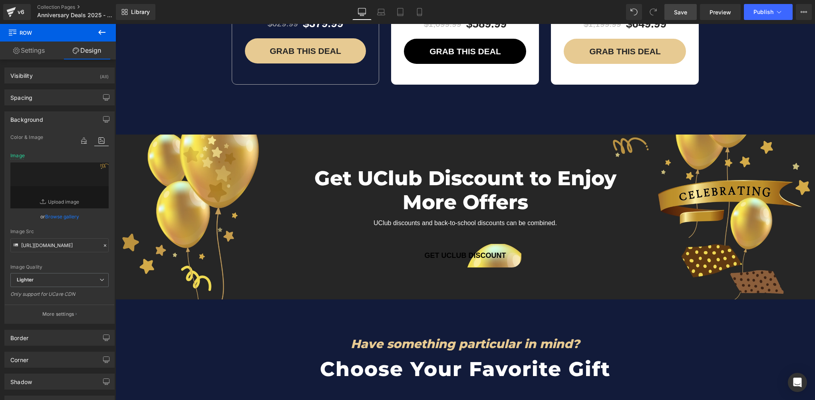
click at [691, 12] on link "Save" at bounding box center [681, 12] width 32 height 16
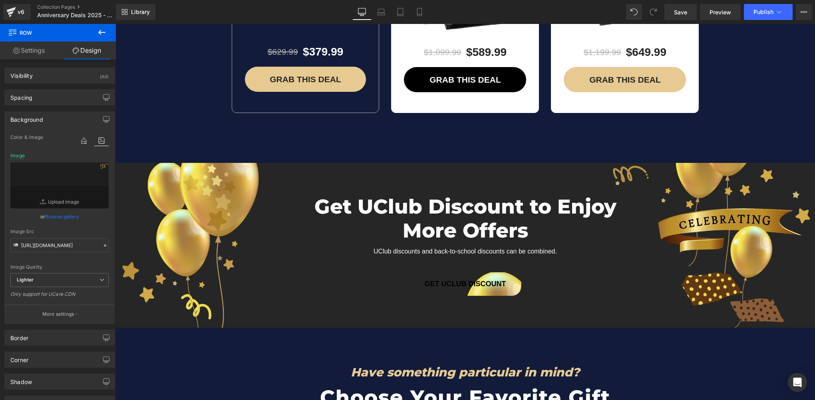
scroll to position [3078, 0]
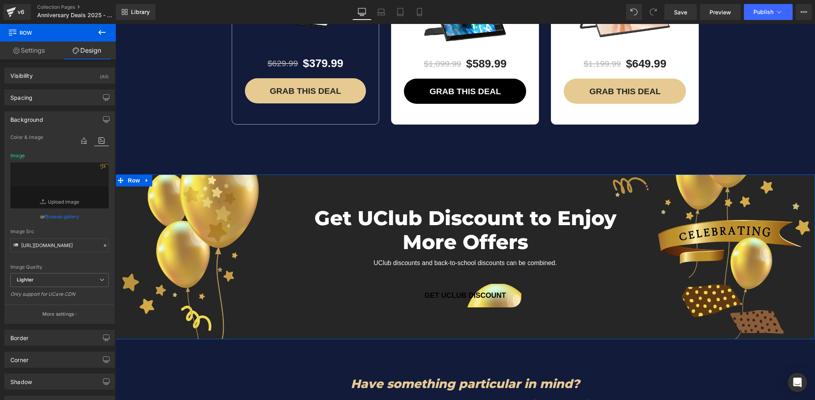
click at [250, 221] on div "Get UClub Discount to Enjoy More Offers Heading UClub discounts and back-to-sch…" at bounding box center [466, 253] width 700 height 117
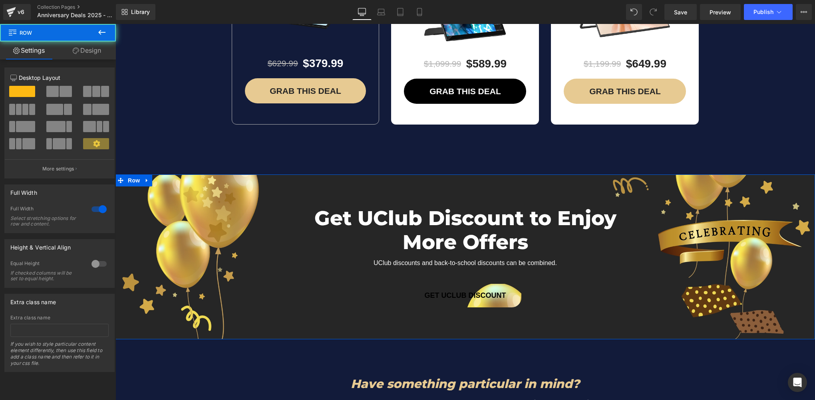
click at [86, 54] on link "Design" at bounding box center [87, 51] width 58 height 18
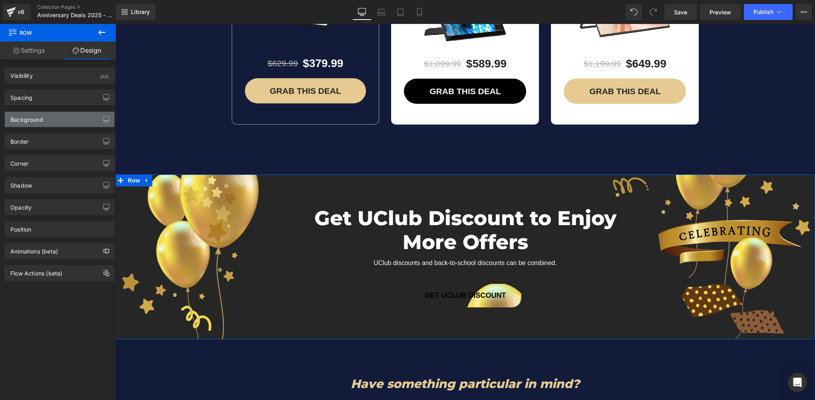
type input "[URL][DOMAIN_NAME]"
click at [41, 120] on div "Background" at bounding box center [26, 117] width 33 height 11
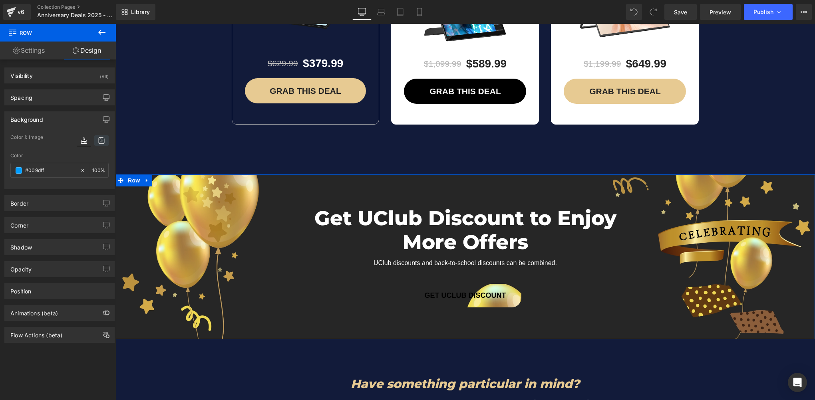
click at [98, 142] on icon at bounding box center [101, 140] width 14 height 10
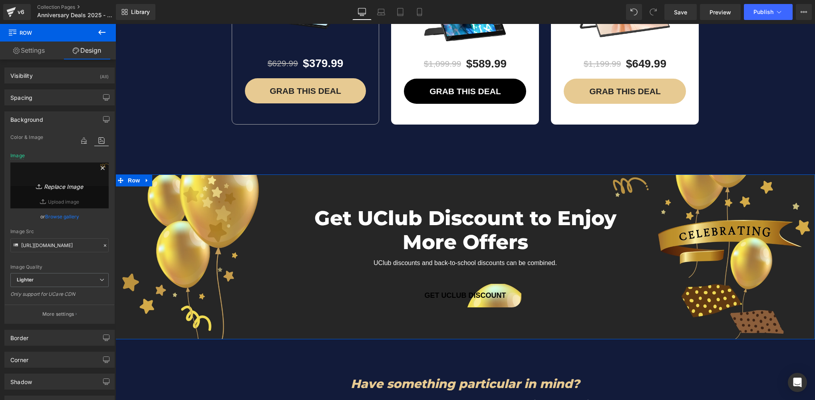
click at [59, 196] on link "Replace Image" at bounding box center [59, 186] width 98 height 46
type input "C:\fakepath\05.webp"
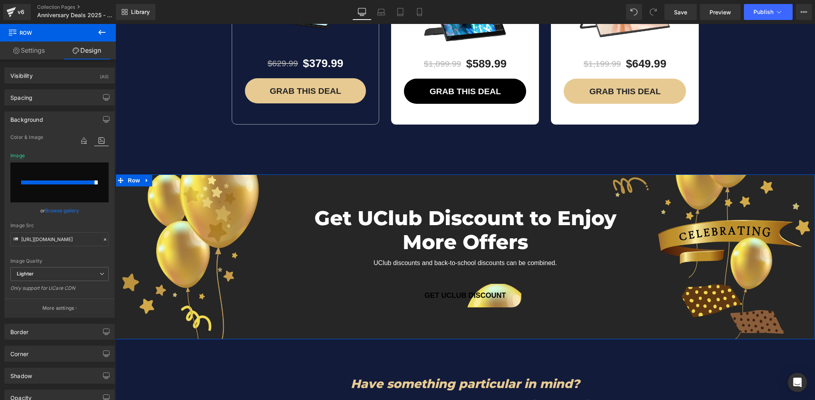
type input "[URL][DOMAIN_NAME]"
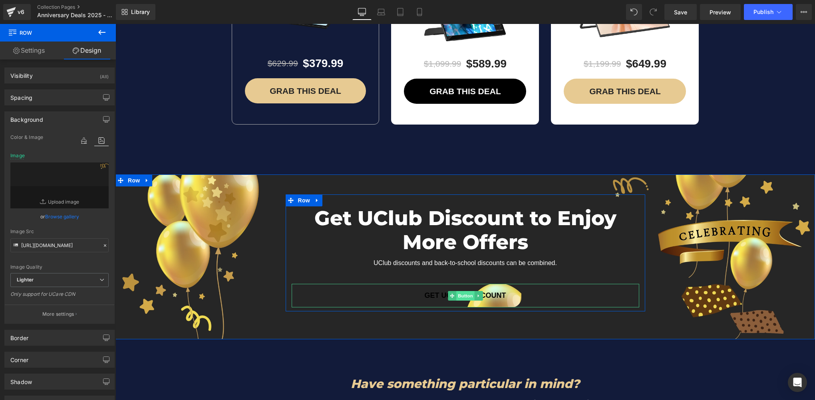
click at [463, 291] on span "Button" at bounding box center [465, 296] width 18 height 10
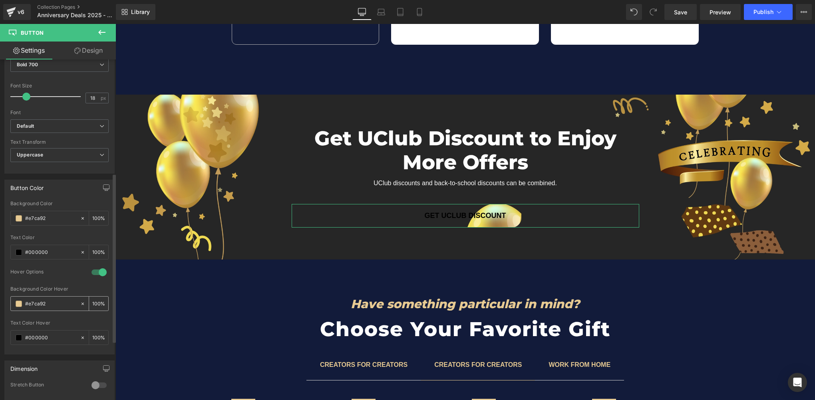
scroll to position [280, 0]
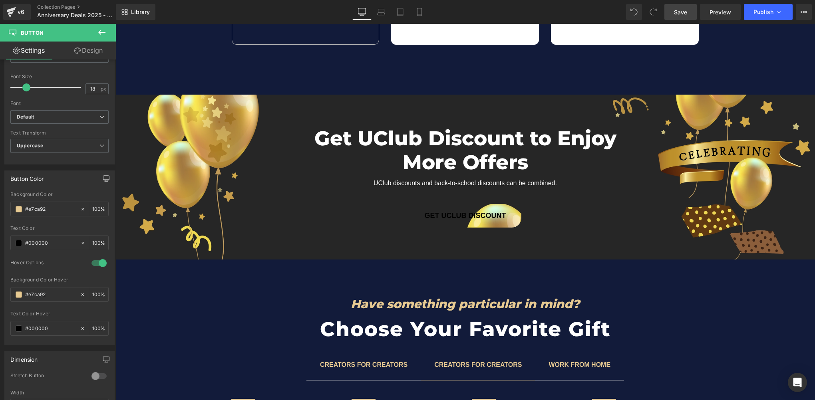
click at [681, 13] on span "Save" at bounding box center [680, 12] width 13 height 8
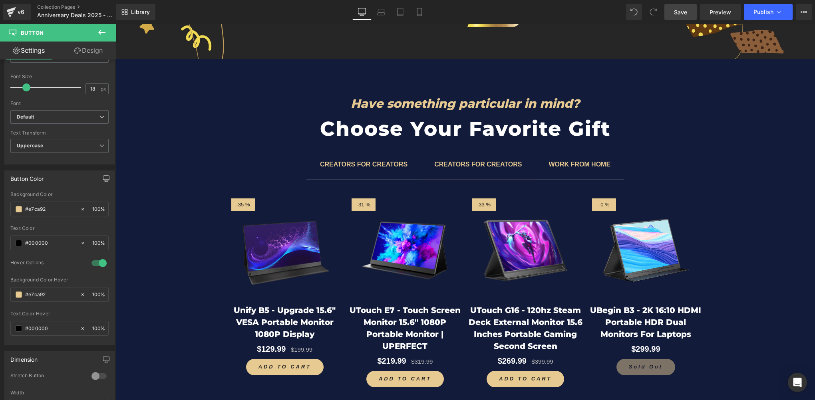
scroll to position [3357, 0]
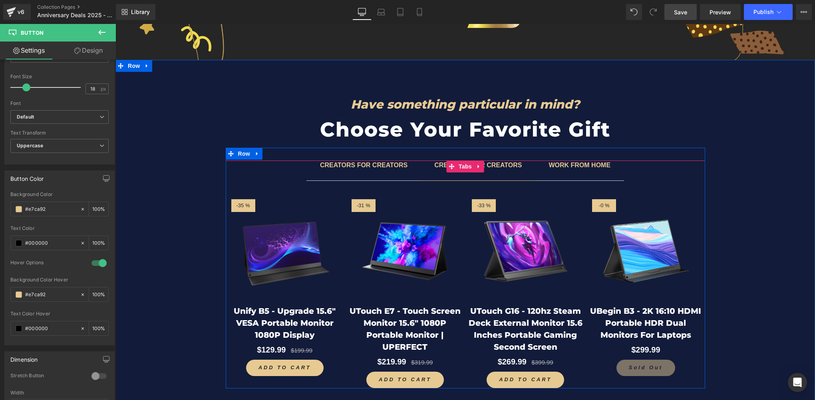
click at [576, 181] on span at bounding box center [579, 181] width 89 height 0
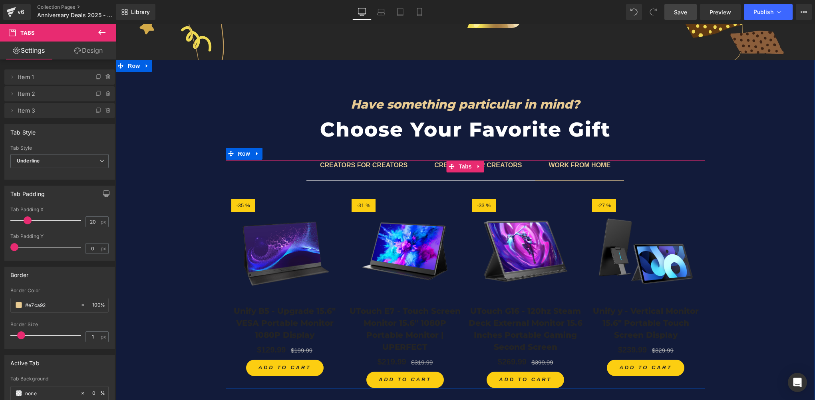
click at [353, 164] on span "CREATORS FOR CREATORS Text Block" at bounding box center [364, 171] width 115 height 20
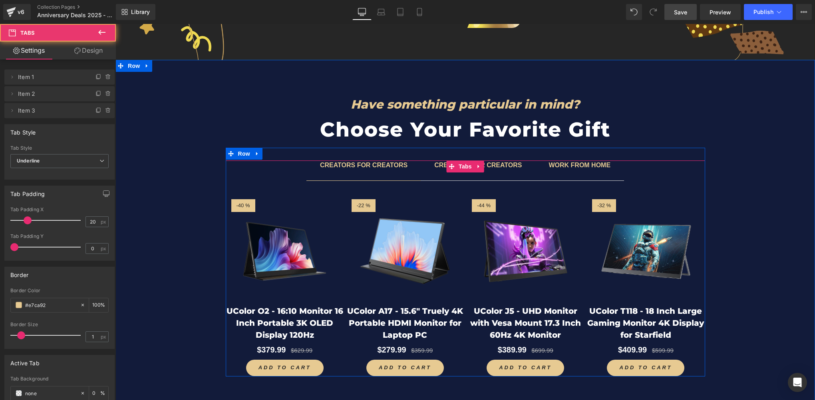
click at [459, 165] on span "CREATORS FOR CREATORS Text Block" at bounding box center [478, 171] width 115 height 20
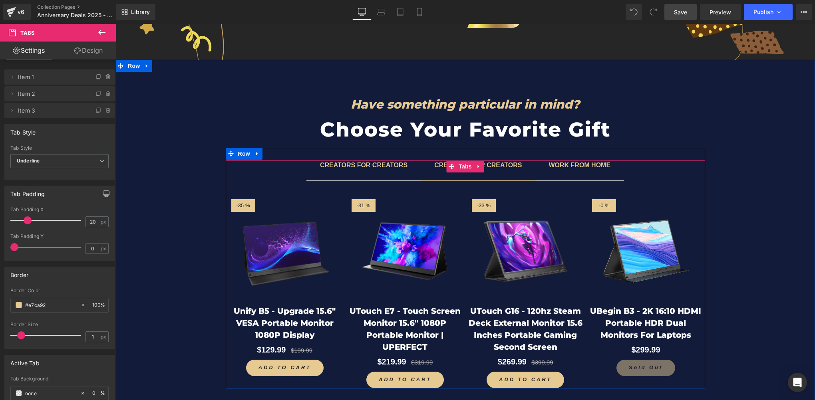
click at [570, 166] on span "WORK FROM HOME Text Block" at bounding box center [579, 171] width 89 height 20
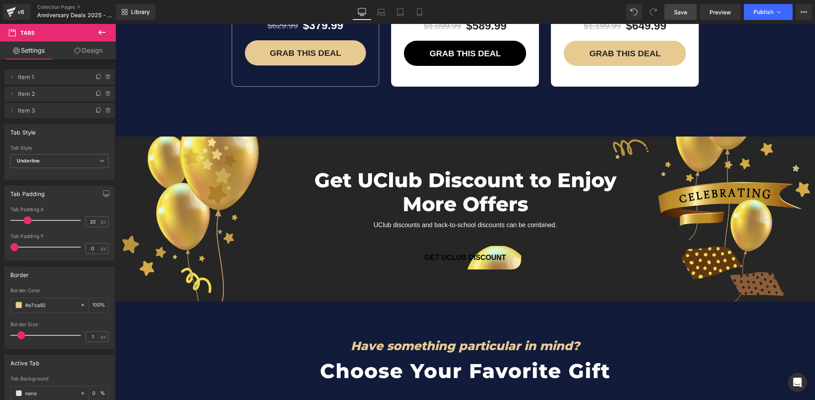
scroll to position [3118, 0]
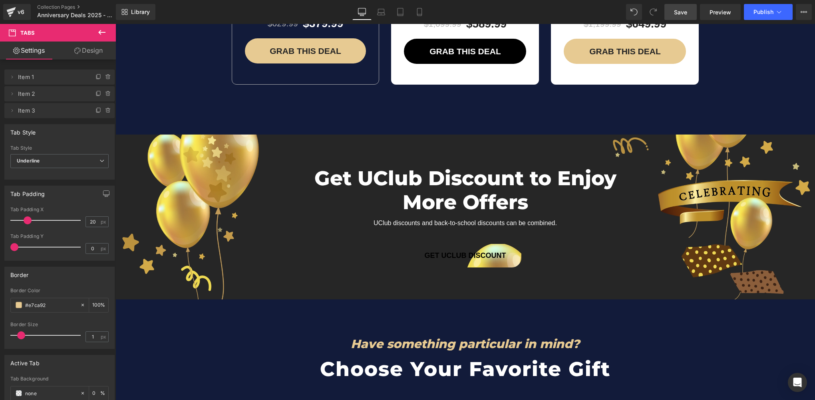
click at [678, 10] on span "Save" at bounding box center [680, 12] width 13 height 8
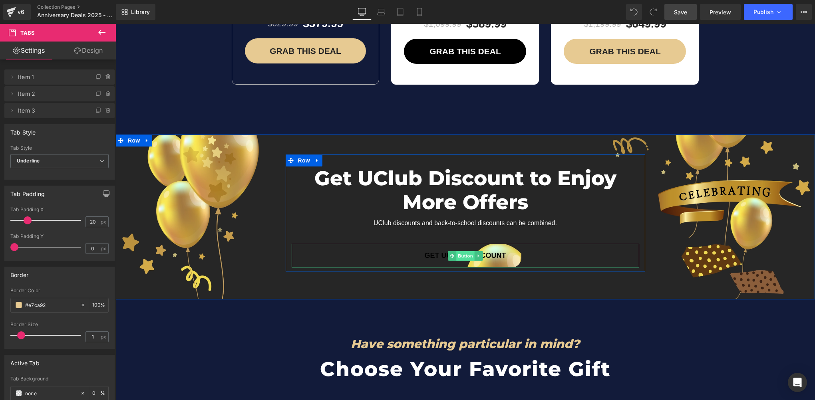
click at [462, 251] on span "Button" at bounding box center [465, 256] width 18 height 10
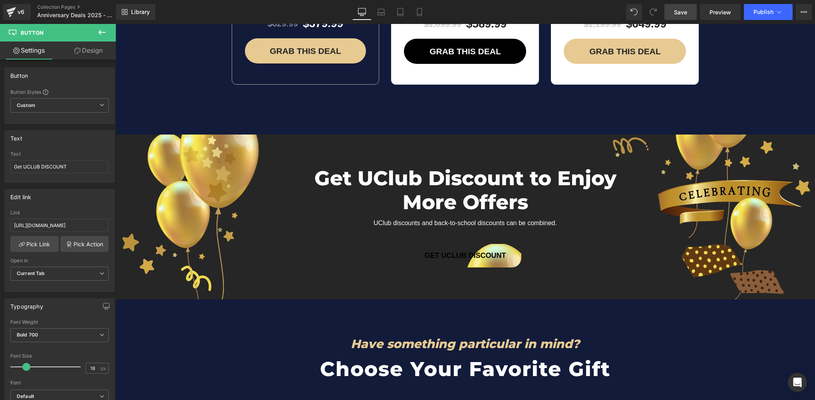
click at [685, 9] on span "Save" at bounding box center [680, 12] width 13 height 8
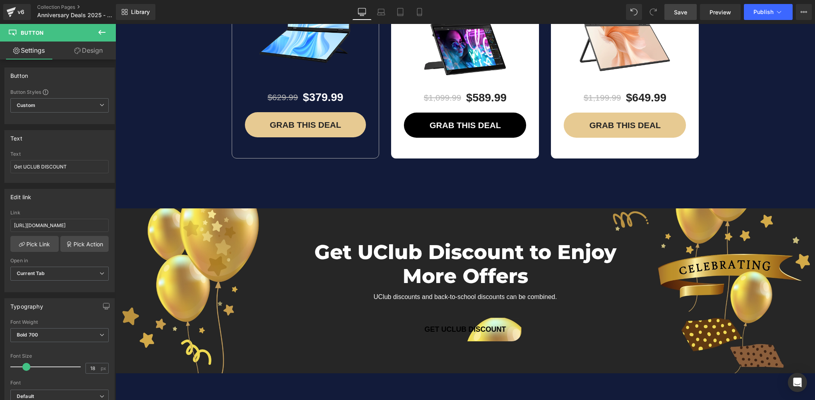
scroll to position [3158, 0]
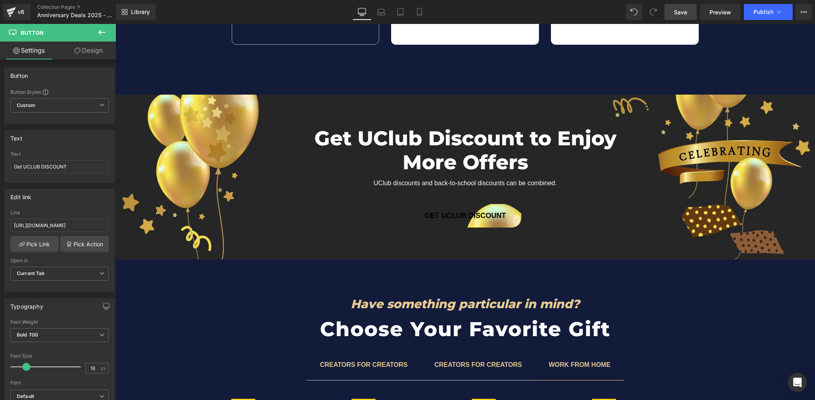
click at [684, 7] on link "Save" at bounding box center [681, 12] width 32 height 16
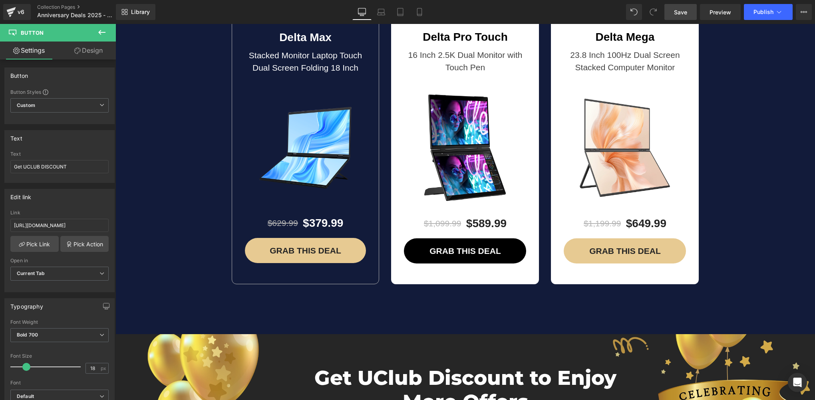
scroll to position [3078, 0]
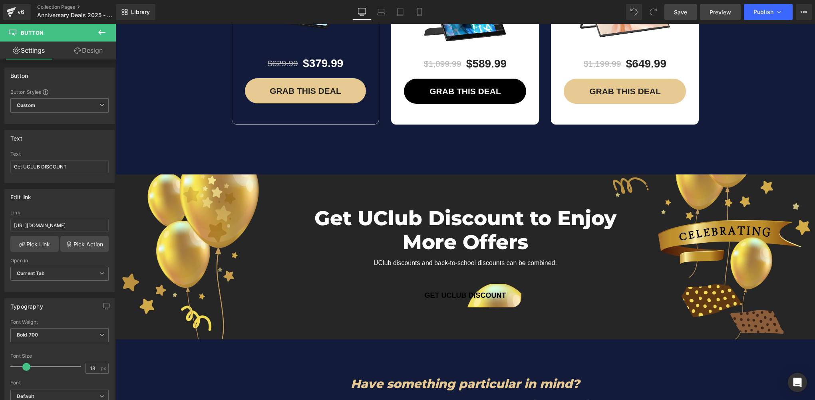
click at [703, 8] on link "Preview" at bounding box center [720, 12] width 41 height 16
click at [678, 15] on span "Save" at bounding box center [680, 12] width 13 height 8
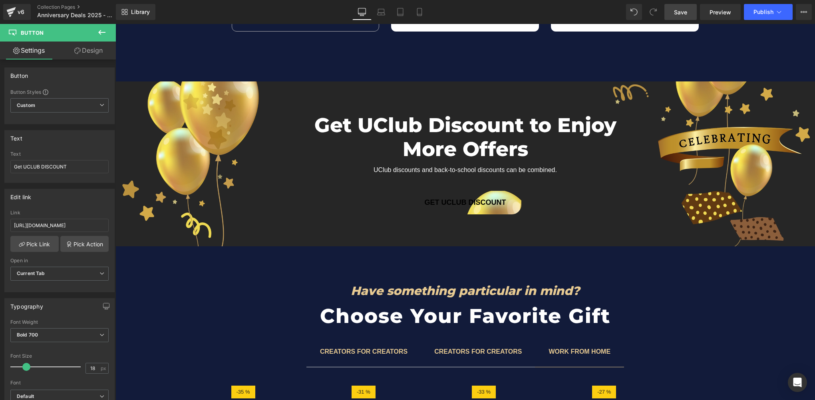
scroll to position [3158, 0]
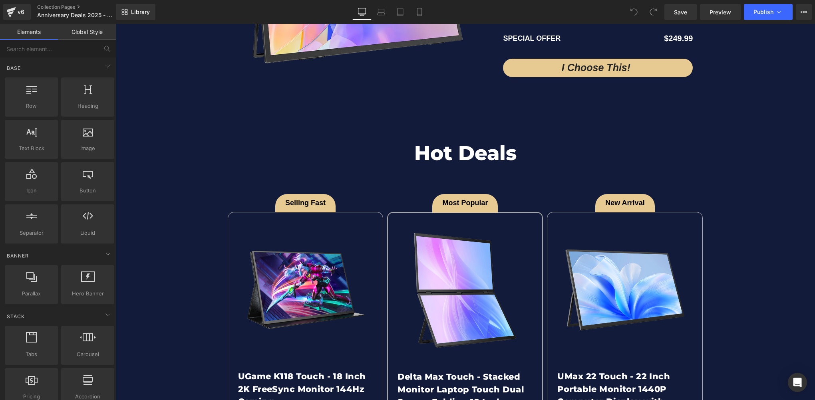
scroll to position [2198, 0]
